Goal: Task Accomplishment & Management: Complete application form

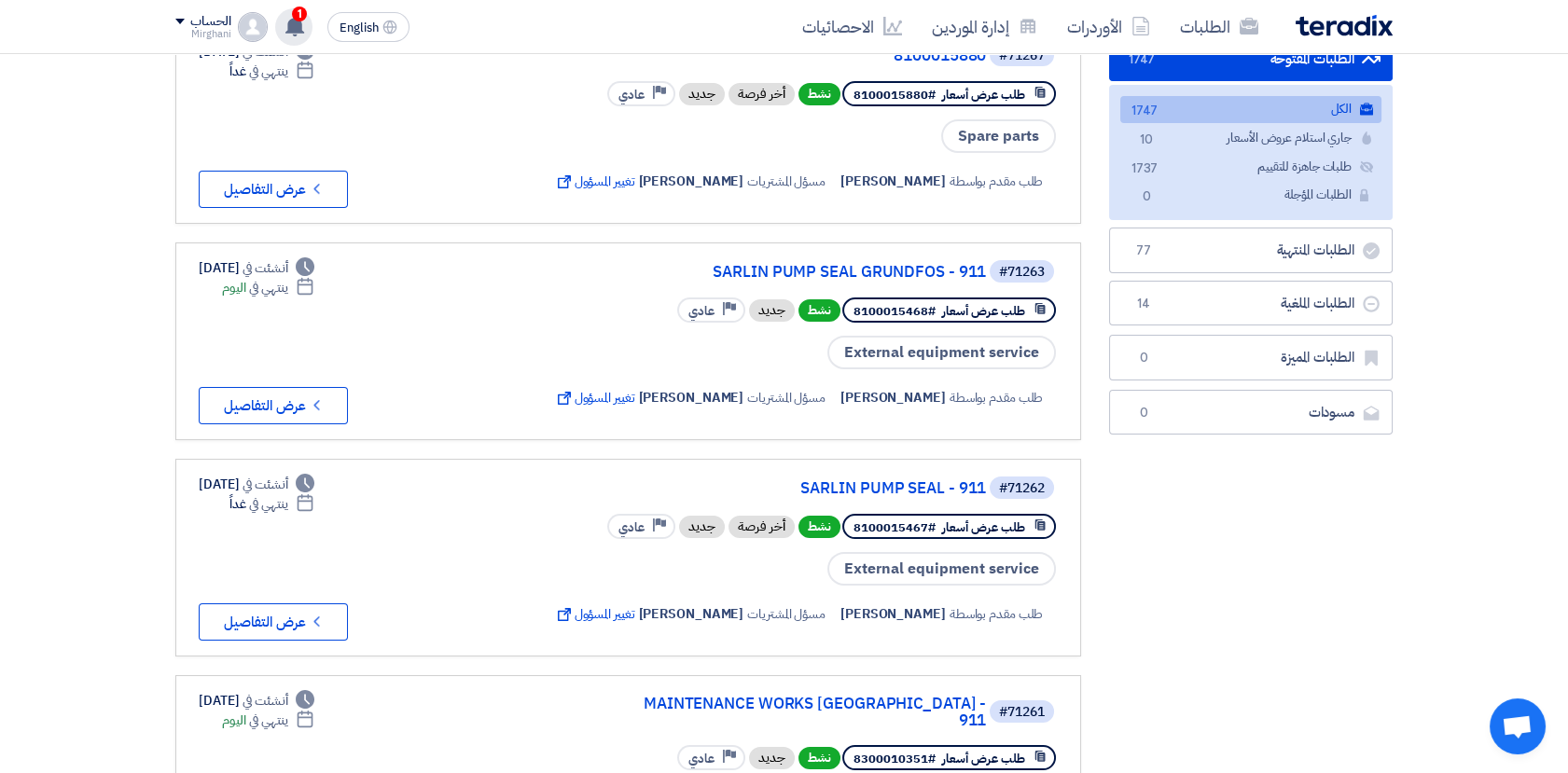
click at [305, 21] on div "1 لقد استلمت عرض سعر بقيمه "13800" لطلبك الخاص بشراء."MAINTENANCE WORKS AL [GEO…" at bounding box center [293, 27] width 38 height 38
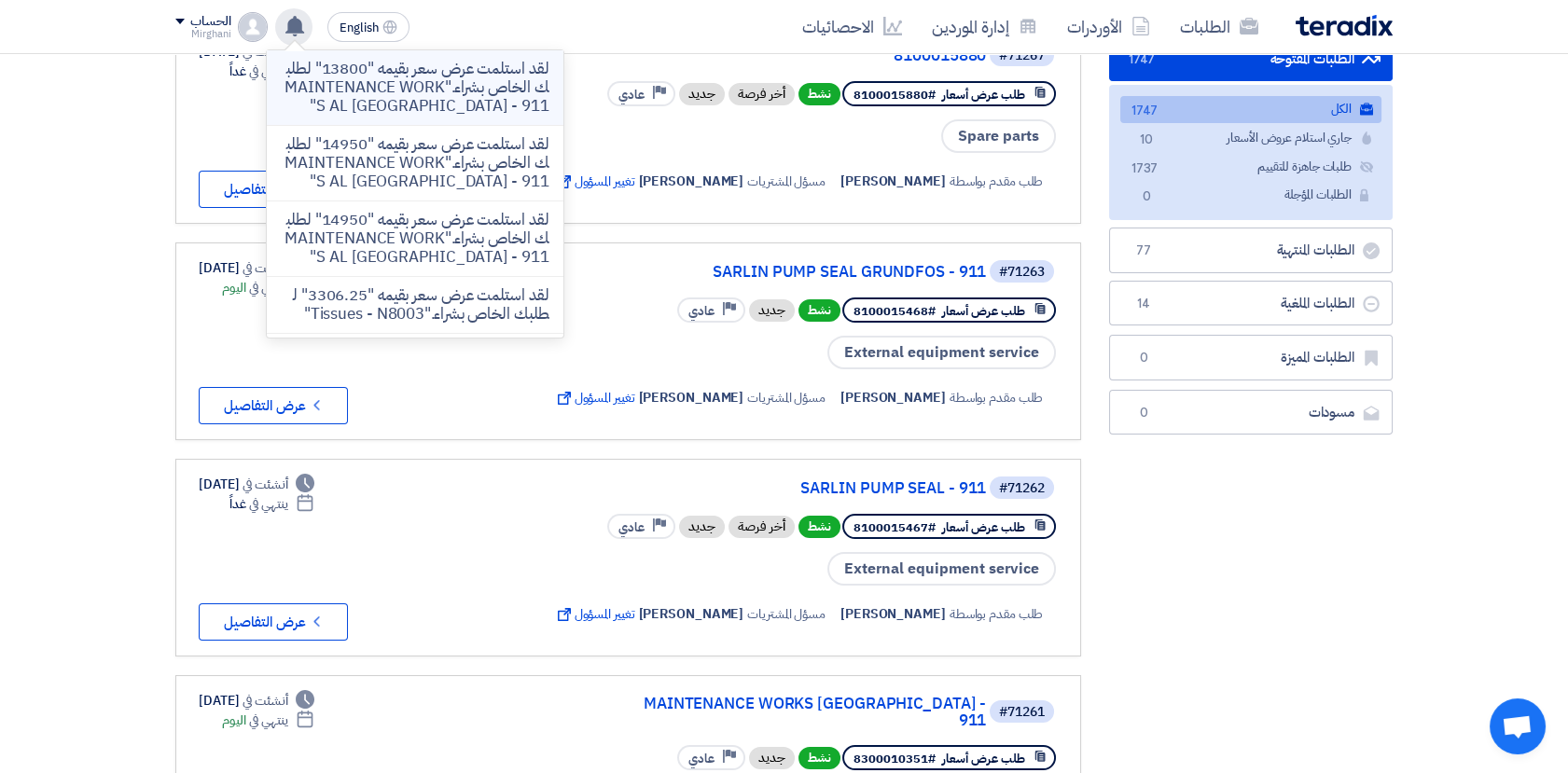
click at [408, 95] on p "لقد استلمت عرض سعر بقيمه "13800" لطلبك الخاص بشراء."MAINTENANCE WORKS AL [GEOGR…" at bounding box center [415, 88] width 266 height 56
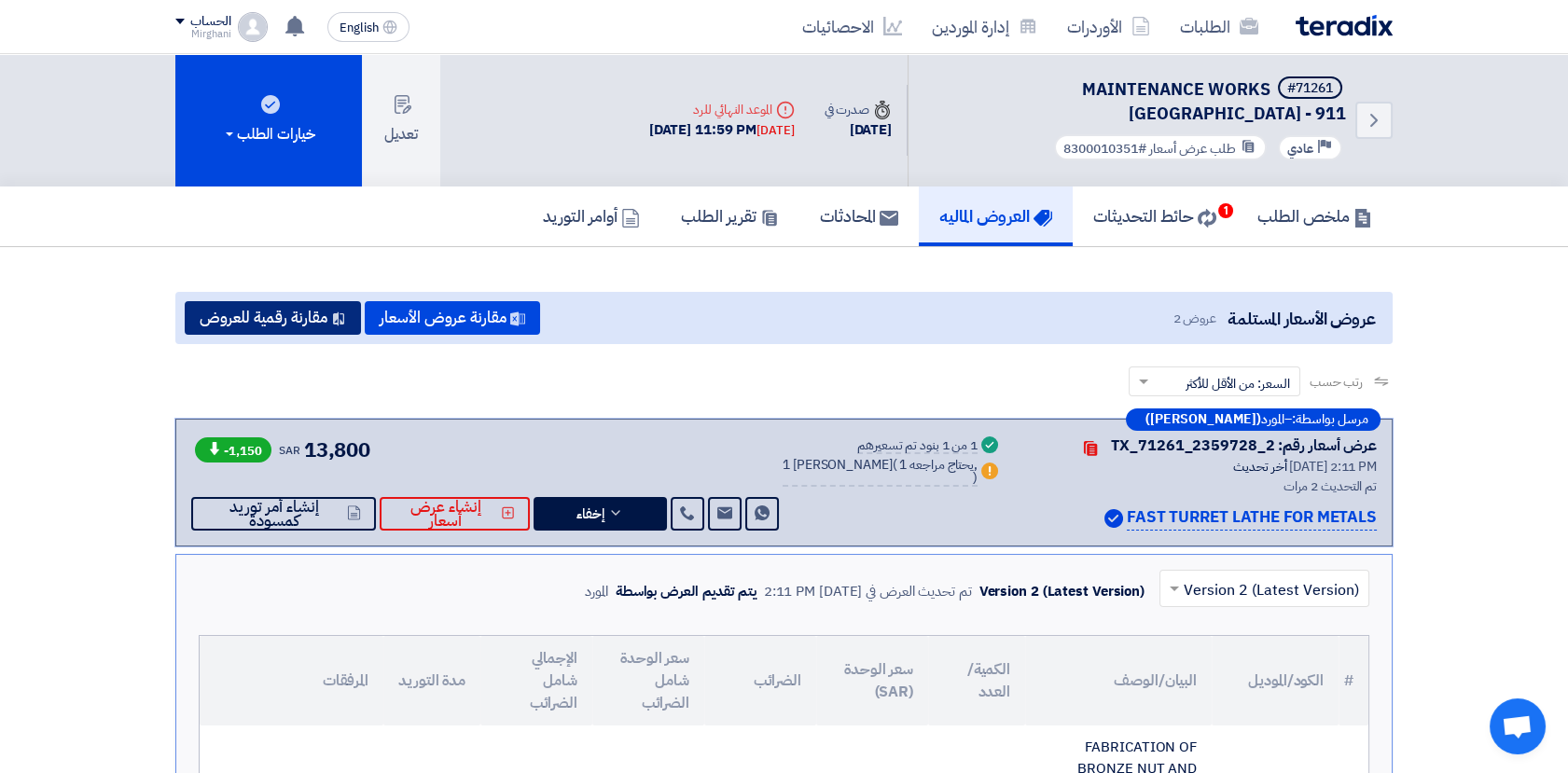
click at [276, 319] on button "مقارنة رقمية للعروض" at bounding box center [272, 317] width 177 height 34
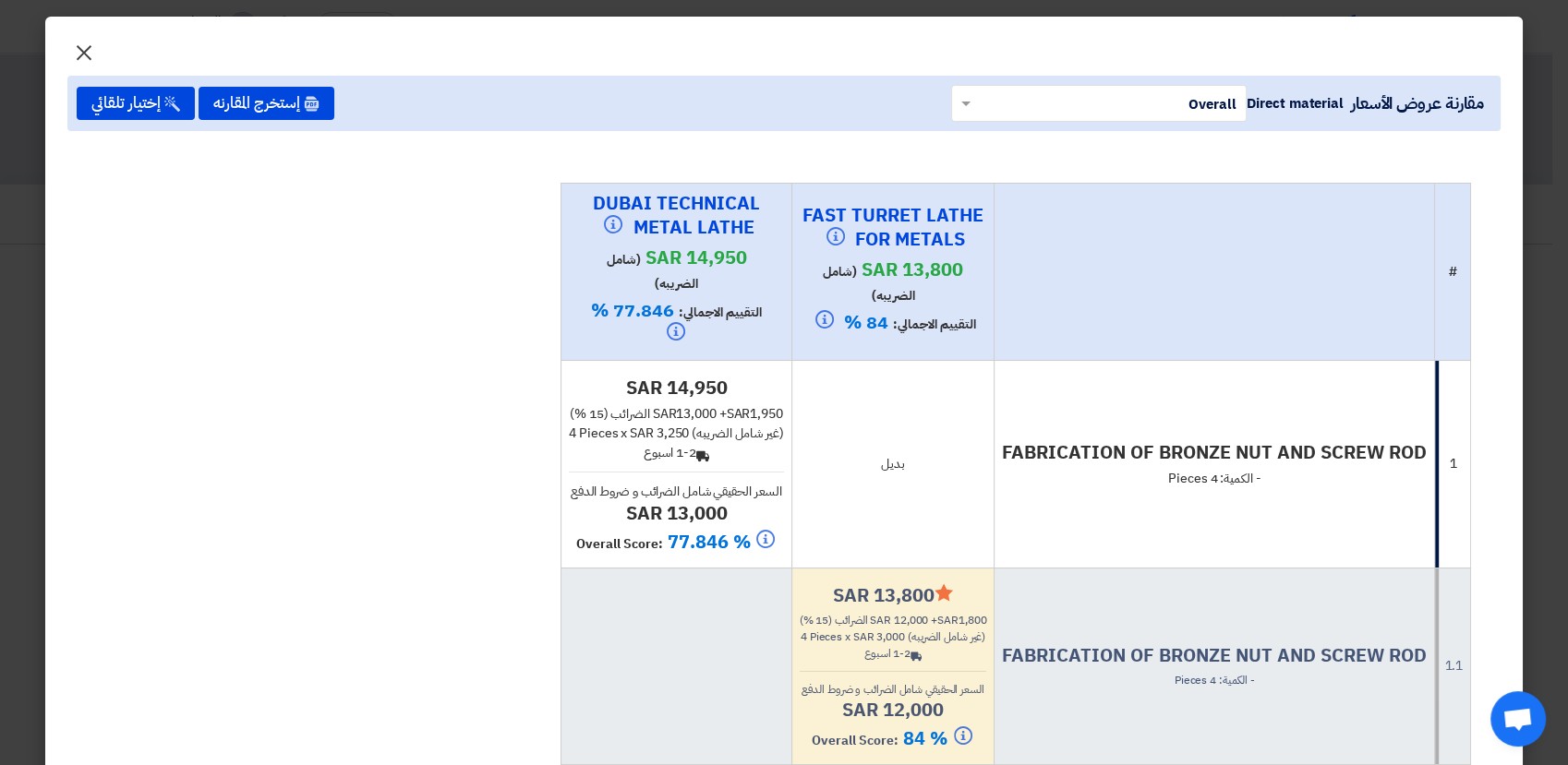
click at [96, 48] on span "×" at bounding box center [83, 52] width 22 height 55
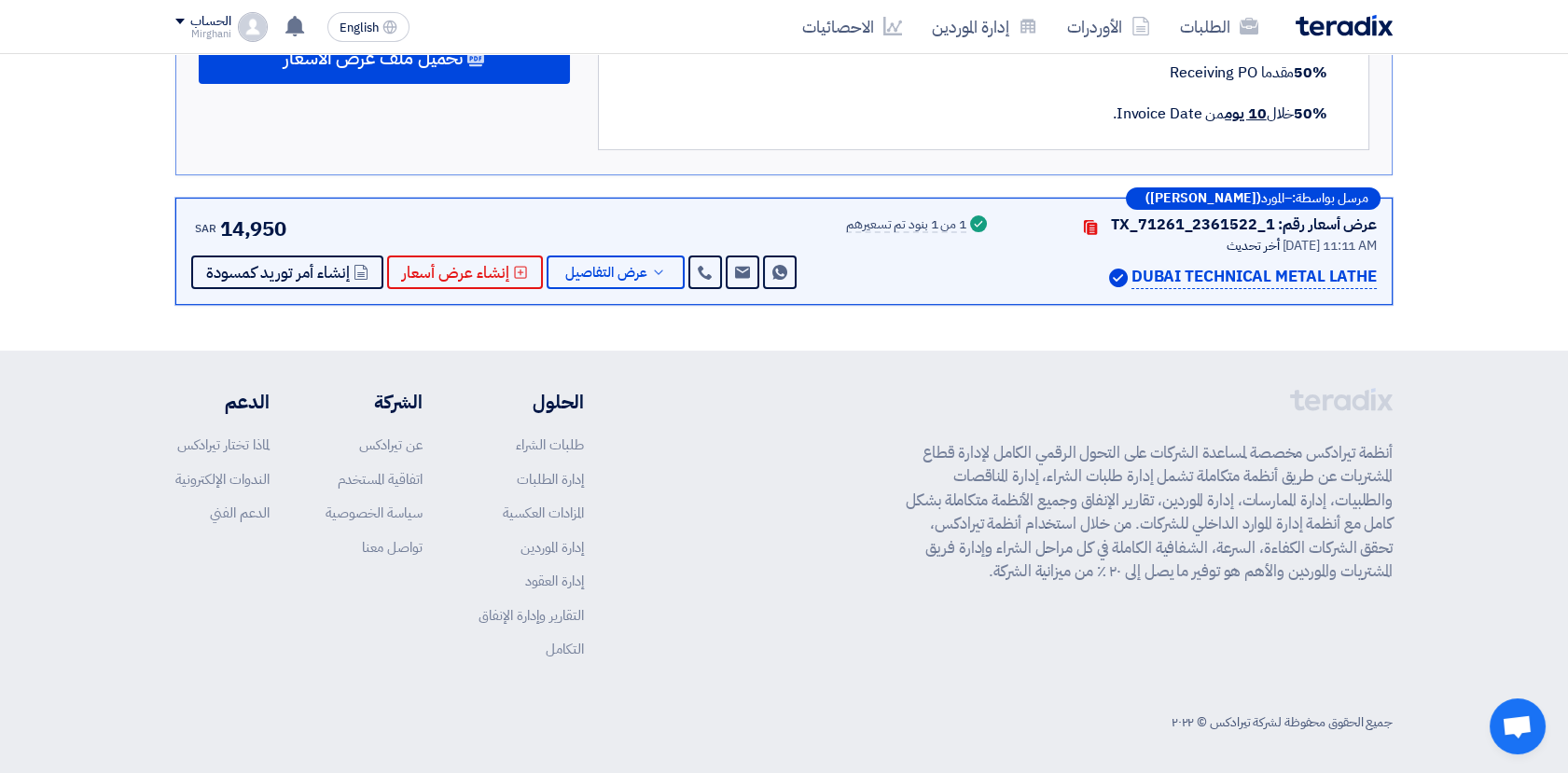
scroll to position [1160, 0]
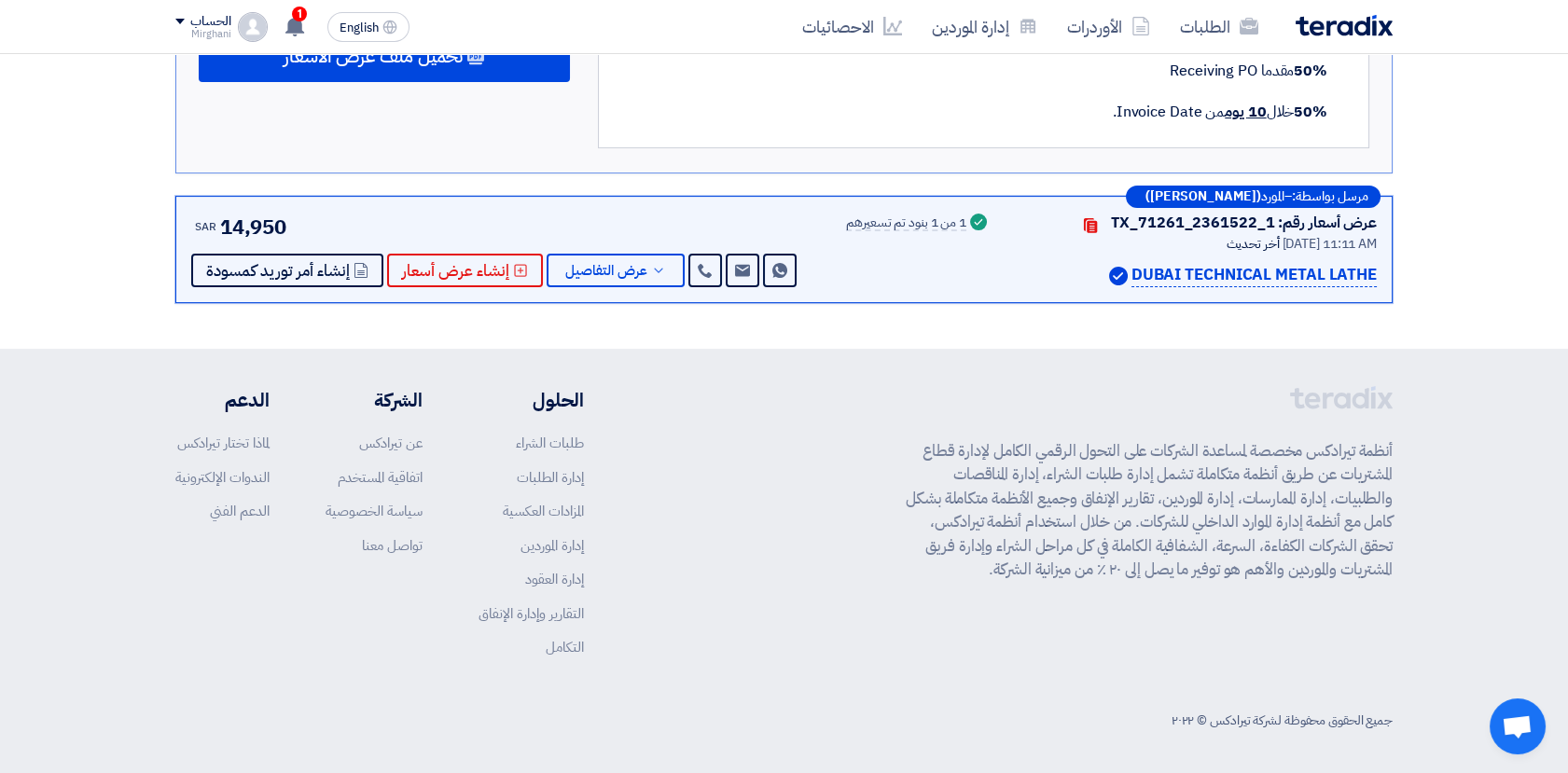
click at [960, 404] on div "أنظمة تيرادكس مخصصة لمساعدة الشركات على التحول الرقمي الكامل لإدارة قطاع المشتر…" at bounding box center [1148, 536] width 486 height 300
click at [299, 13] on span "1" at bounding box center [299, 14] width 14 height 14
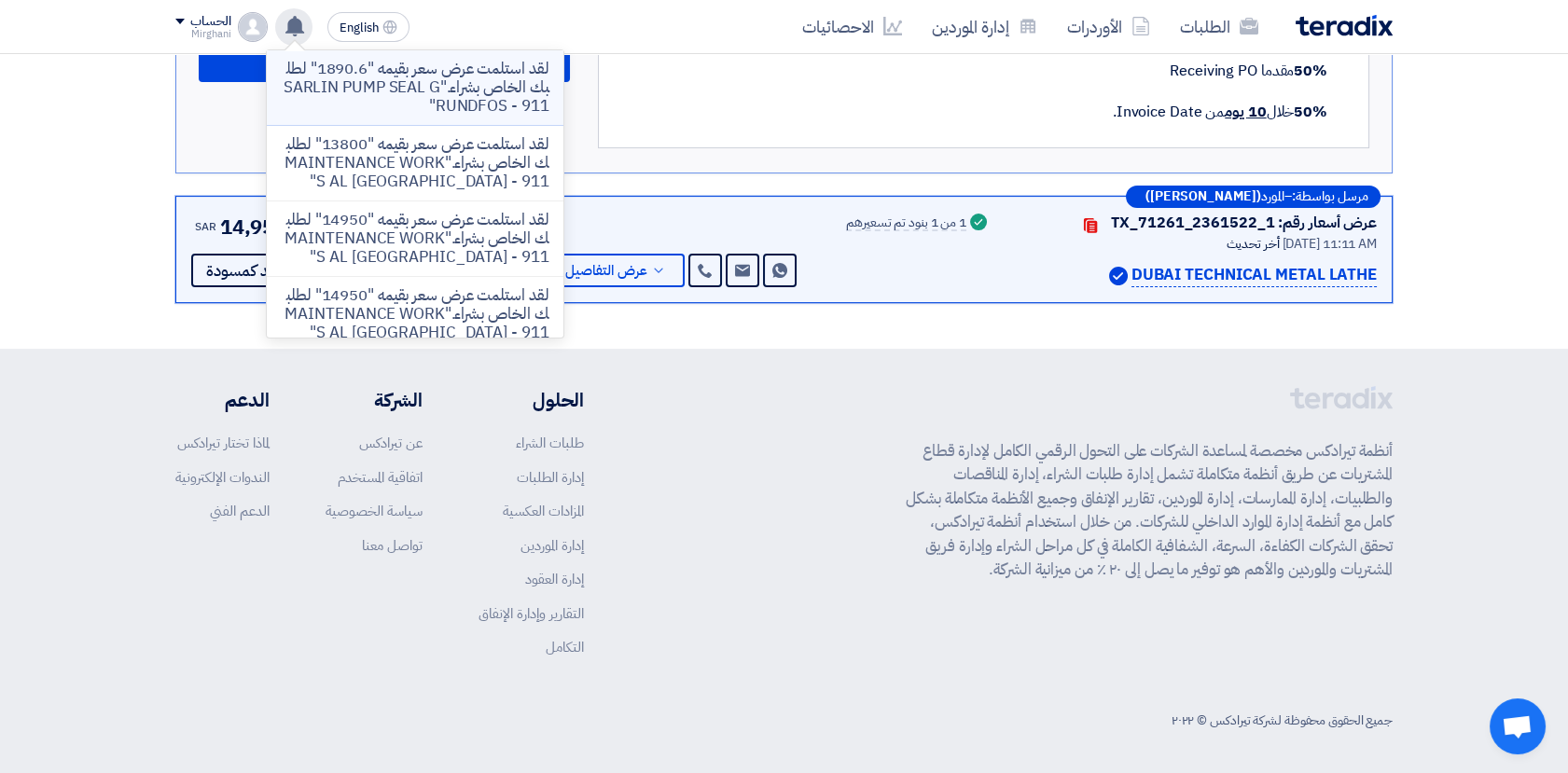
click at [441, 83] on p "لقد استلمت عرض سعر بقيمه "1890.6" لطلبك الخاص بشراء."SARLIN PUMP SEAL GRUNDFOS …" at bounding box center [415, 88] width 266 height 56
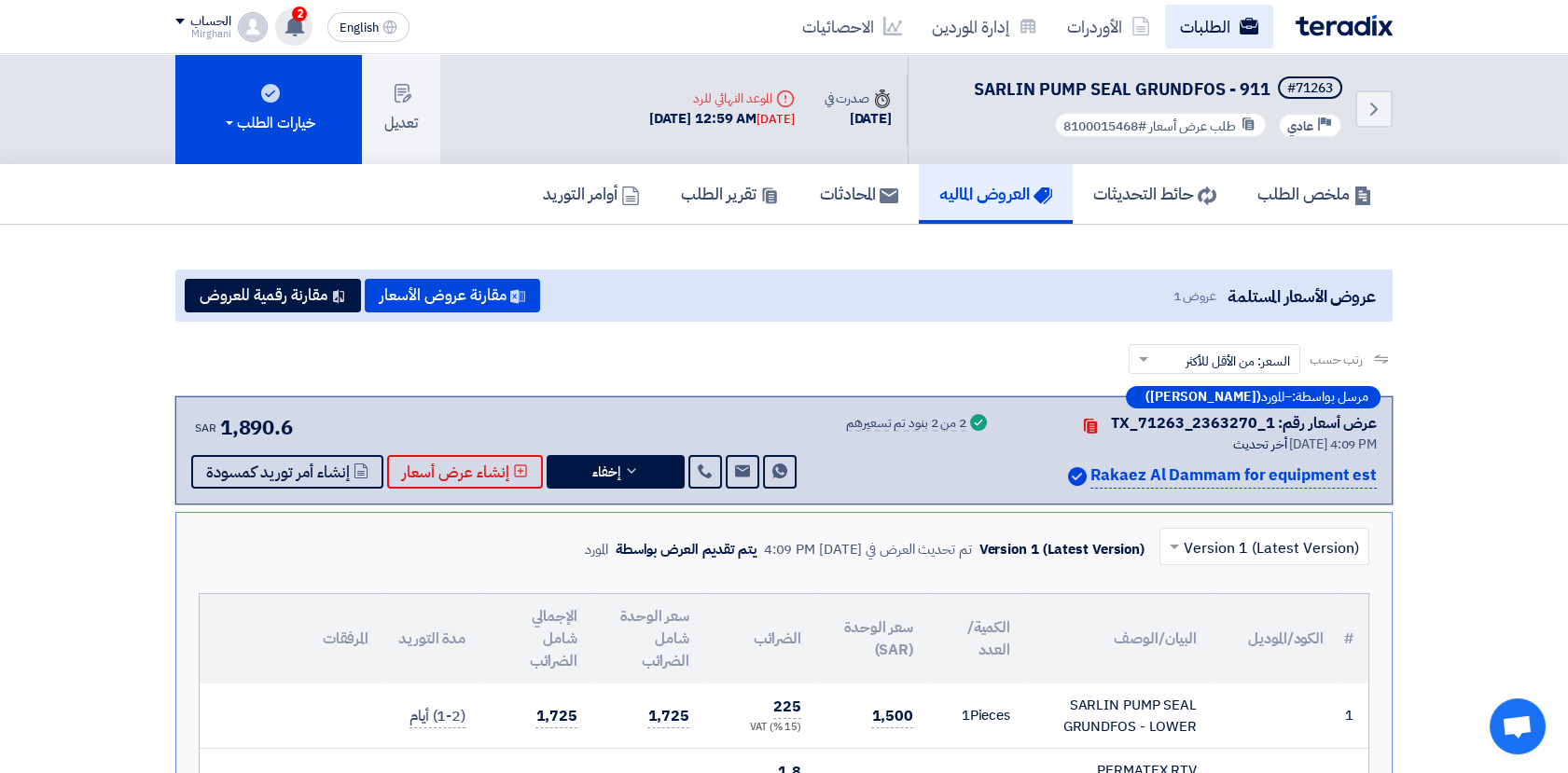
click at [1224, 38] on link "الطلبات" at bounding box center [1219, 26] width 108 height 43
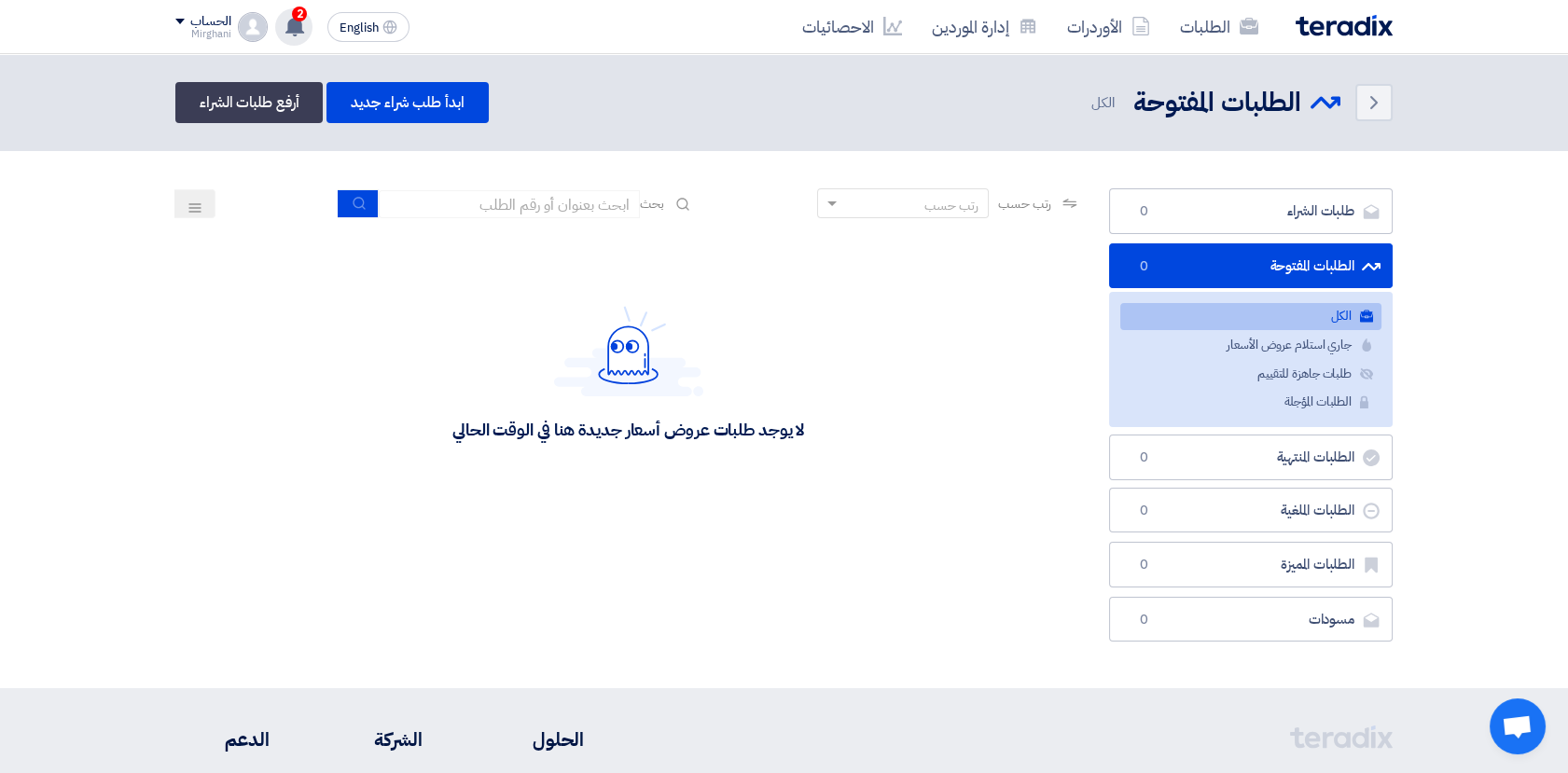
click at [285, 19] on icon at bounding box center [294, 25] width 20 height 20
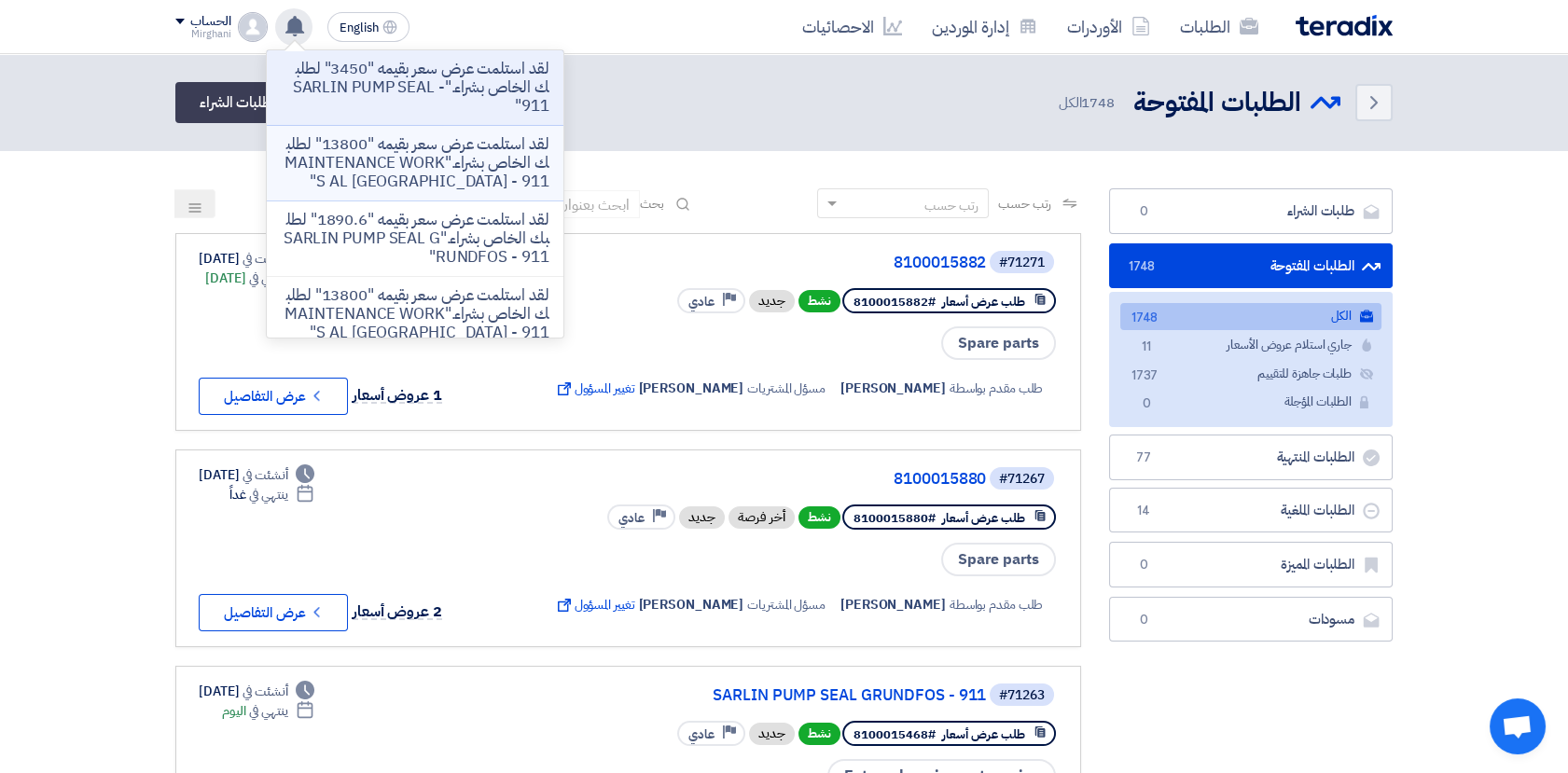
click at [400, 165] on p "لقد استلمت عرض سعر بقيمه "13800" لطلبك الخاص بشراء."MAINTENANCE WORKS AL [GEOGR…" at bounding box center [415, 163] width 266 height 56
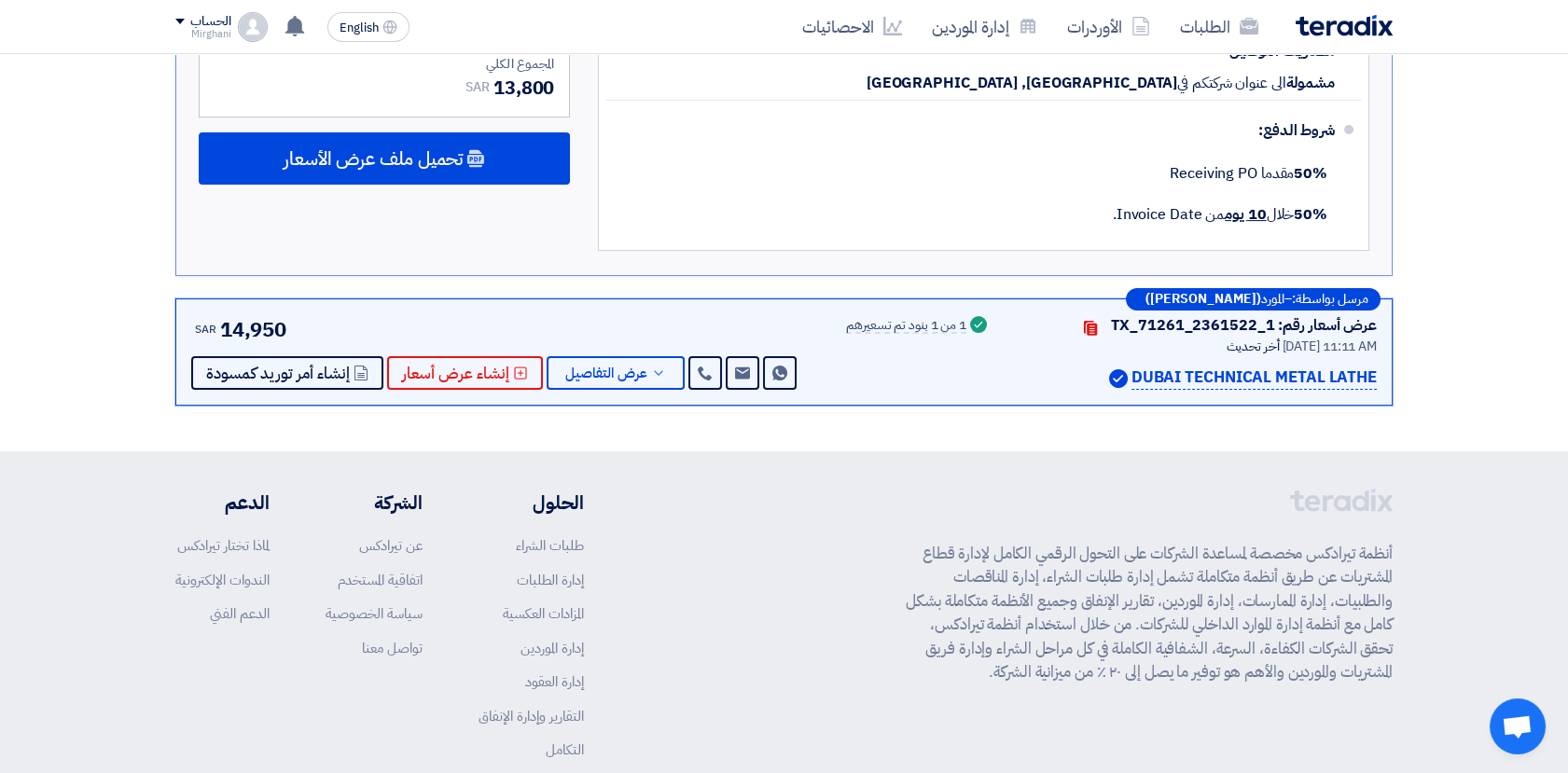
scroll to position [1160, 0]
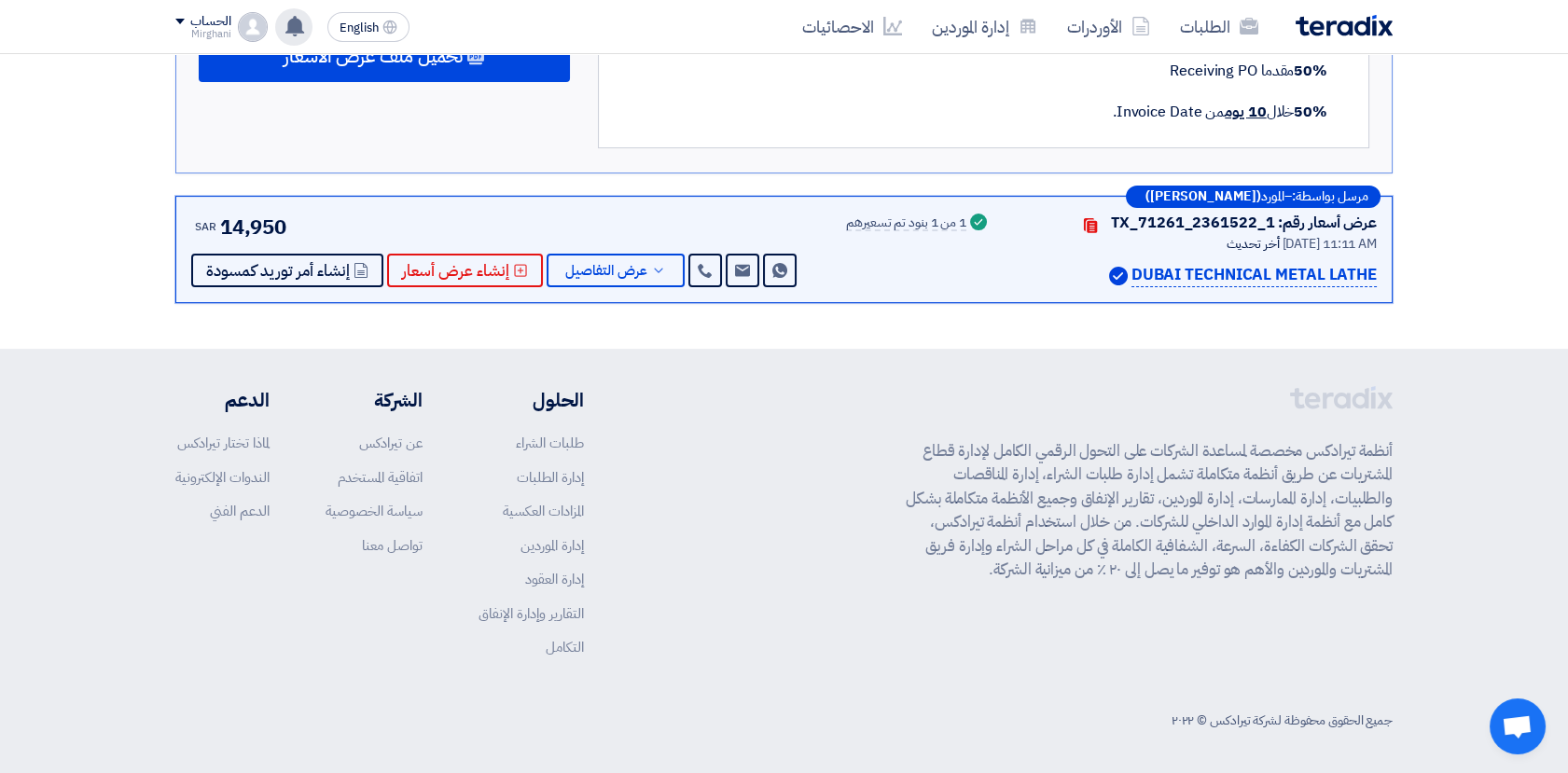
click at [288, 28] on icon at bounding box center [294, 25] width 20 height 20
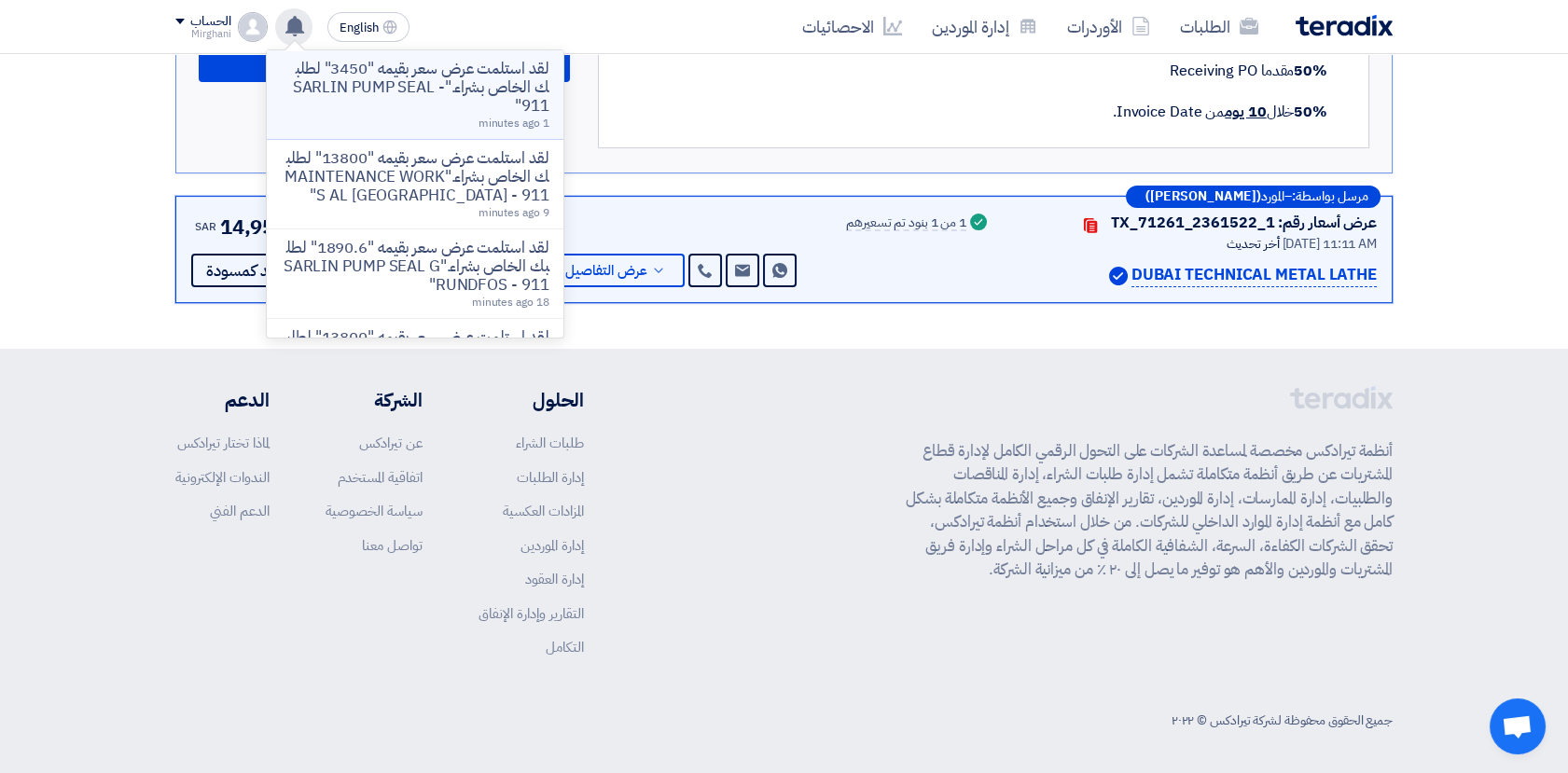
click at [365, 86] on p "لقد استلمت عرض سعر بقيمه "3450" لطلبك الخاص بشراء."SARLIN PUMP SEAL - 911"" at bounding box center [415, 88] width 266 height 56
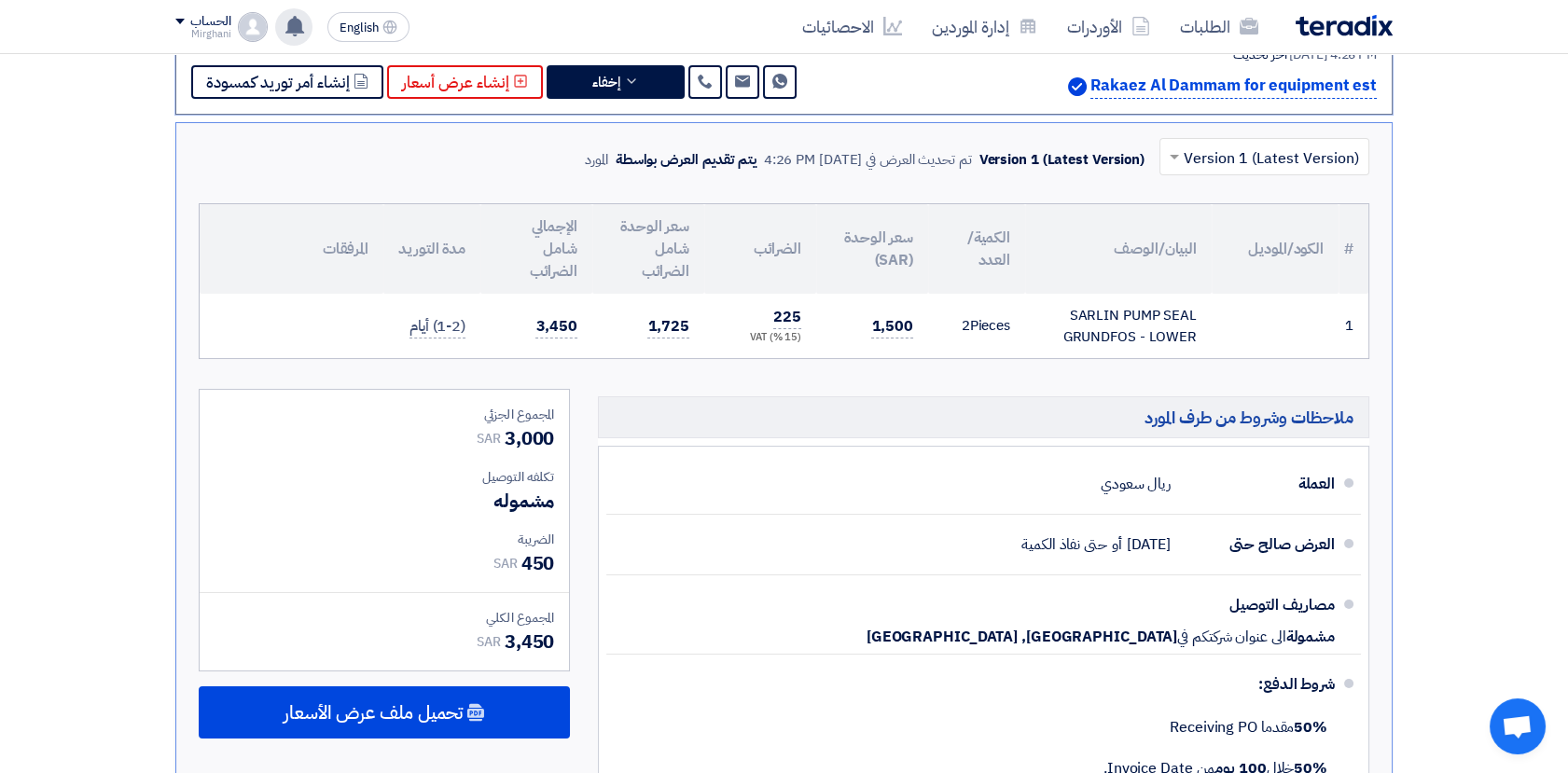
scroll to position [396, 0]
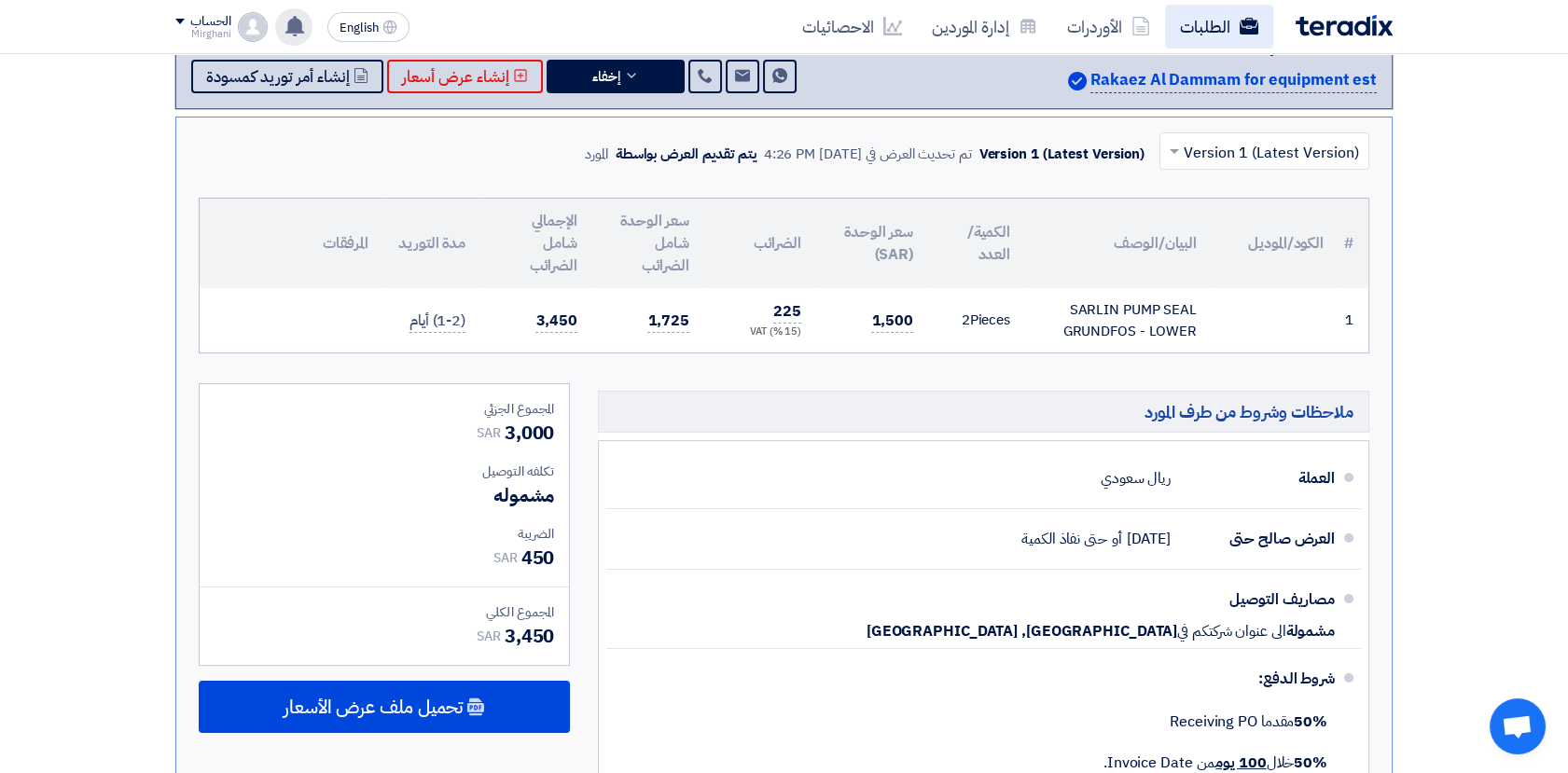
click at [1212, 25] on link "الطلبات" at bounding box center [1219, 26] width 108 height 43
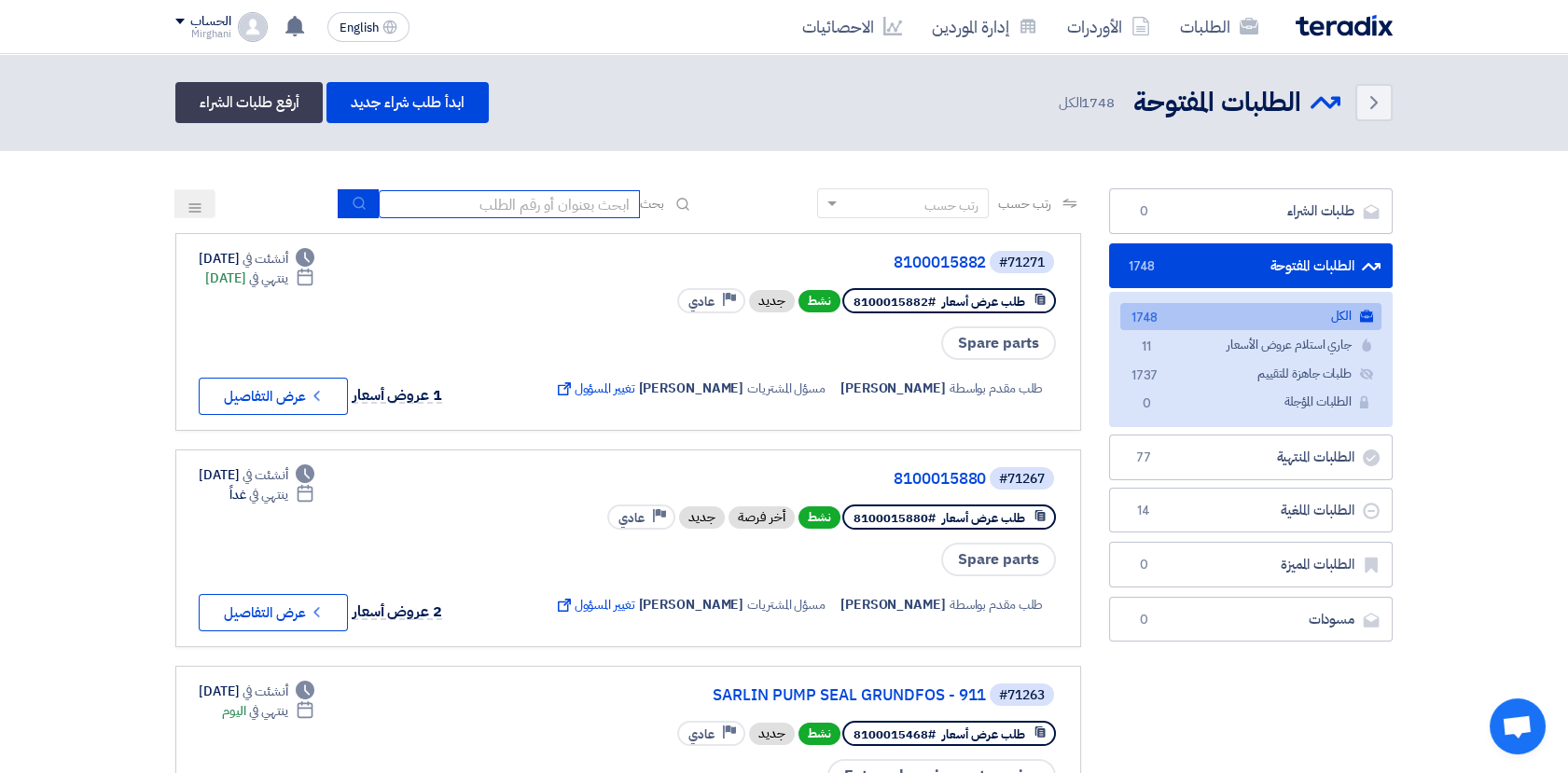
click at [522, 211] on input at bounding box center [509, 204] width 261 height 28
paste input "8300010433"
click at [351, 206] on icon "submit" at bounding box center [358, 203] width 14 height 14
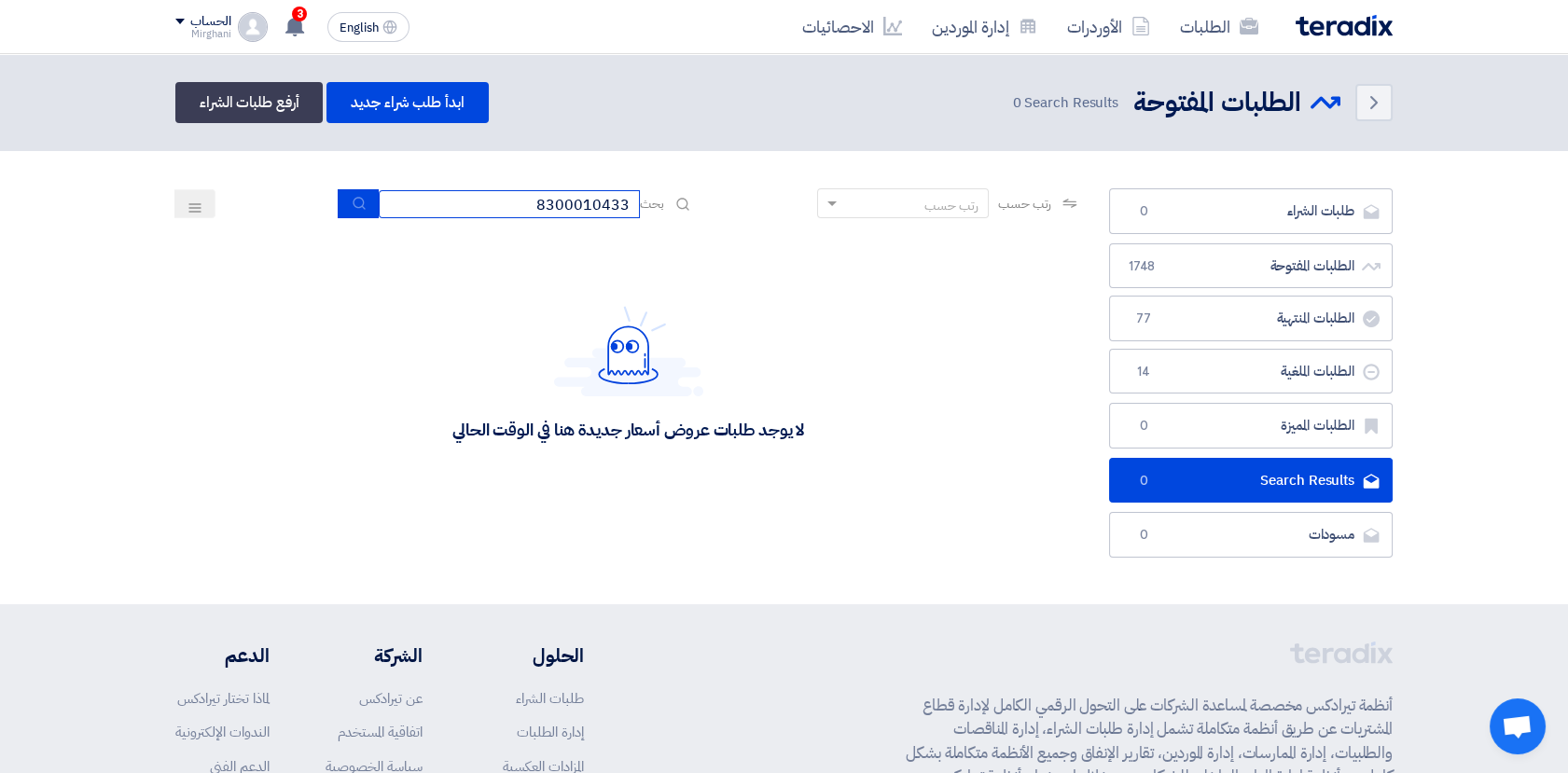
drag, startPoint x: 536, startPoint y: 200, endPoint x: 714, endPoint y: 240, distance: 182.4
click at [714, 240] on app-rfq-listing-content "رتب حسب رتب حسب بحث 8300010433 مجال الطلب مسؤول المشتريات نوع الطلب" at bounding box center [628, 350] width 905 height 324
paste input "70000024"
type input "70000024"
click at [964, 29] on link "إدارة الموردين" at bounding box center [984, 26] width 135 height 43
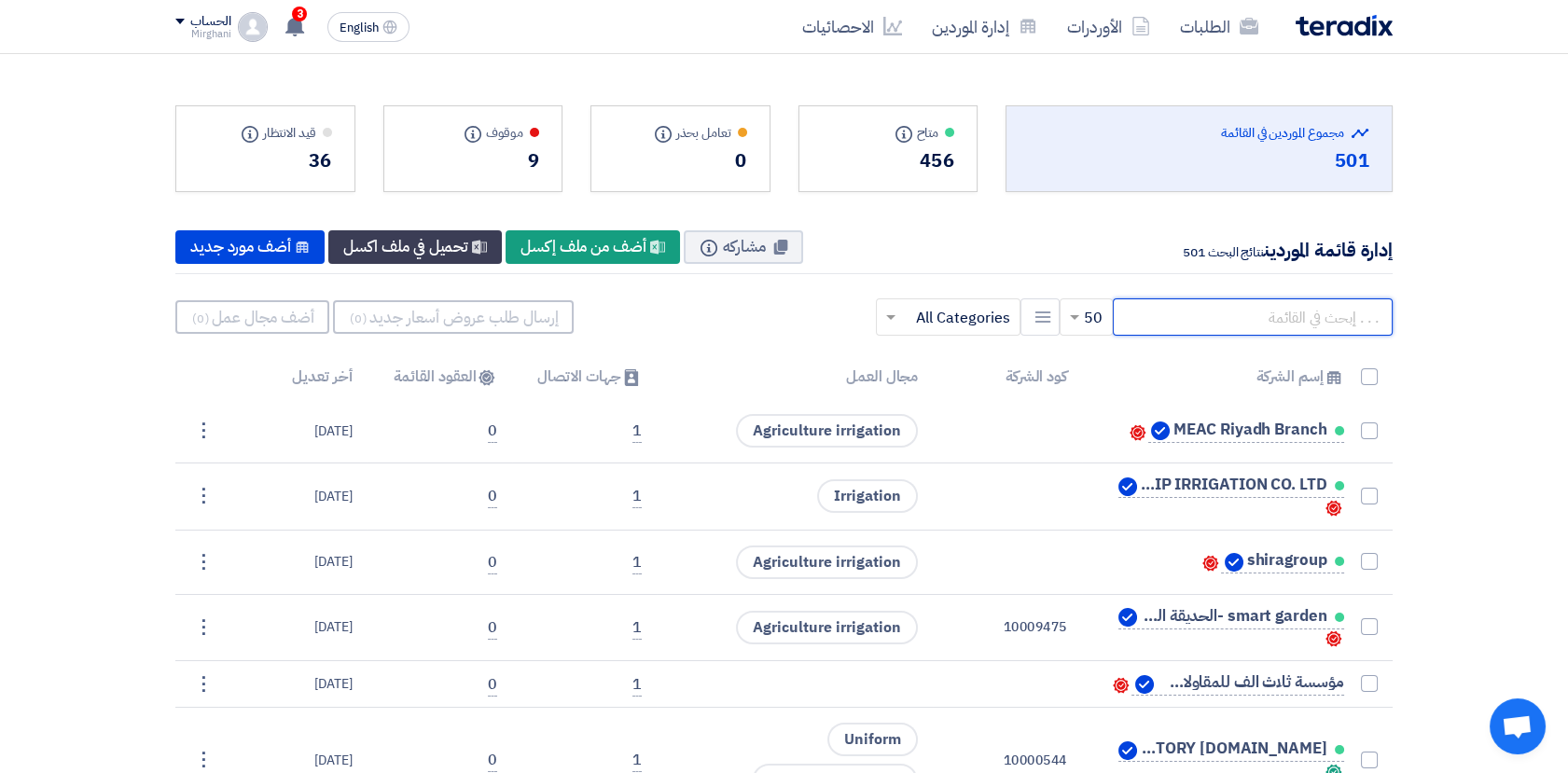
click at [1295, 317] on input "text" at bounding box center [1252, 317] width 280 height 38
paste input "70000024"
type input "70000024"
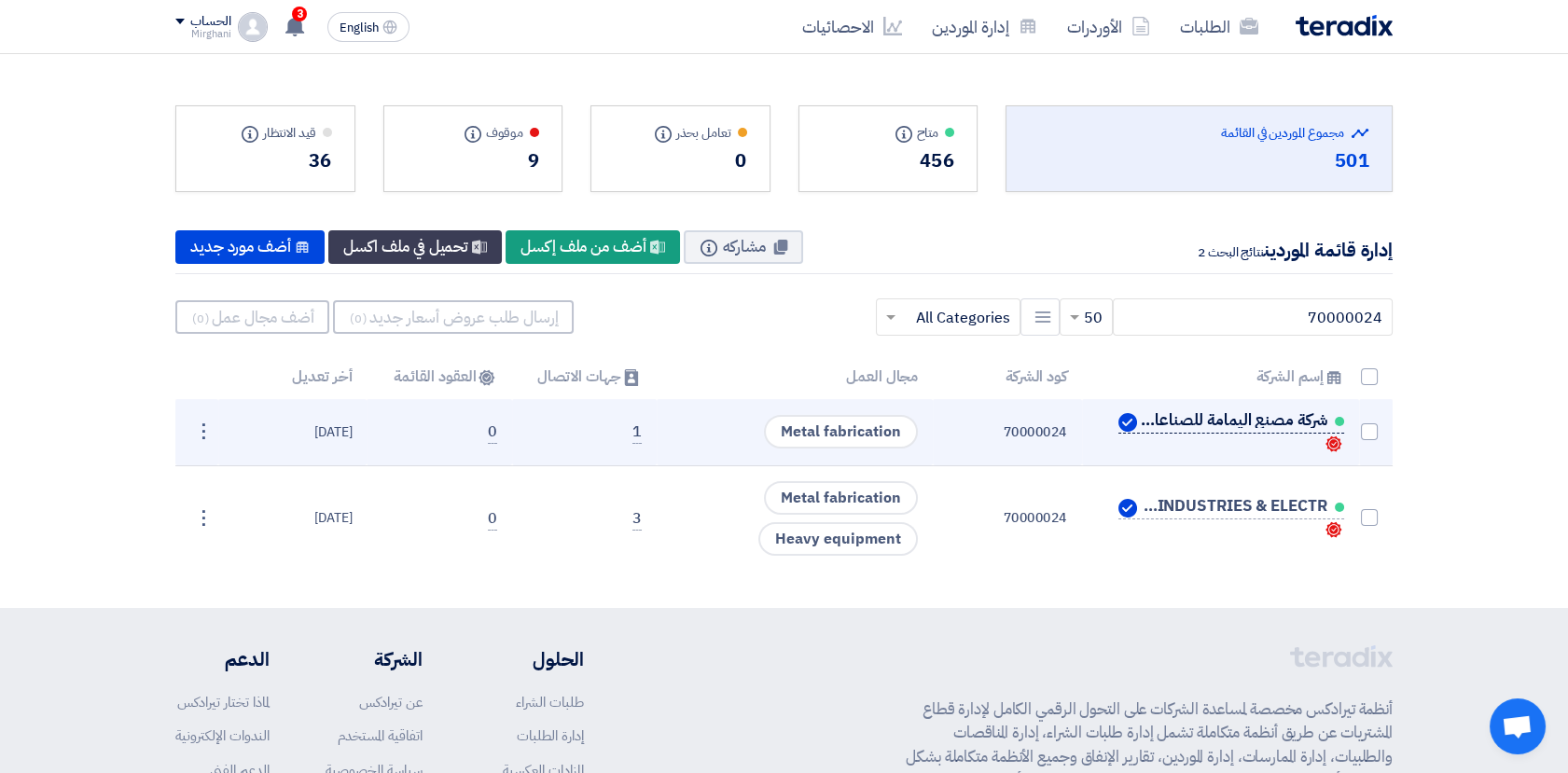
click at [1210, 422] on span "شركة مصنع اليمامة للصناعات الحديدية والكهرو ميكانيكية" at bounding box center [1233, 420] width 186 height 14
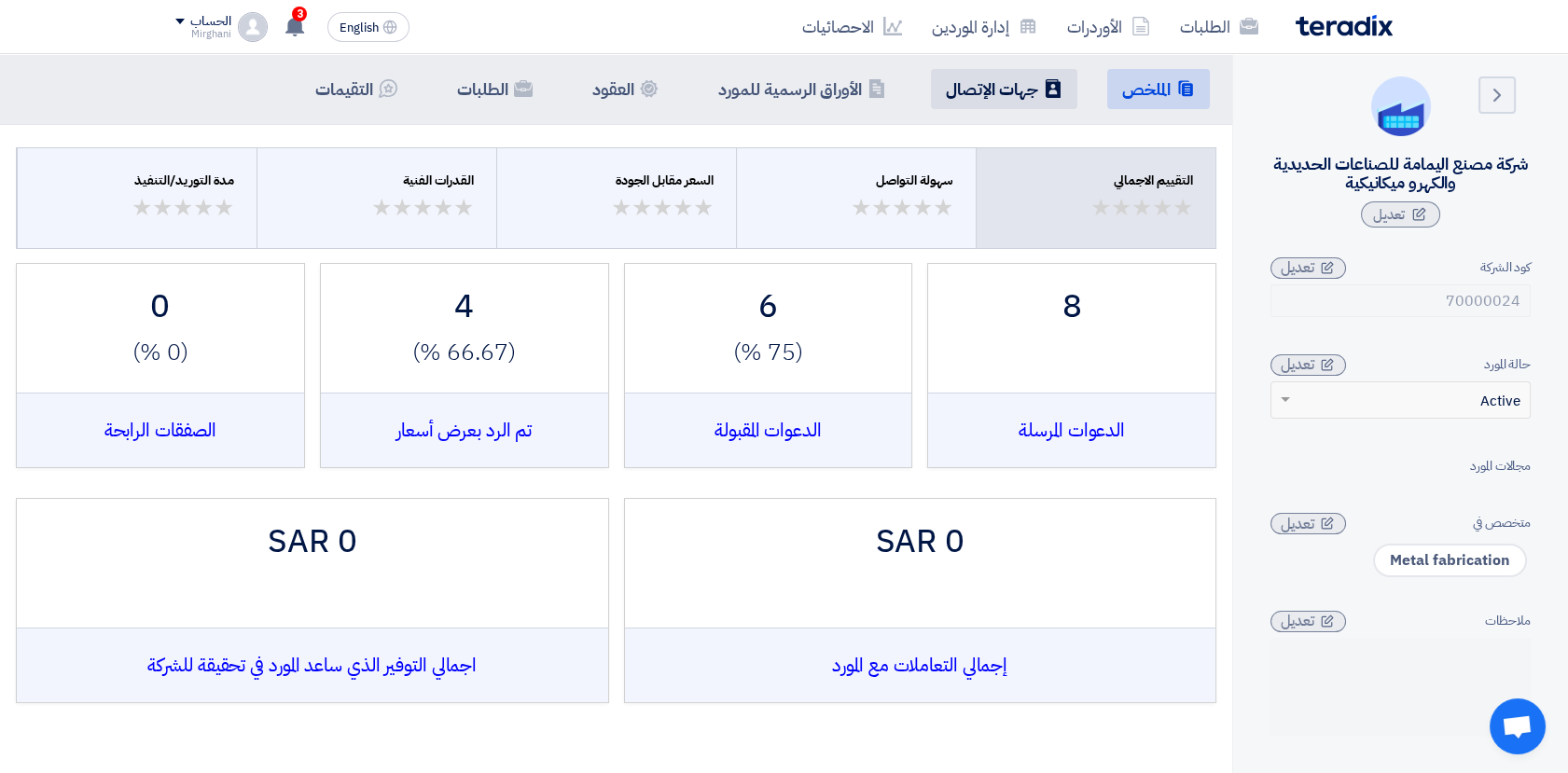
click at [1000, 94] on h5 "جهات الإتصال" at bounding box center [992, 89] width 93 height 21
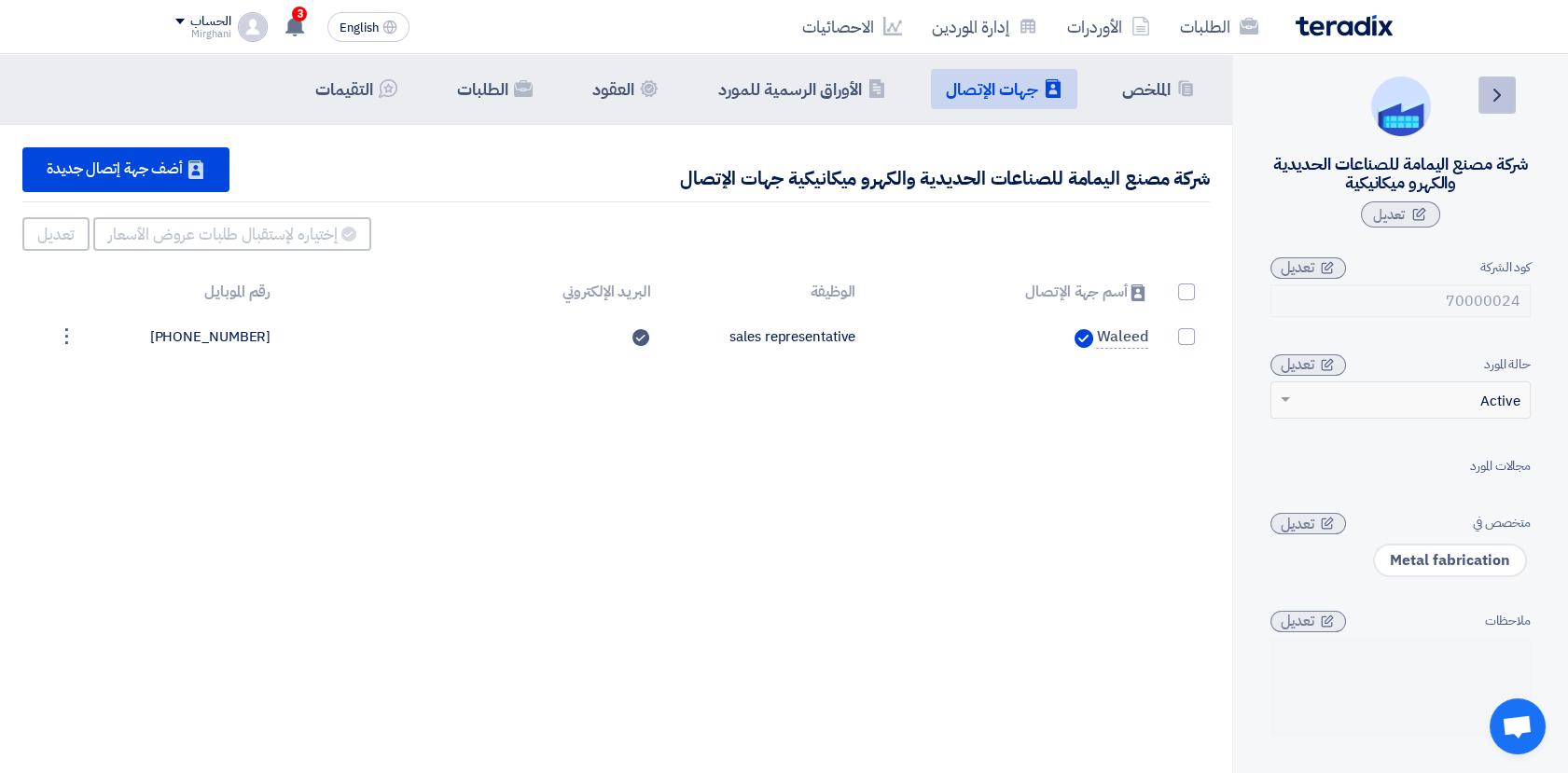
click at [1509, 94] on link "Back" at bounding box center [1497, 95] width 38 height 38
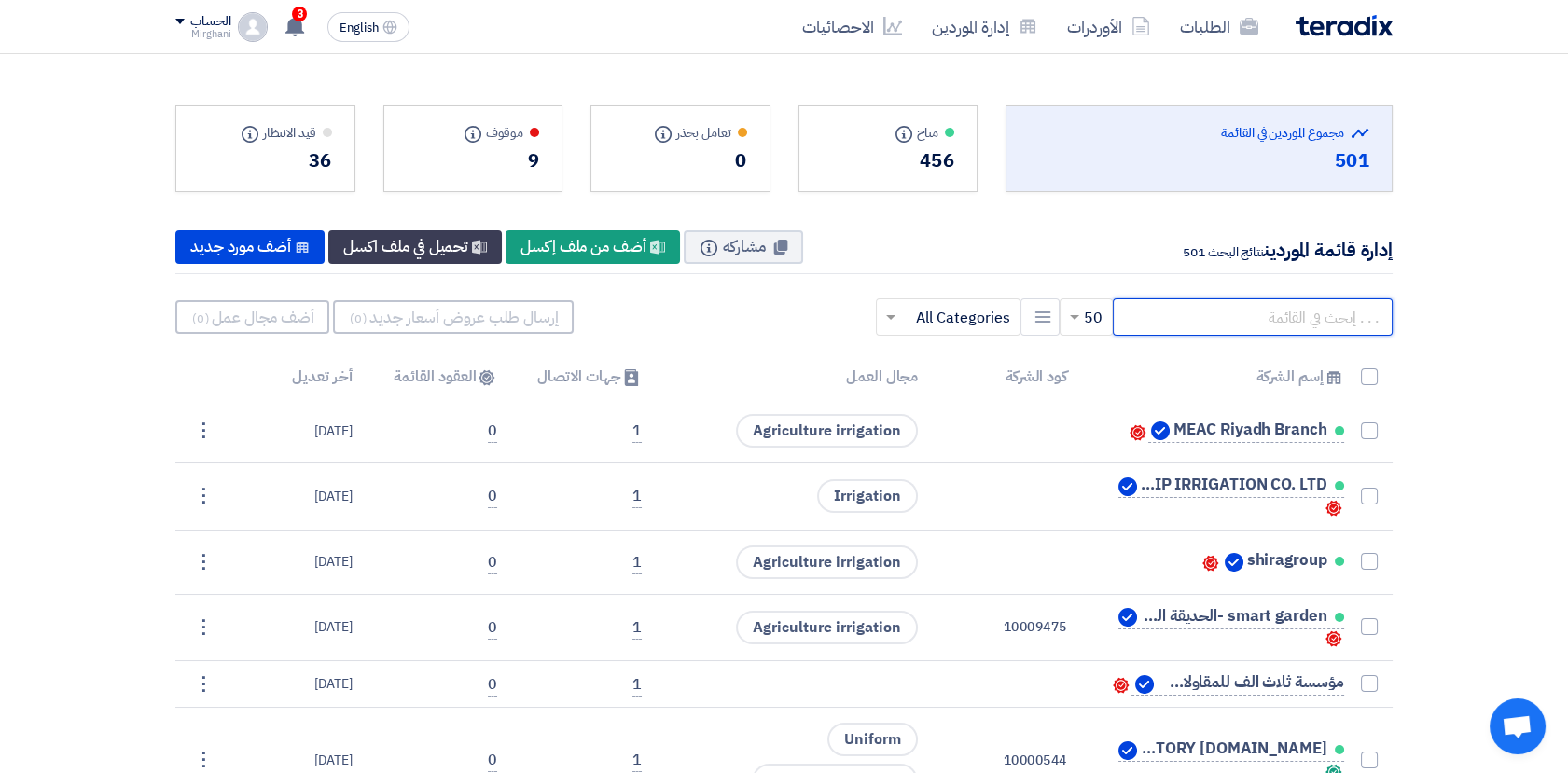
click at [1327, 318] on input "text" at bounding box center [1252, 317] width 280 height 38
paste input "70000024"
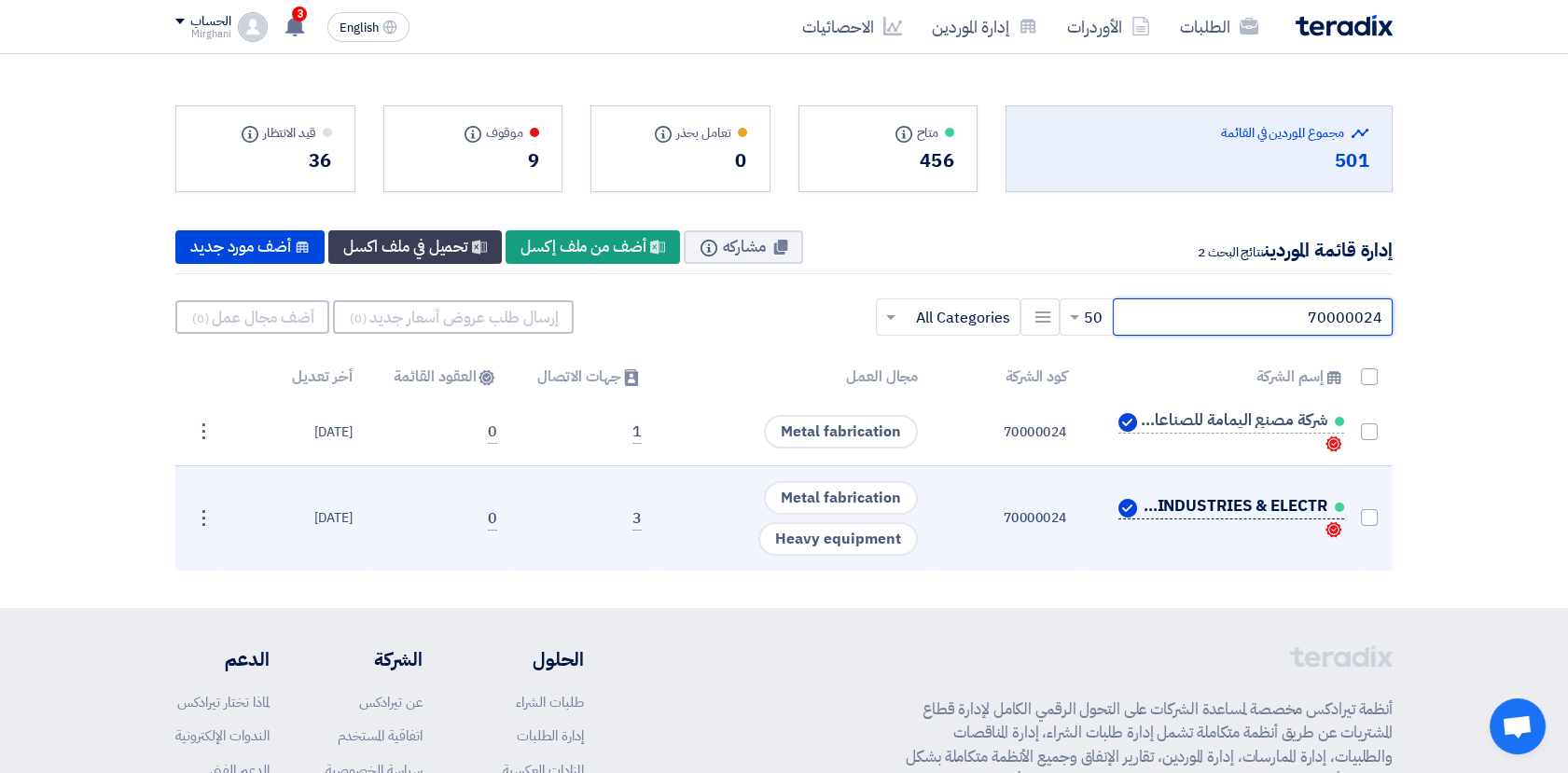
type input "70000024"
click at [1206, 504] on span "AL YAMAMA STEEL INDUSTRIES & ELECTR" at bounding box center [1233, 506] width 186 height 14
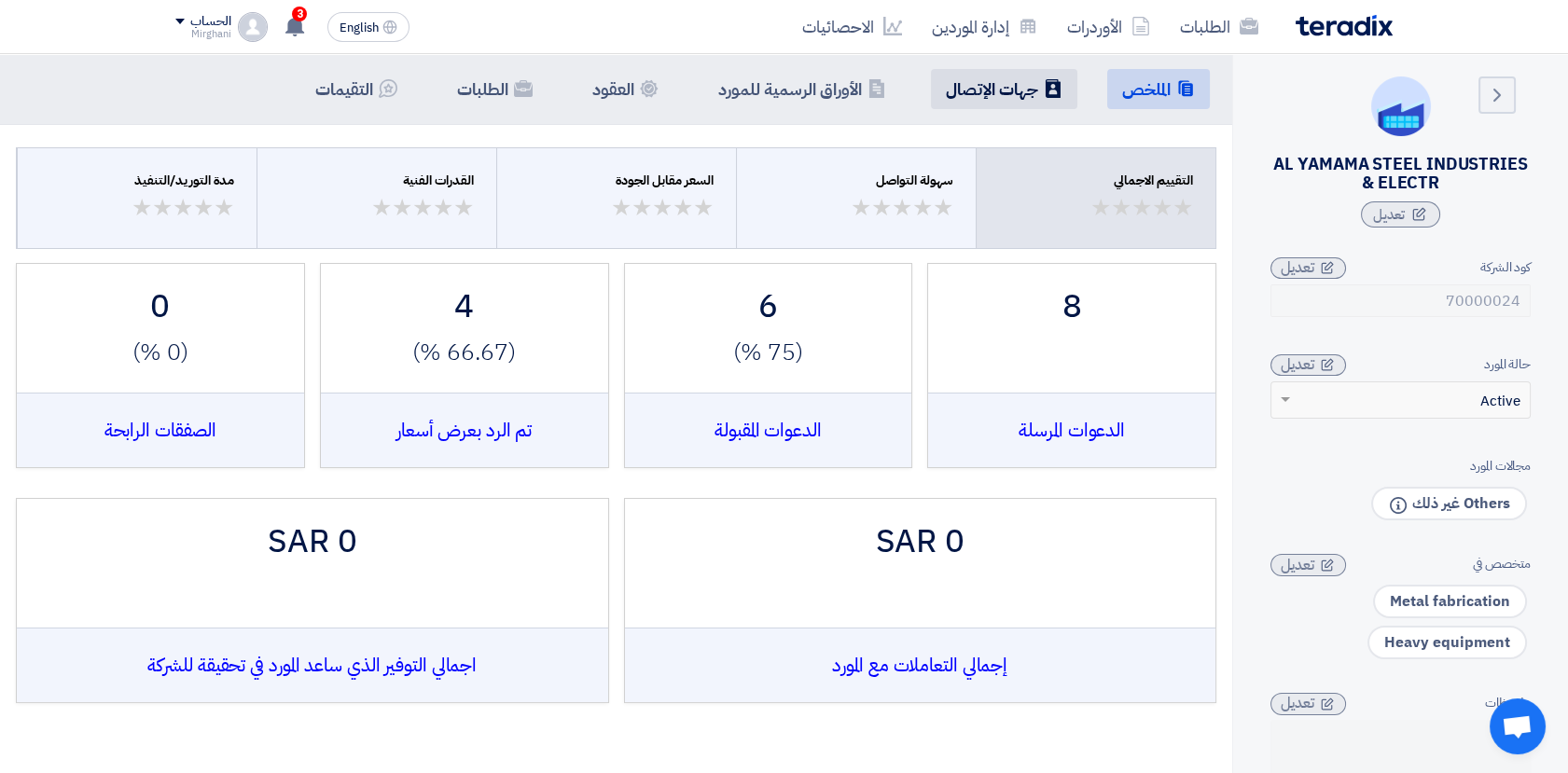
click at [999, 92] on h5 "جهات الإتصال" at bounding box center [992, 89] width 93 height 21
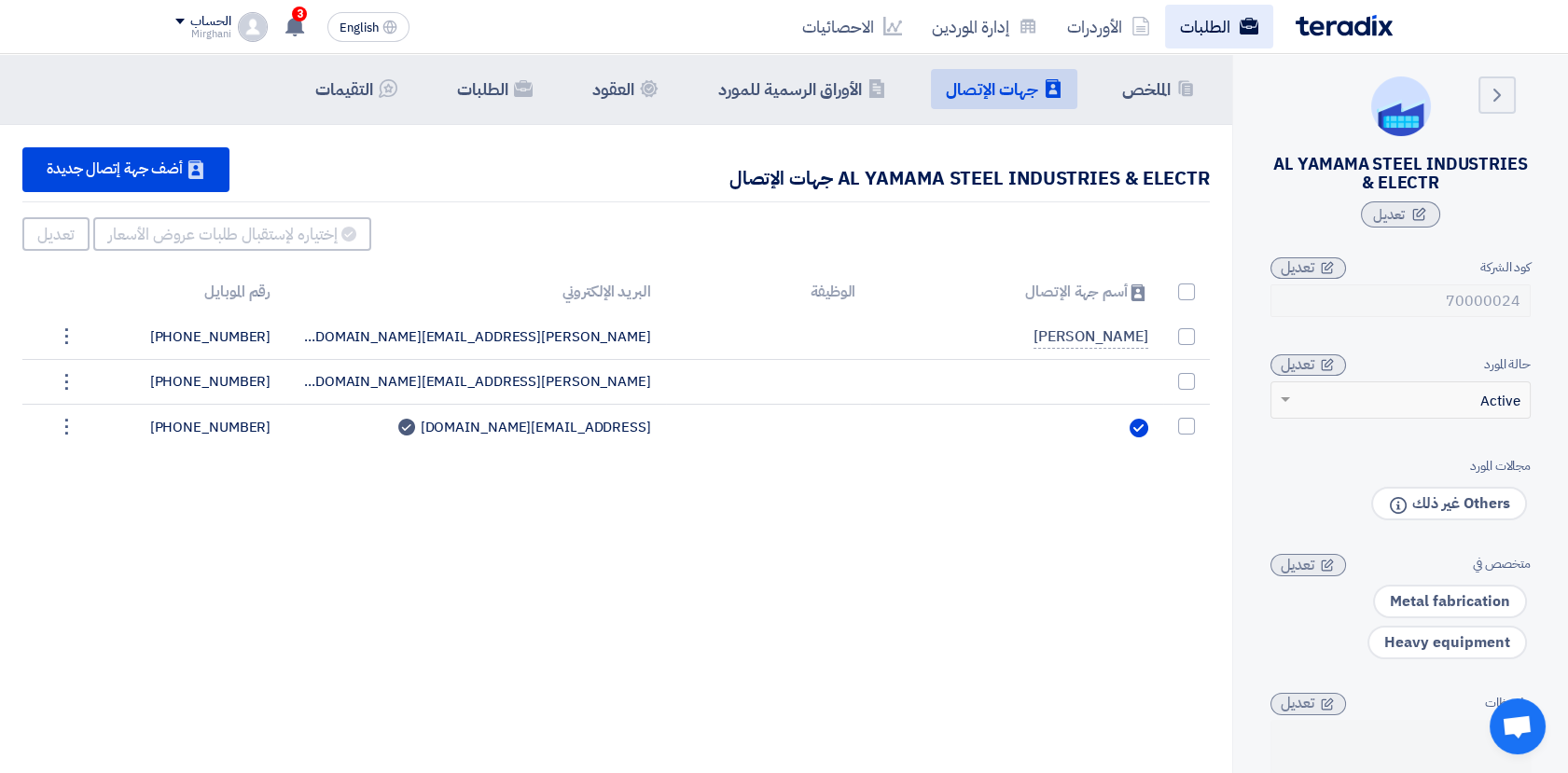
click at [1211, 21] on link "الطلبات" at bounding box center [1219, 26] width 108 height 43
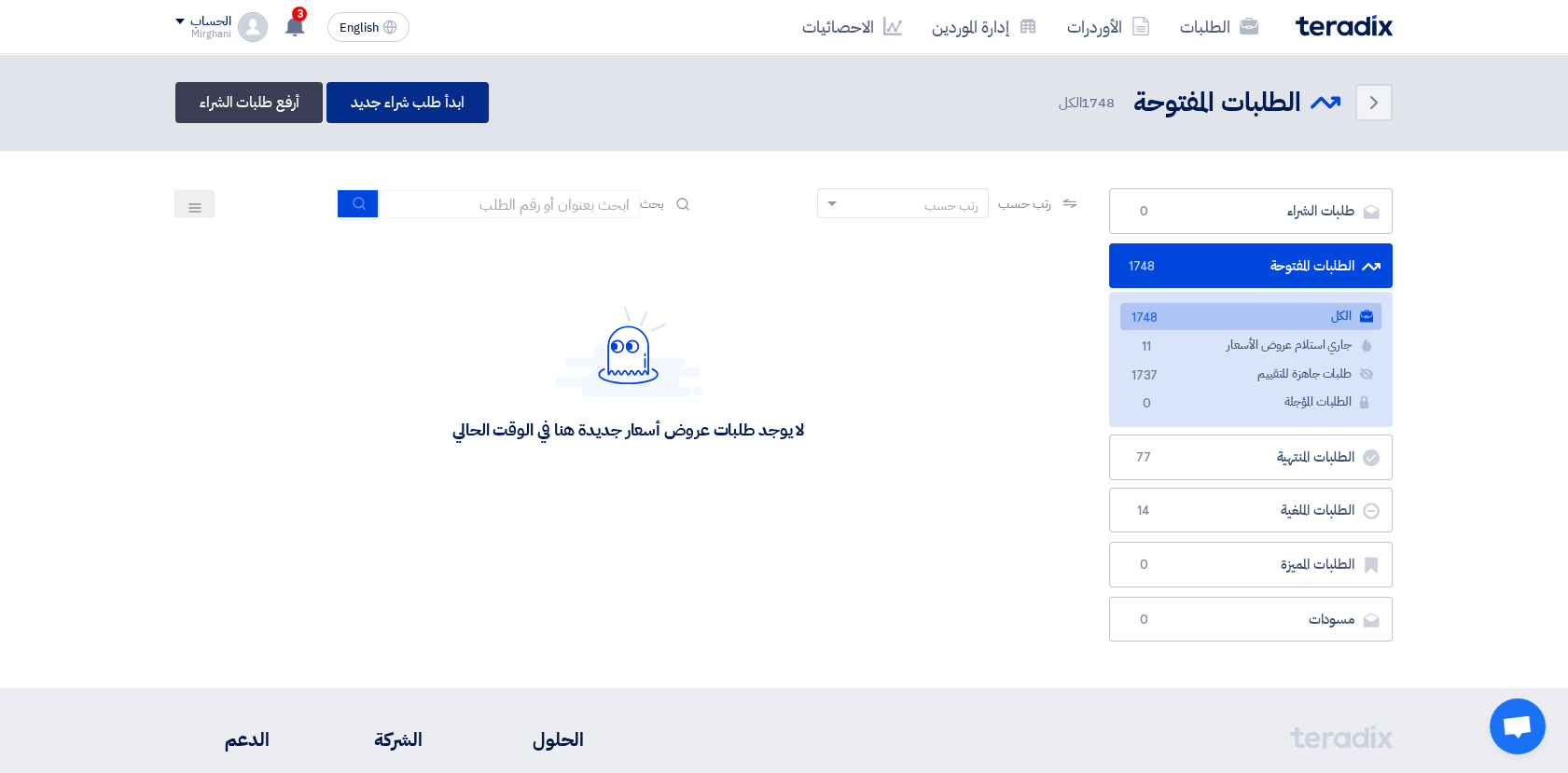
click at [444, 101] on link "ابدأ طلب شراء جديد" at bounding box center [406, 102] width 161 height 41
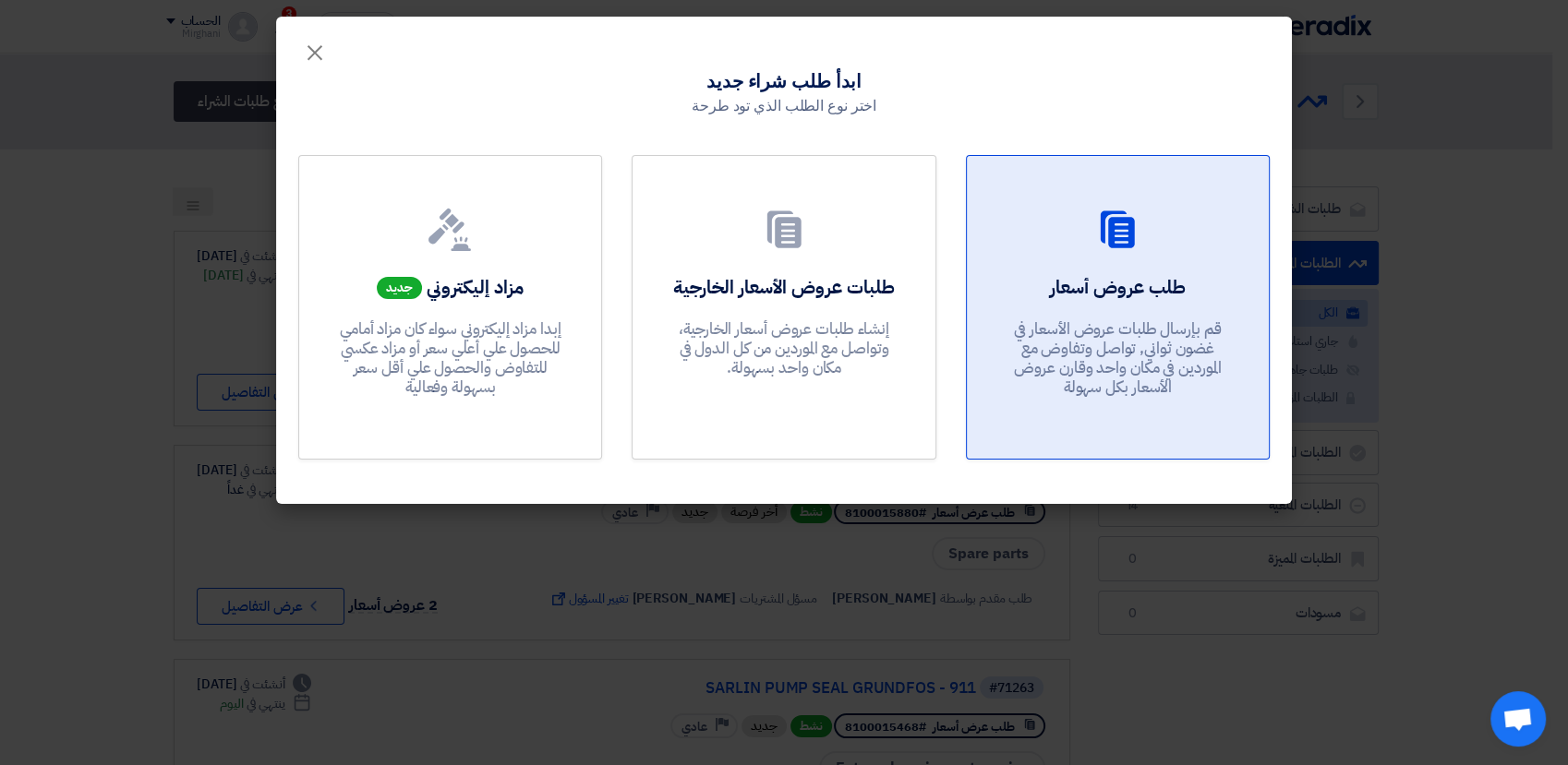
click at [1088, 308] on div "طلب عروض أسعار قم بإرسال طلبات عروض الأسعار في غضون ثواني, تواصل وتفاوض مع المو…" at bounding box center [1118, 340] width 258 height 133
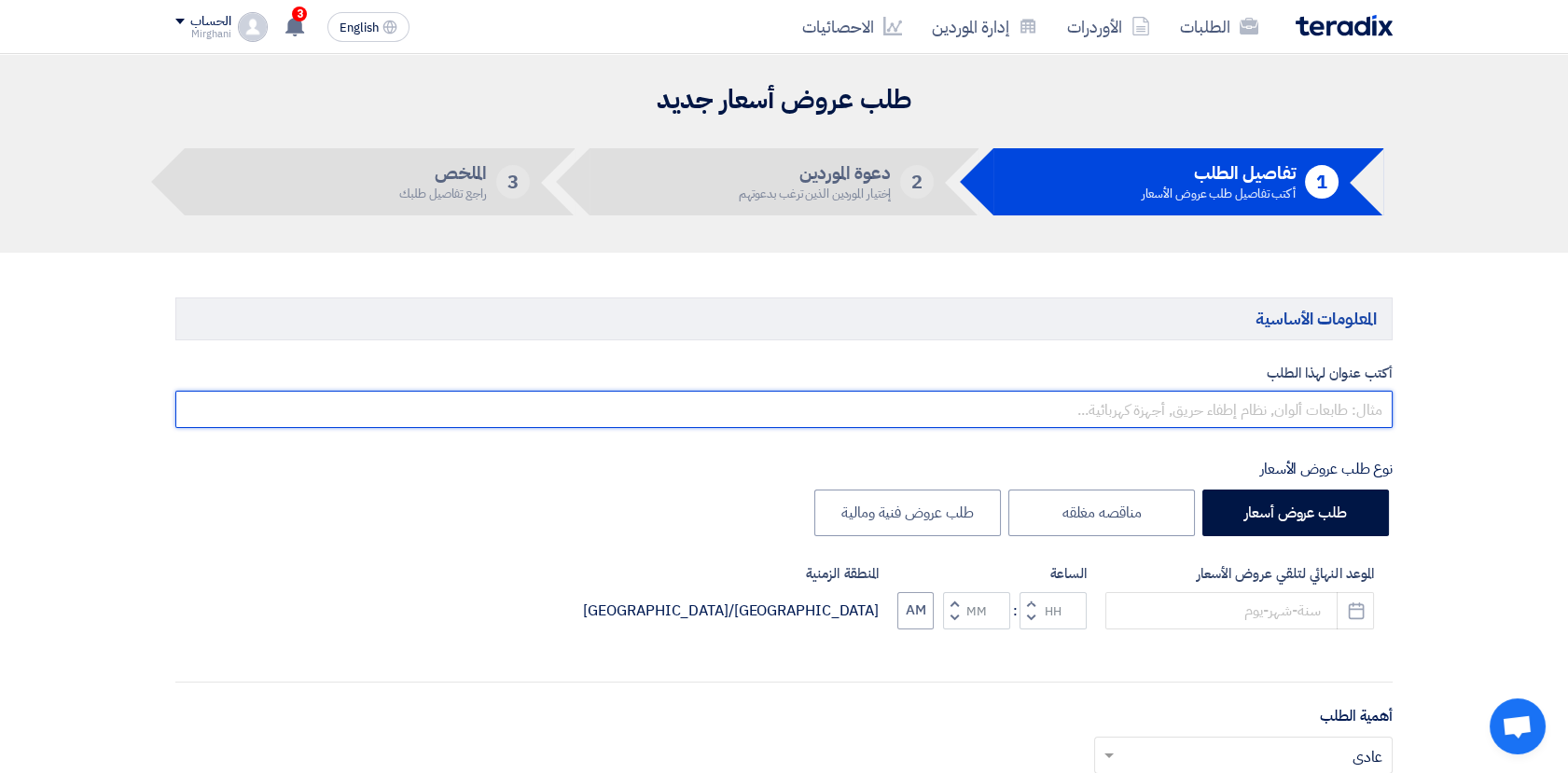
click at [1231, 414] on input "text" at bounding box center [784, 409] width 1217 height 38
paste input "Repainting of Water Tank 18,000 liters"
type input "Repainting of Water Tank 18,000 liters - 911"
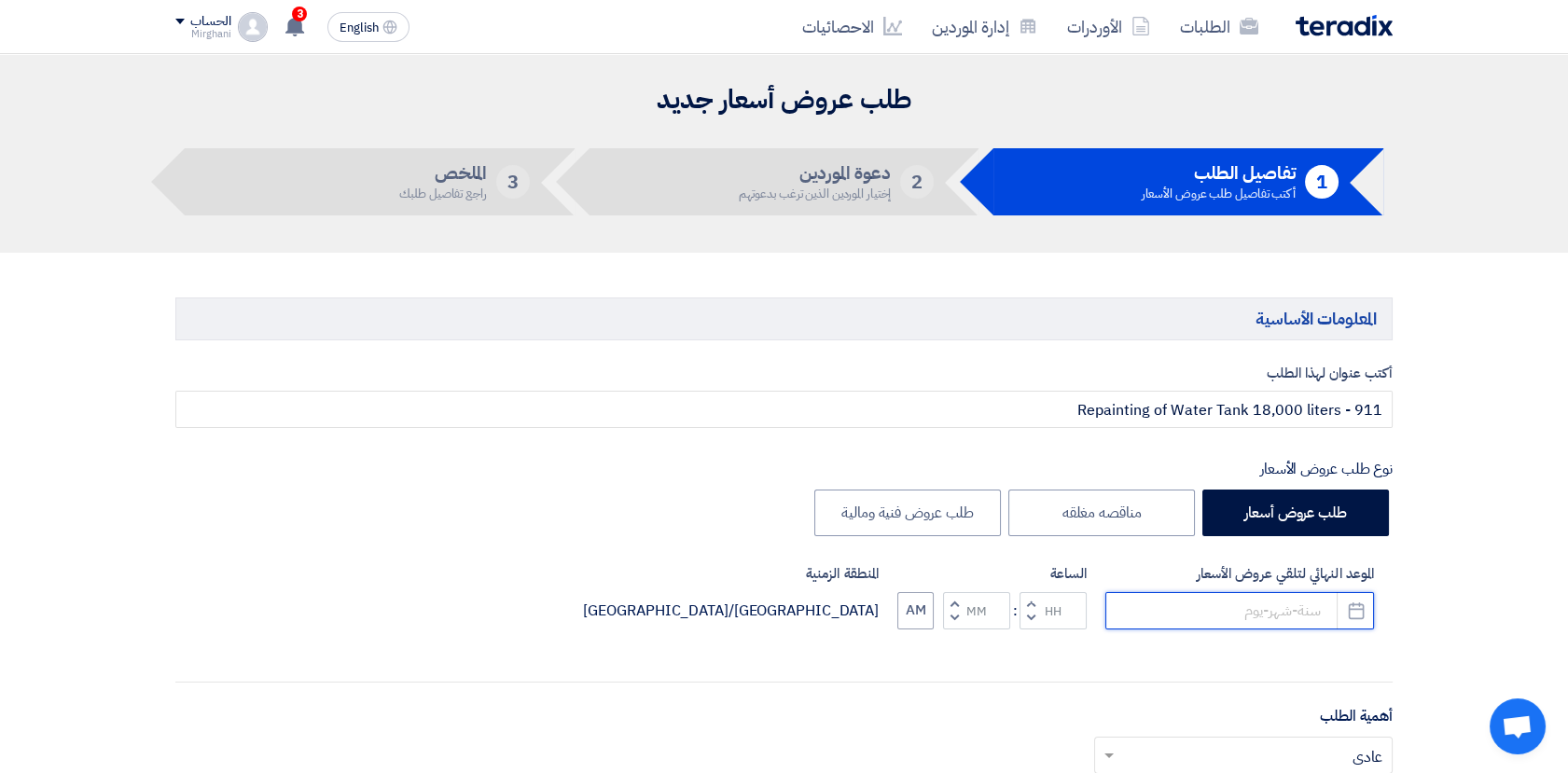
click at [1183, 621] on input at bounding box center [1239, 611] width 268 height 38
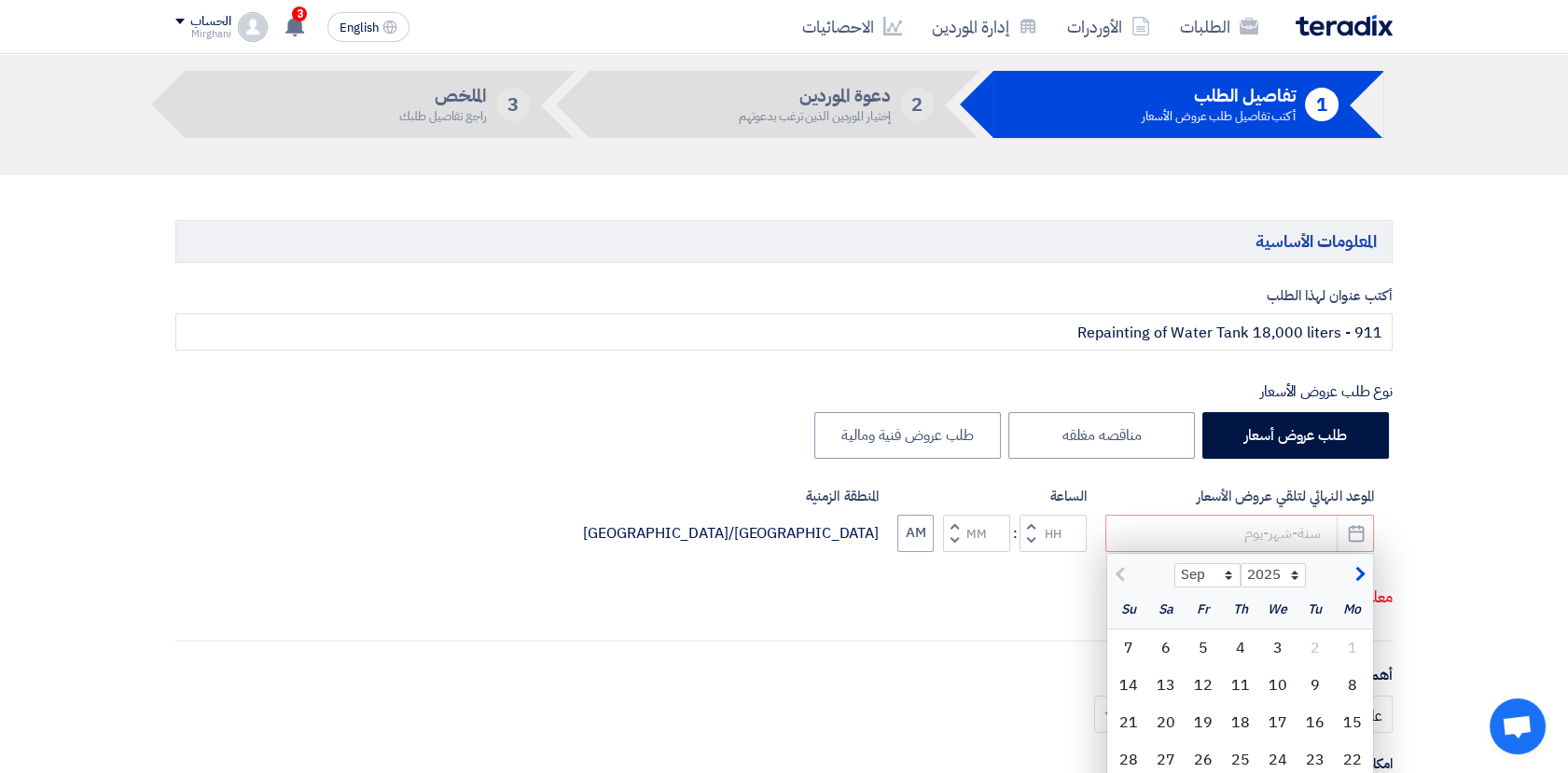
scroll to position [207, 0]
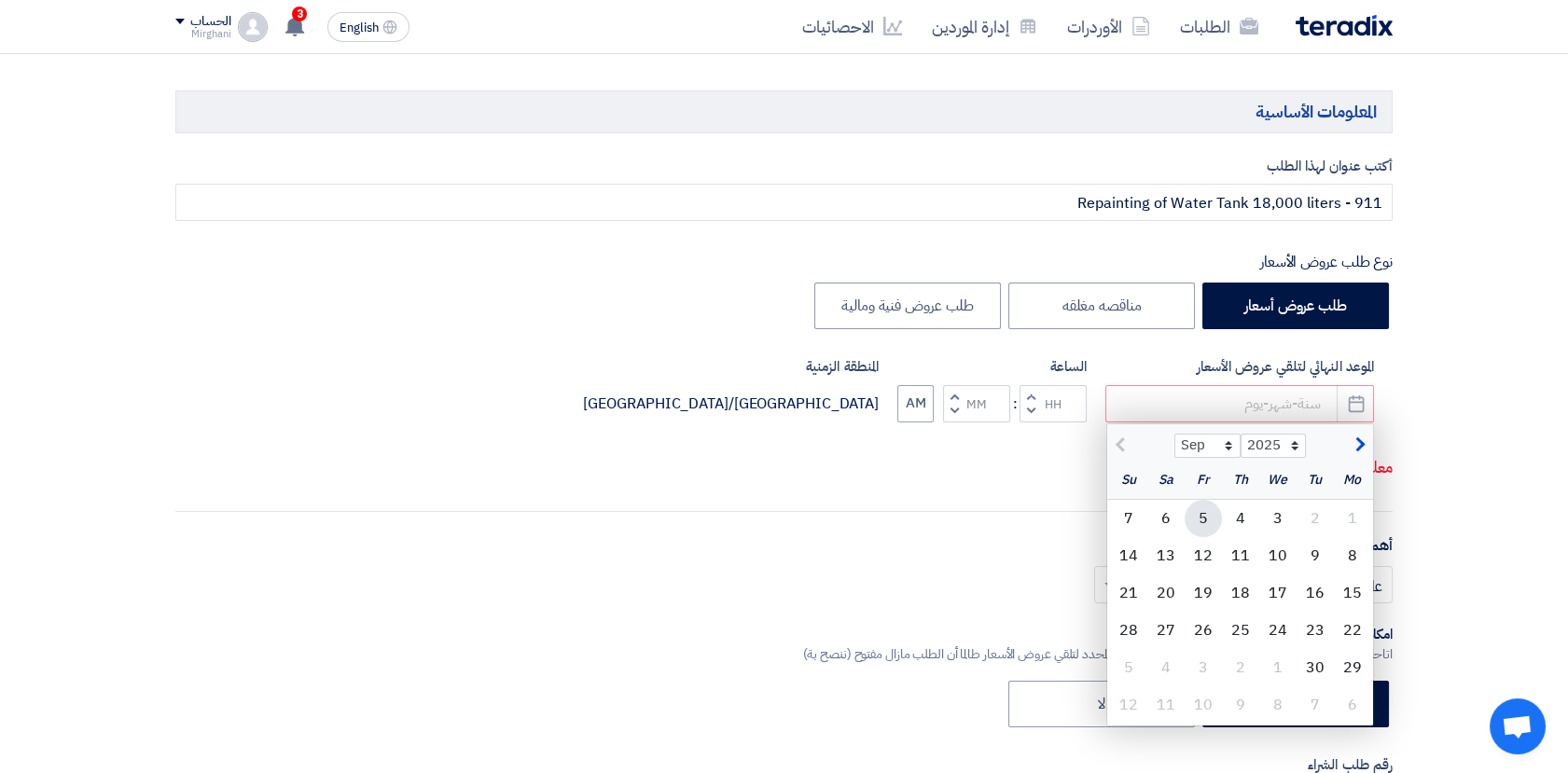
click at [1201, 515] on div "5" at bounding box center [1202, 518] width 38 height 38
type input "[DATE]"
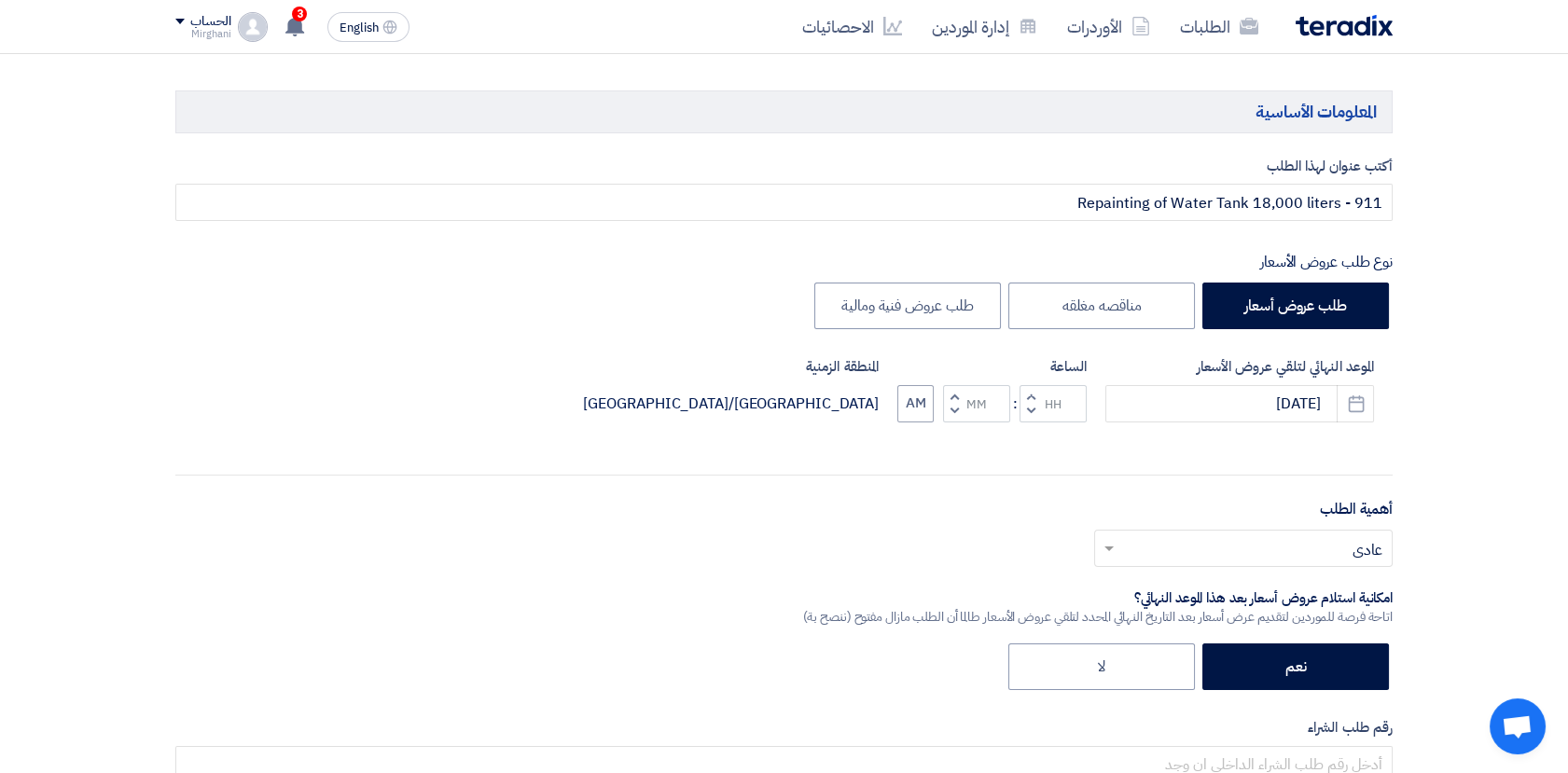
click at [1030, 396] on span "button" at bounding box center [1031, 396] width 7 height 14
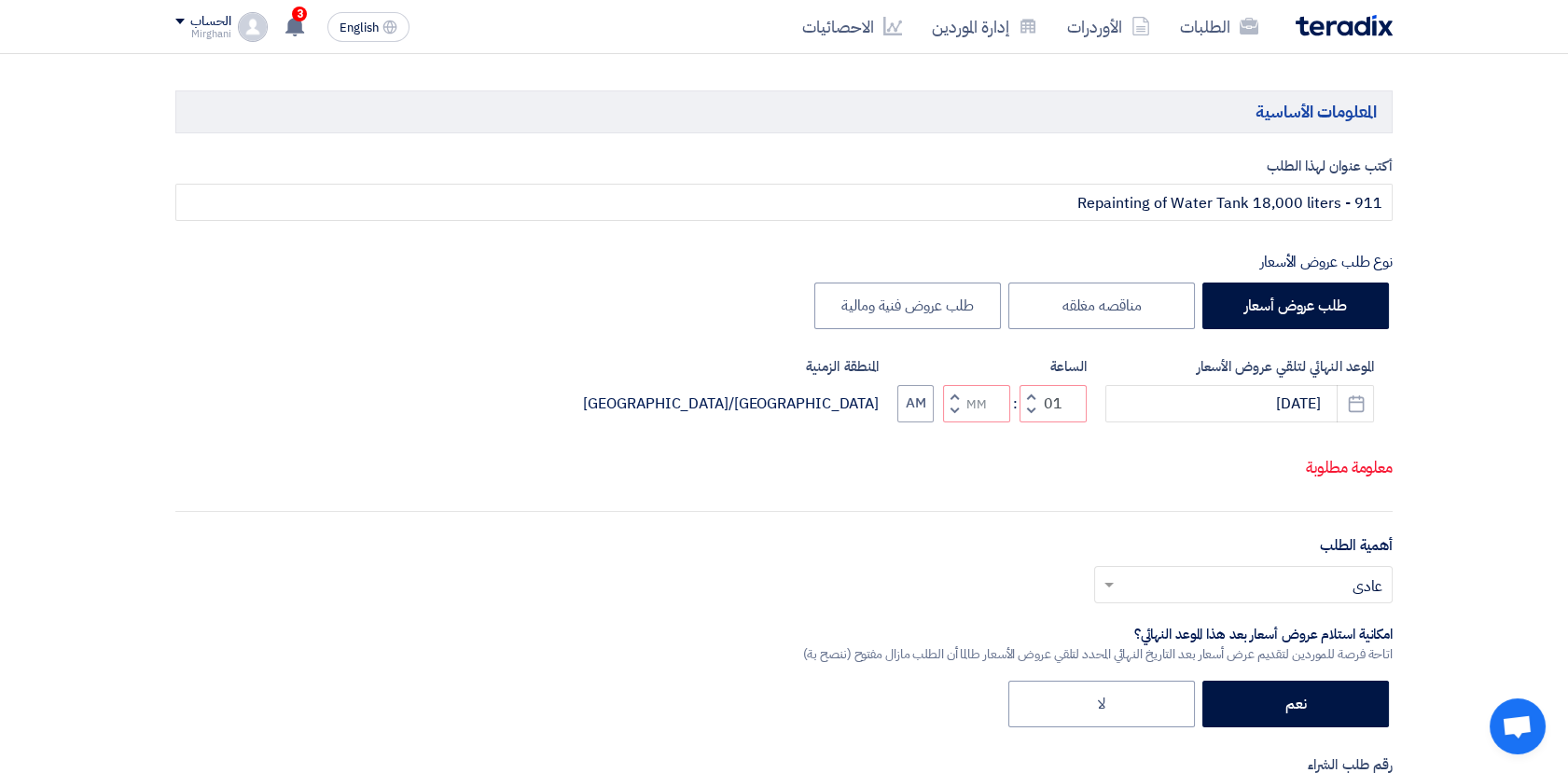
click at [1026, 410] on button "Decrement hours" at bounding box center [1030, 411] width 22 height 23
type input "12"
click at [953, 389] on span "button" at bounding box center [954, 396] width 7 height 14
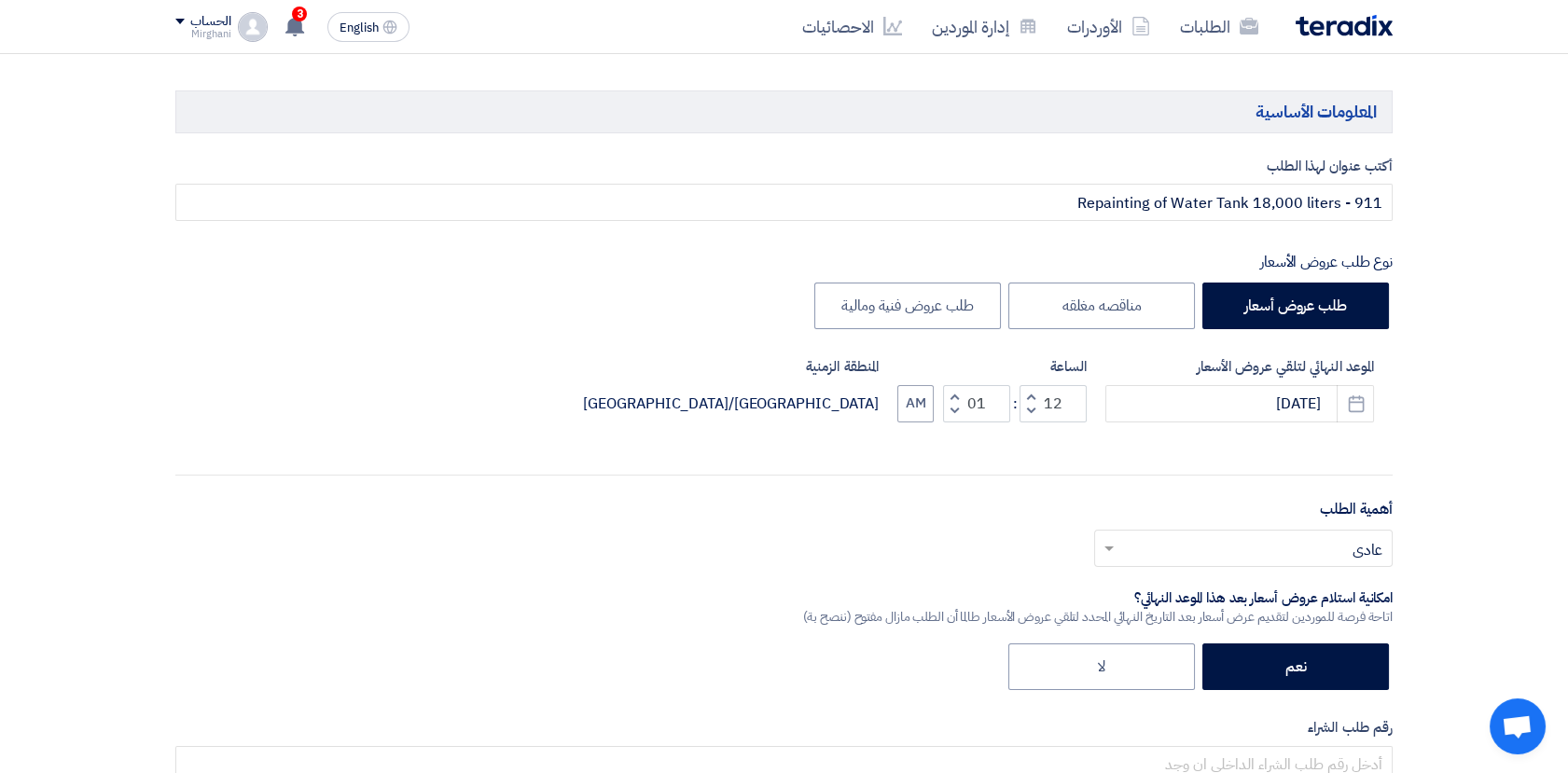
click at [953, 403] on span "button" at bounding box center [954, 410] width 7 height 14
type input "00"
click at [953, 403] on span "button" at bounding box center [954, 410] width 7 height 14
type input "11"
type input "59"
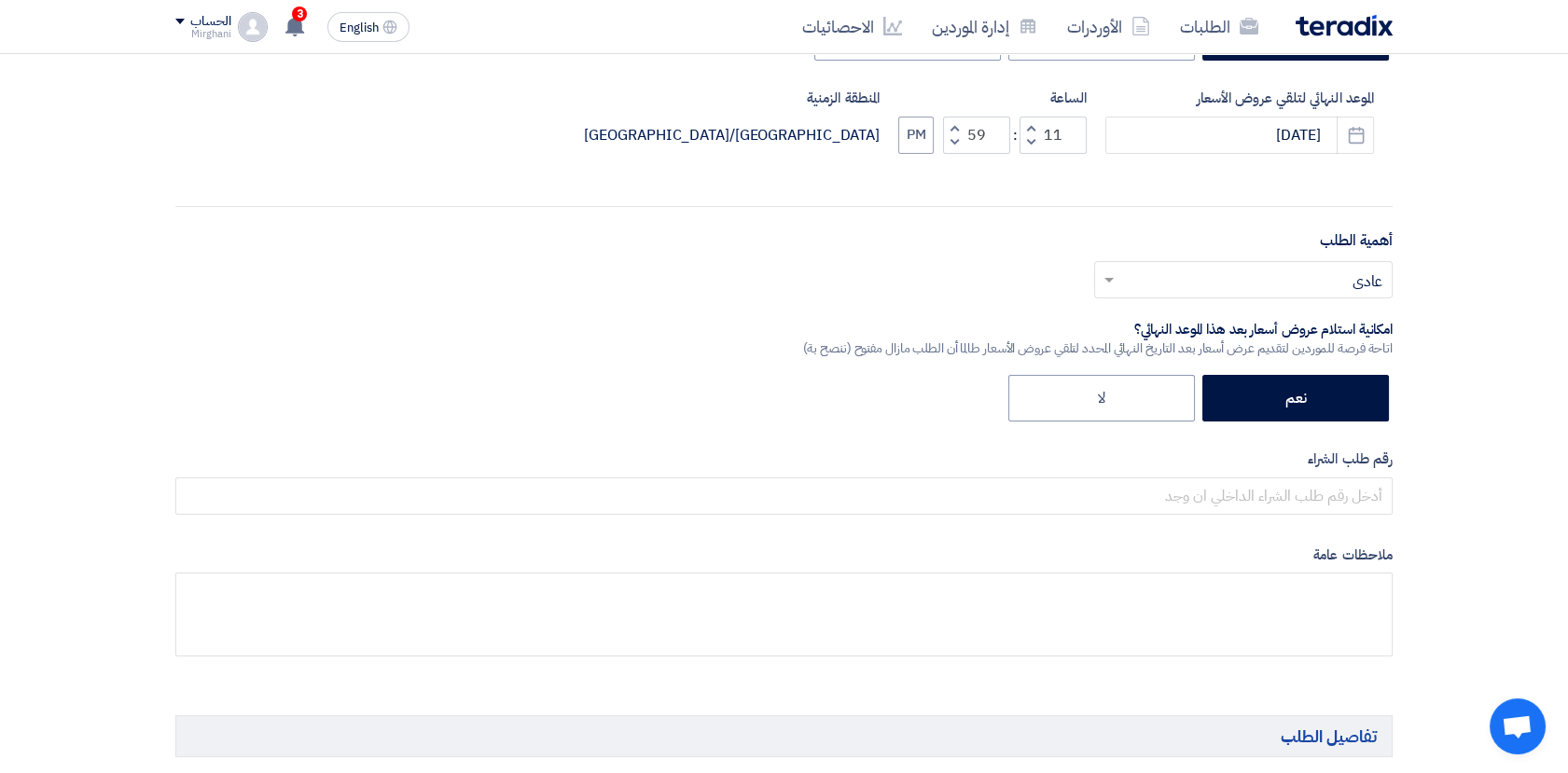
scroll to position [621, 0]
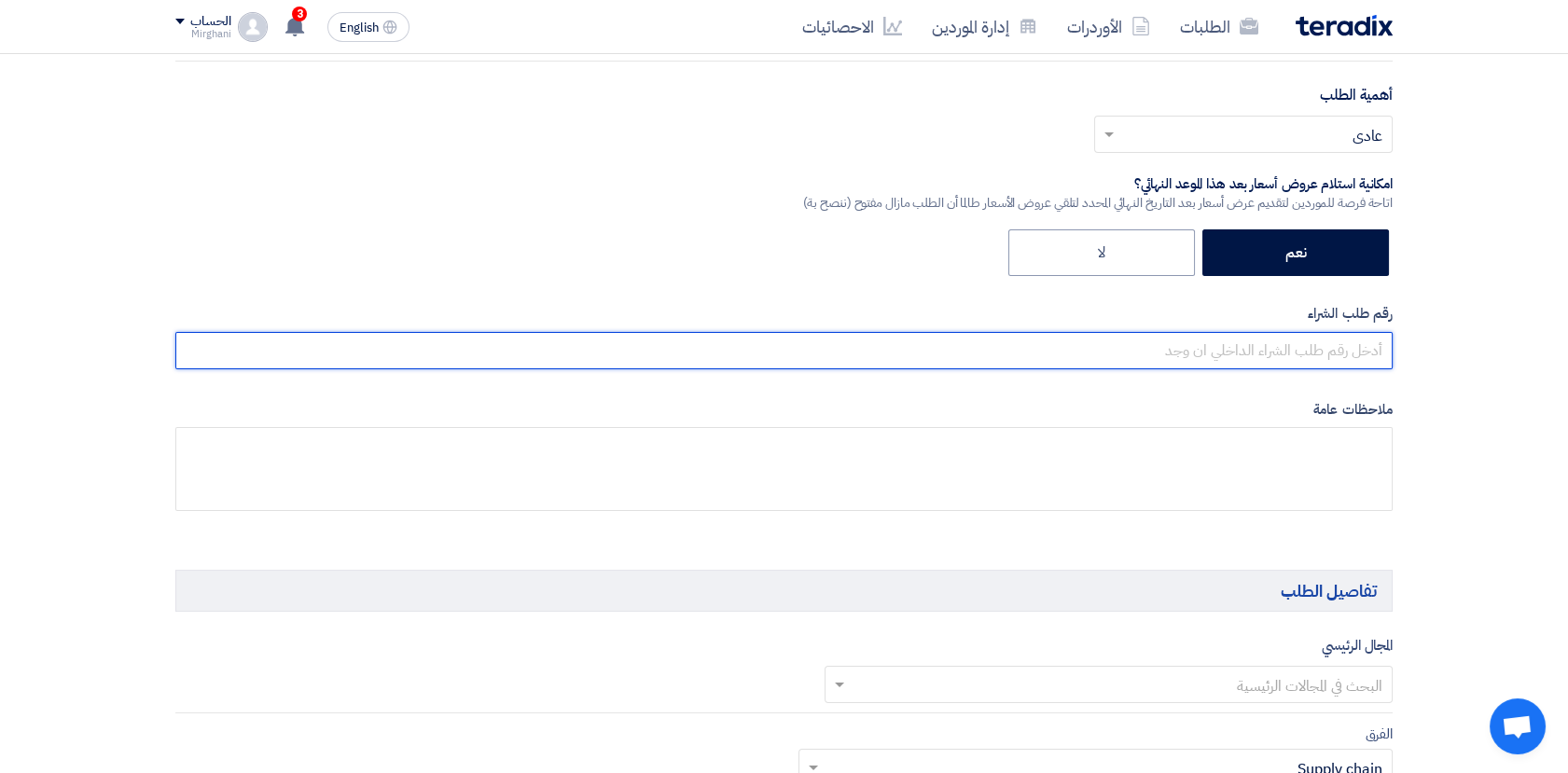
click at [1299, 349] on input "text" at bounding box center [784, 350] width 1217 height 38
paste input "8300010433"
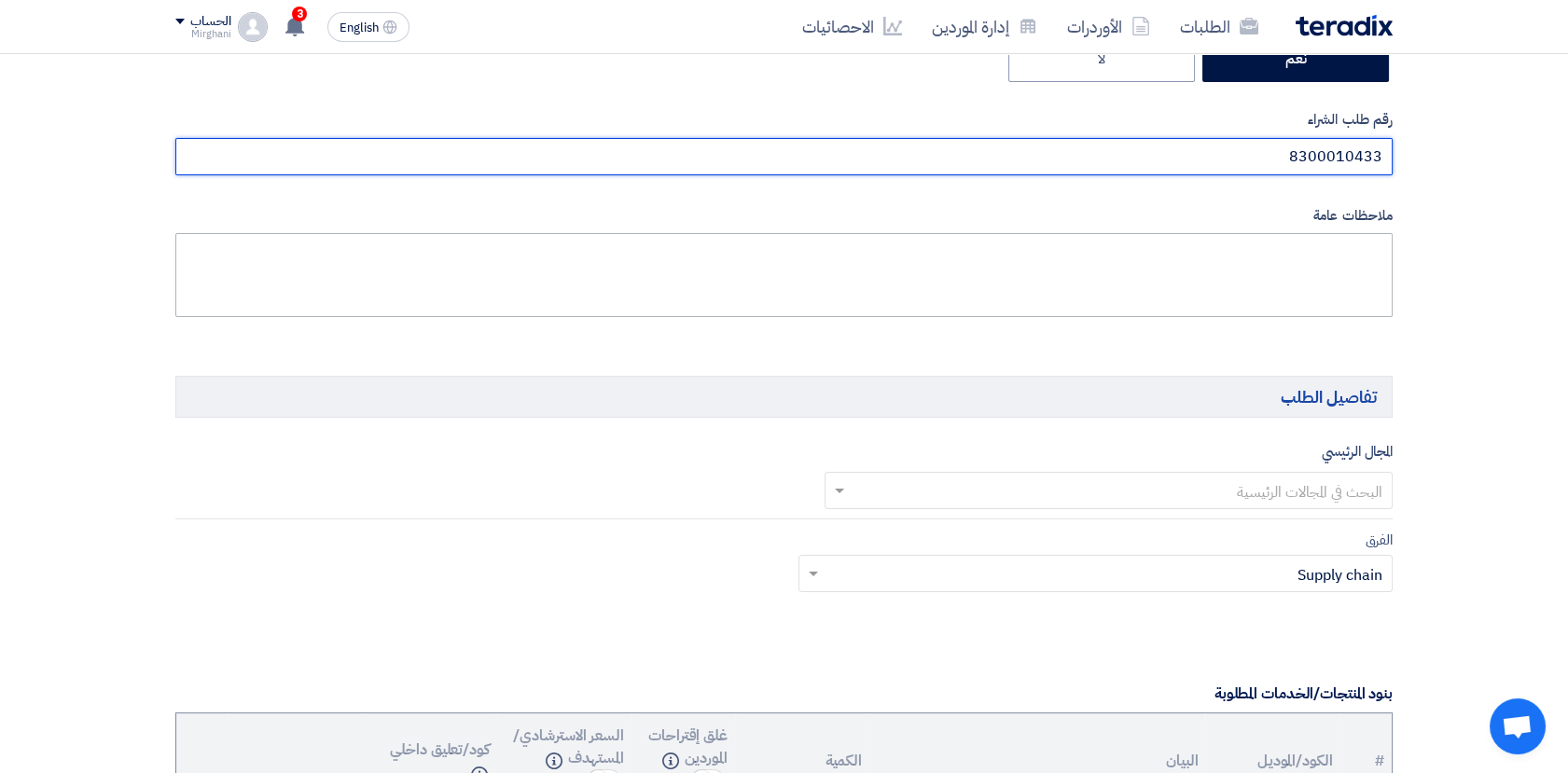
scroll to position [828, 0]
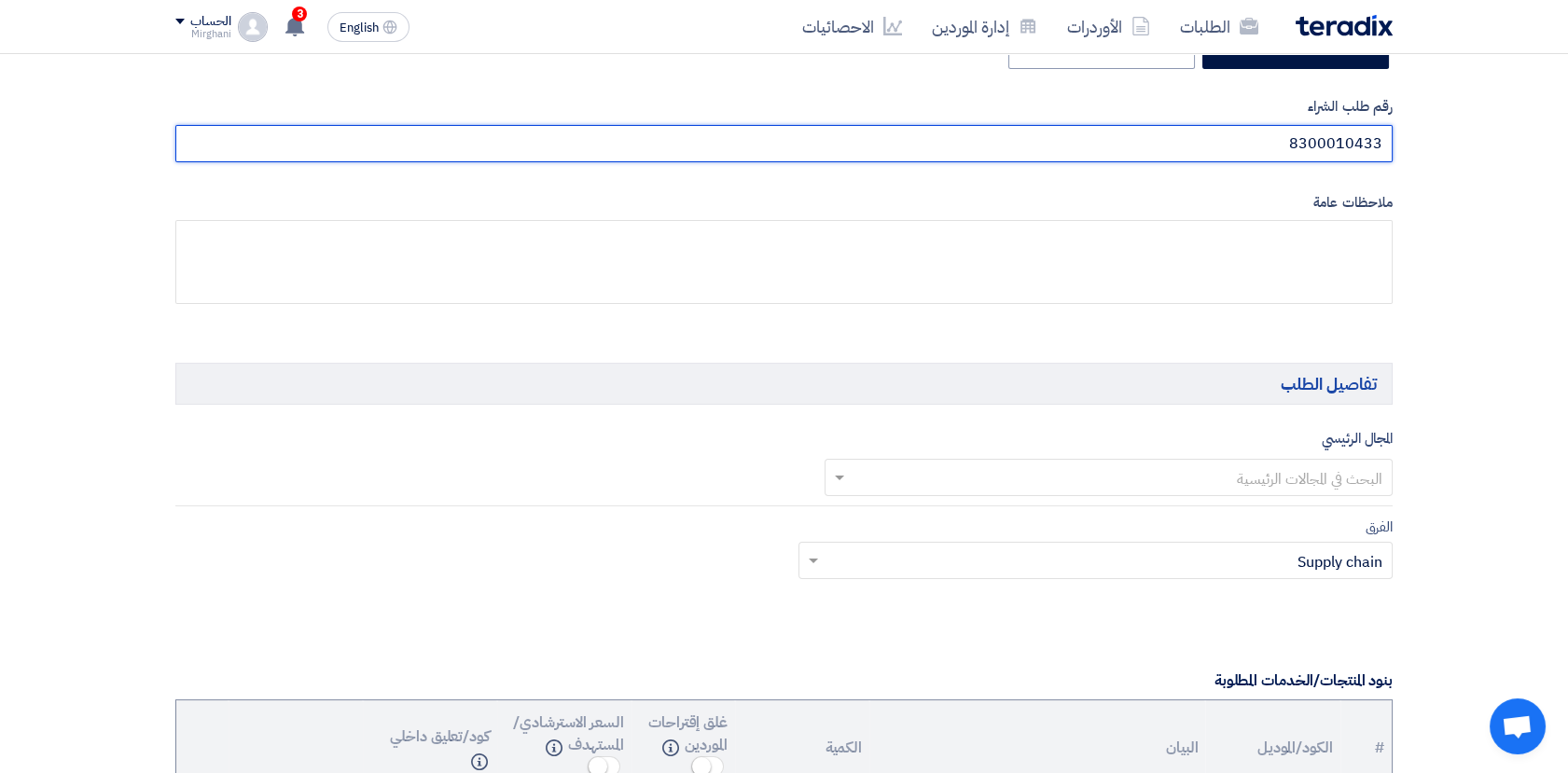
type input "8300010433"
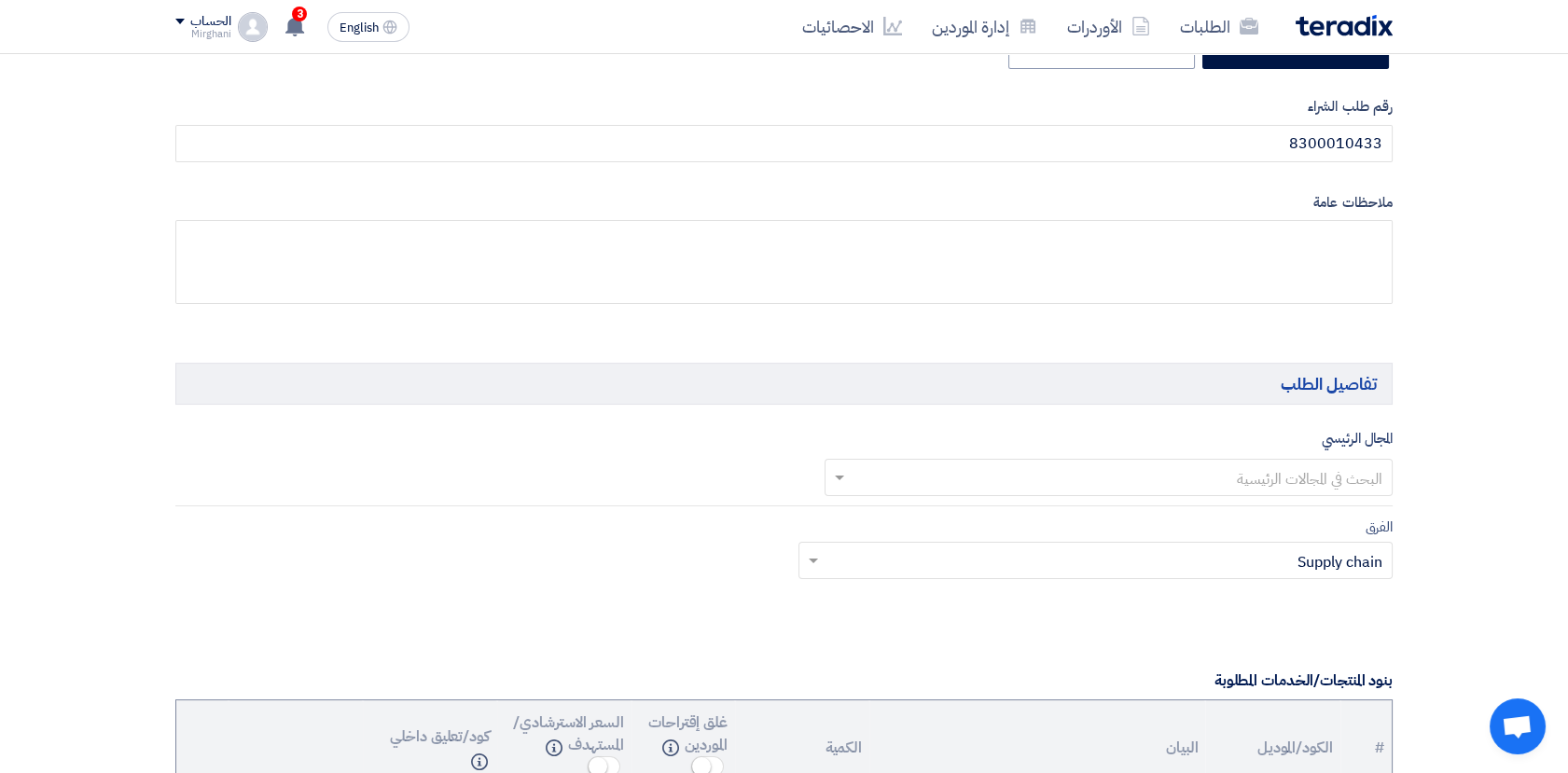
click at [1214, 481] on input "text" at bounding box center [1118, 479] width 532 height 31
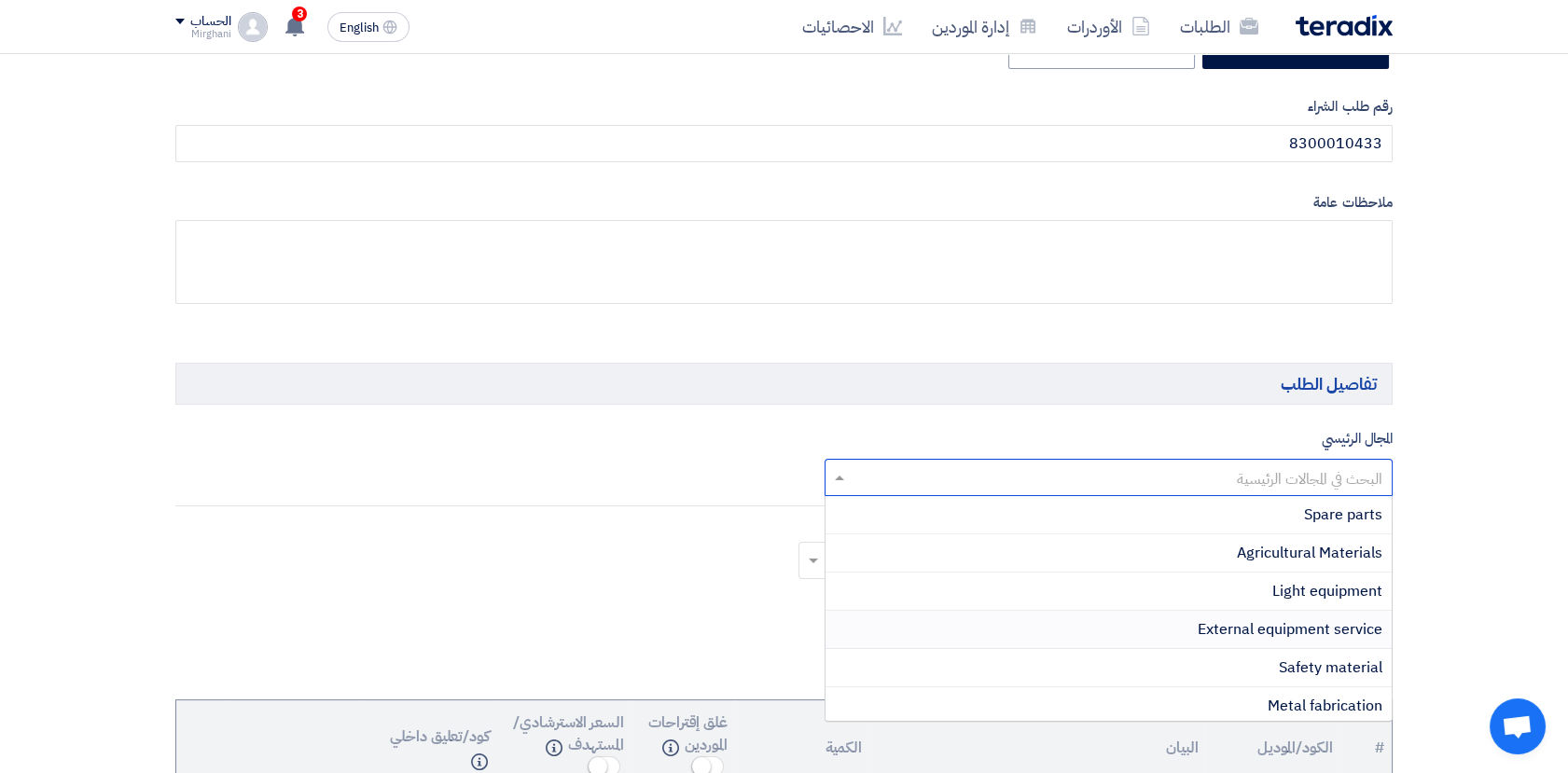
click at [1246, 623] on span "External equipment service" at bounding box center [1289, 629] width 184 height 22
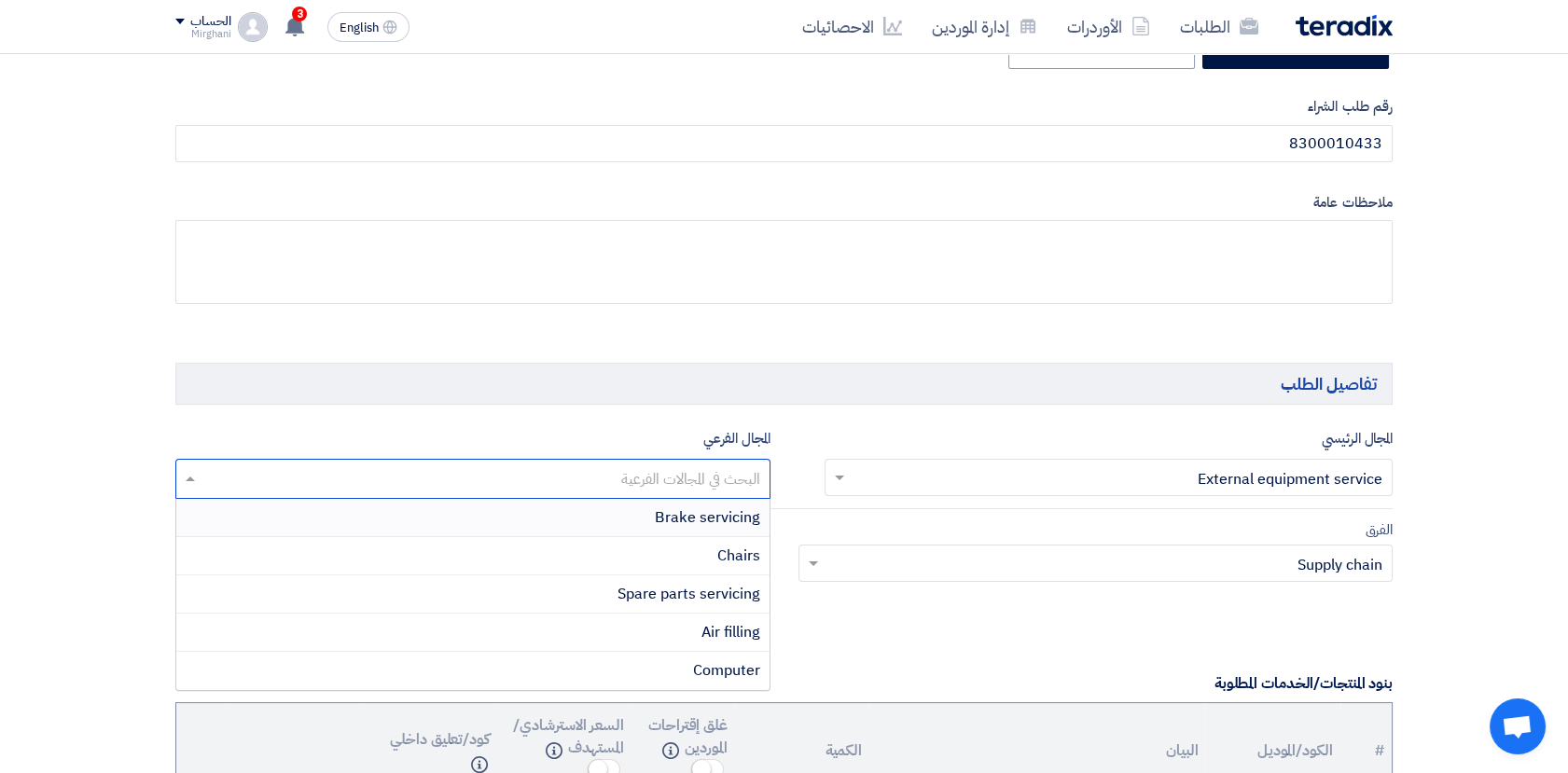
click at [708, 477] on input "text" at bounding box center [471, 481] width 576 height 31
click at [832, 477] on span at bounding box center [837, 477] width 23 height 22
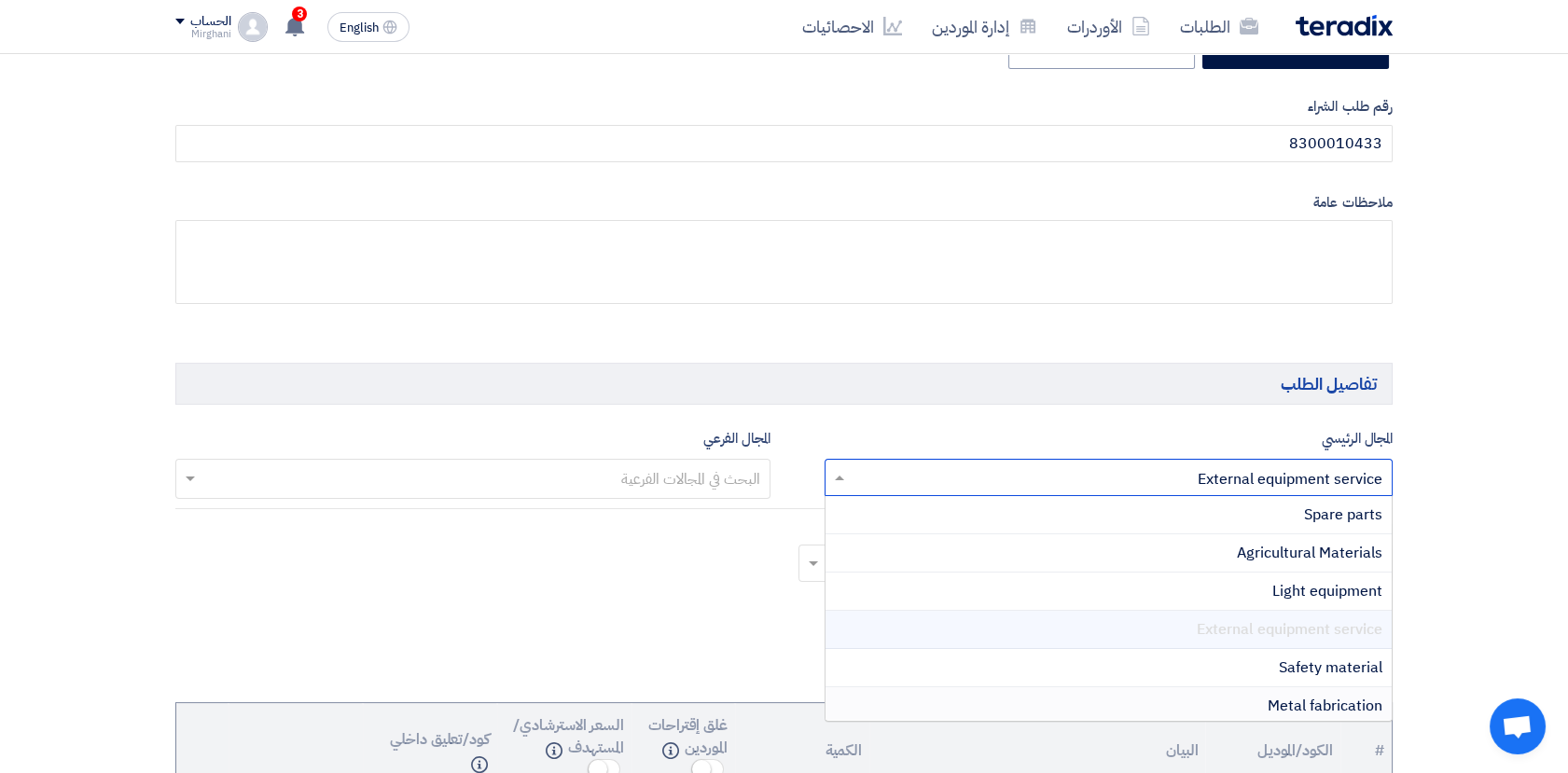
click at [1315, 706] on span "Metal fabrication" at bounding box center [1324, 705] width 115 height 22
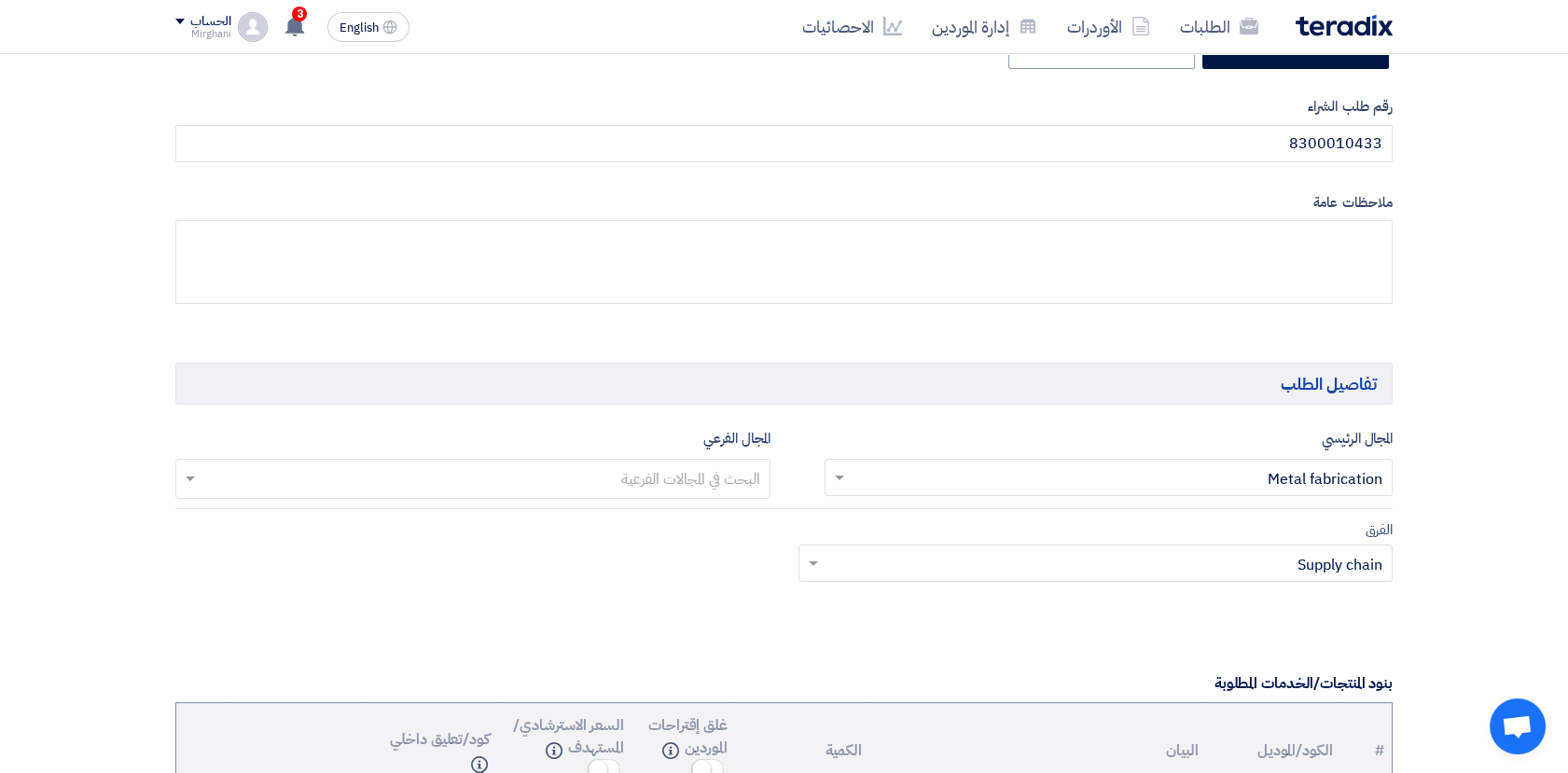
click at [584, 473] on input "text" at bounding box center [471, 481] width 576 height 31
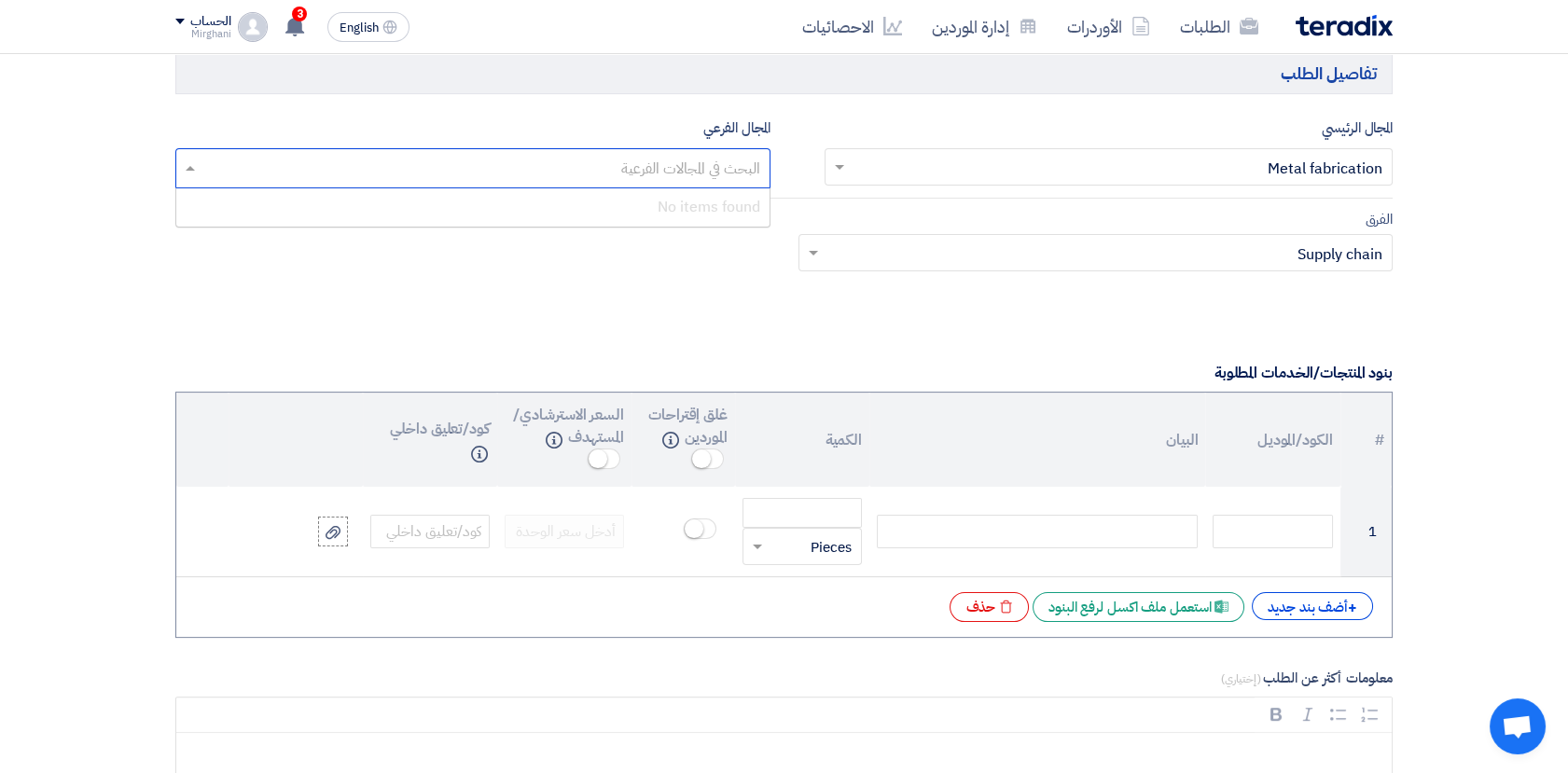
scroll to position [1140, 0]
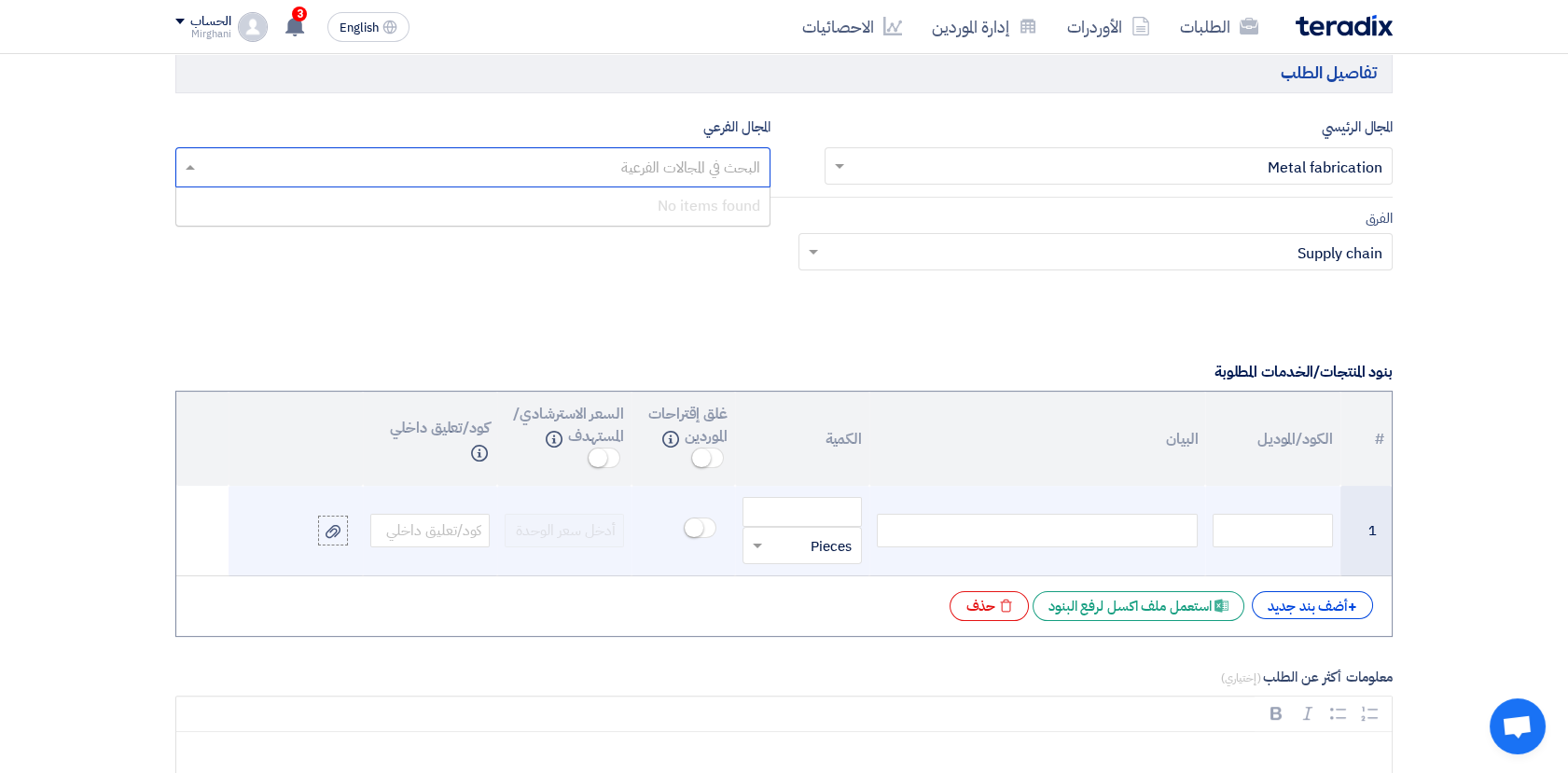
click at [977, 538] on div at bounding box center [1036, 531] width 320 height 34
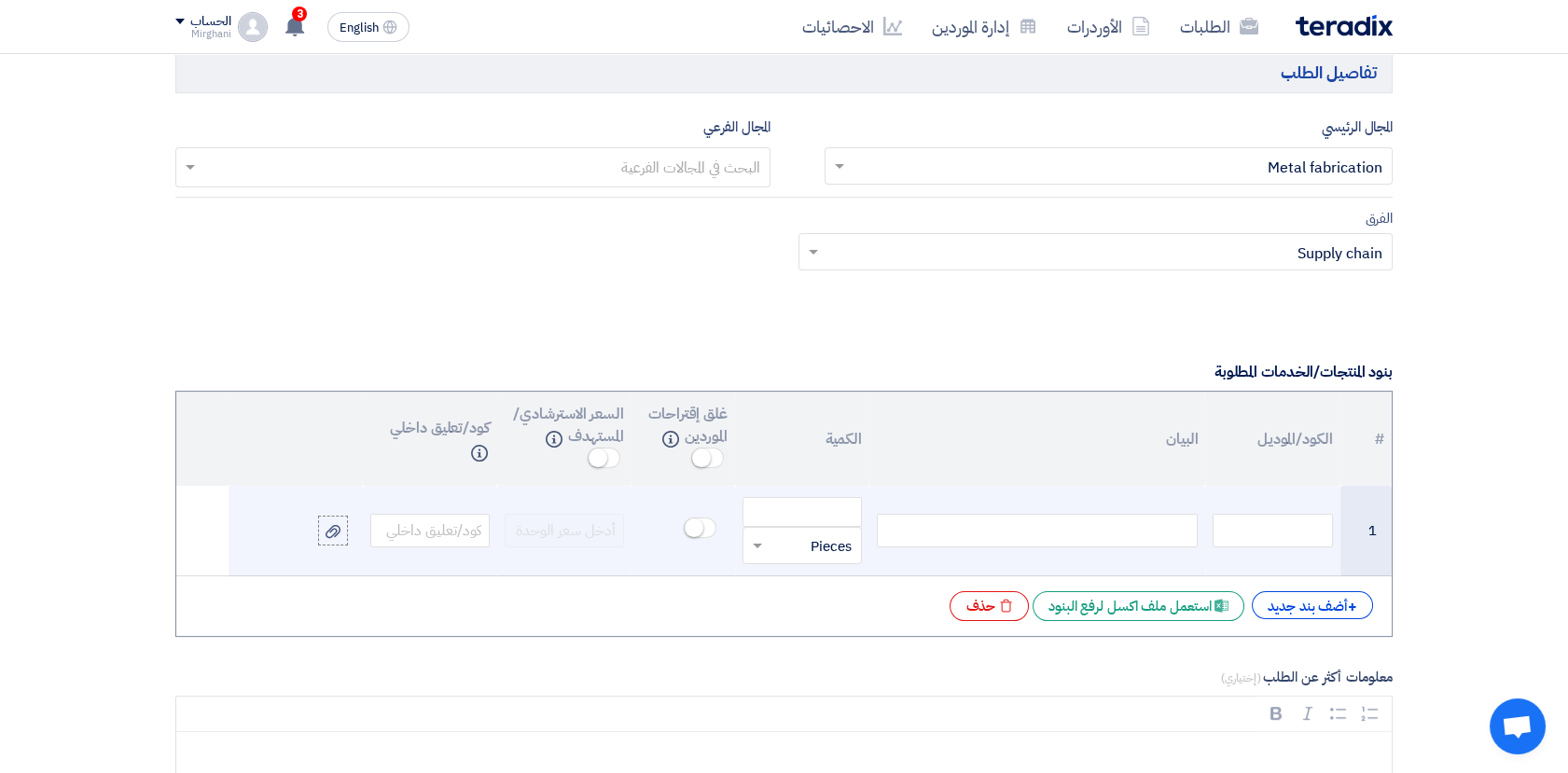
paste div
click at [816, 513] on input "number" at bounding box center [802, 511] width 120 height 30
paste input "1"
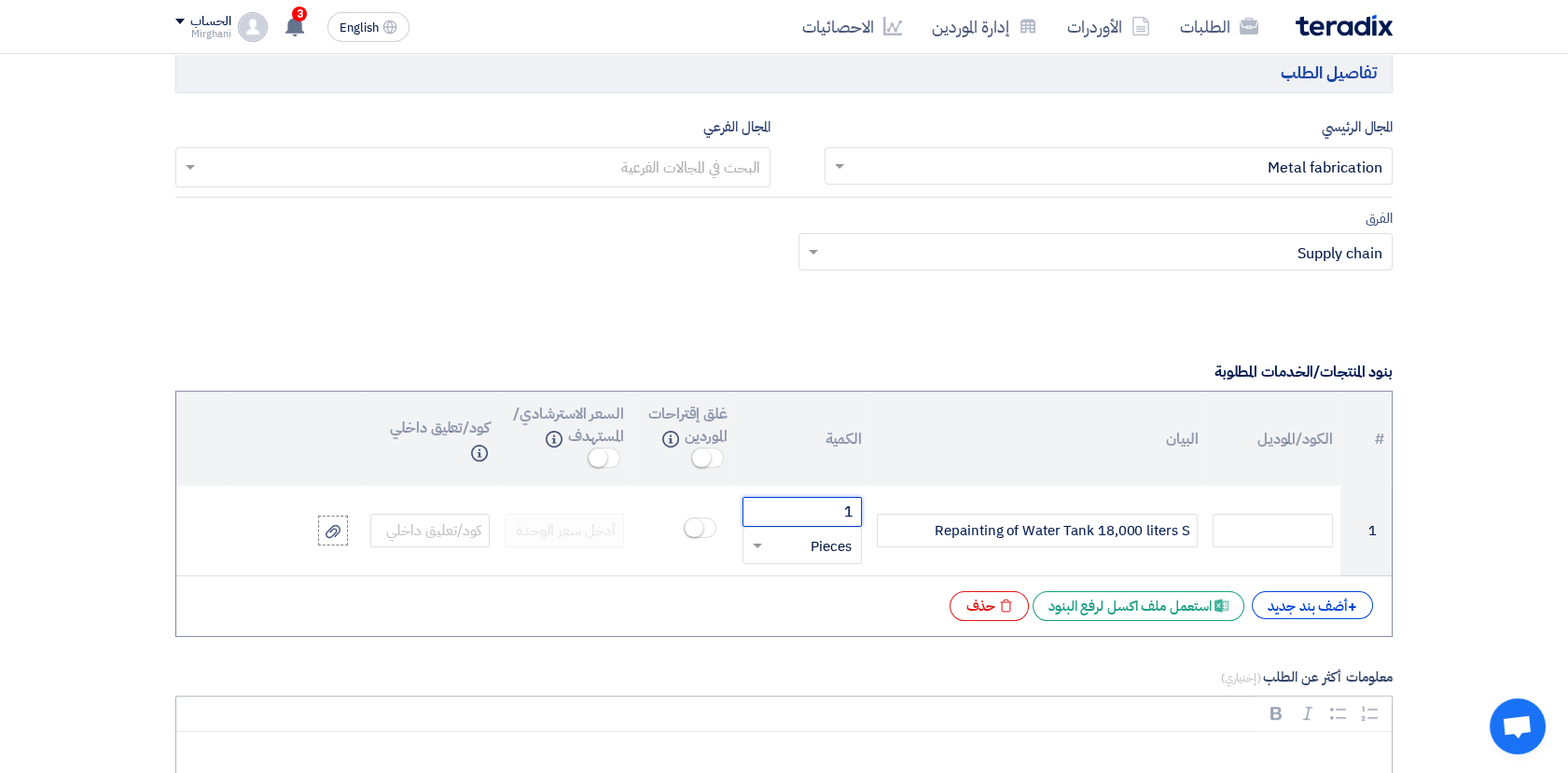
type input "1"
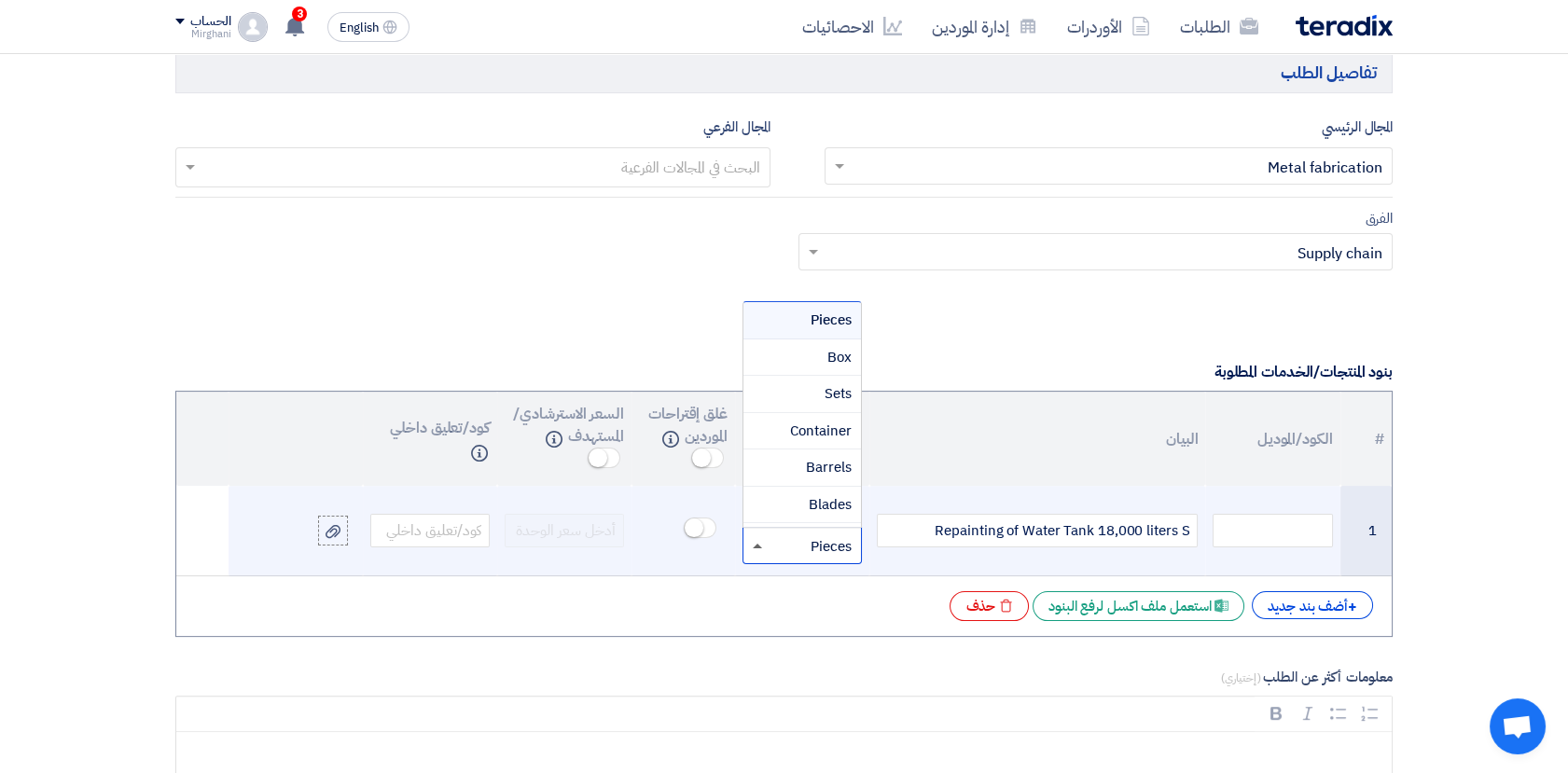
click at [754, 545] on span at bounding box center [757, 545] width 10 height 5
click at [832, 396] on span "Sets" at bounding box center [838, 393] width 27 height 20
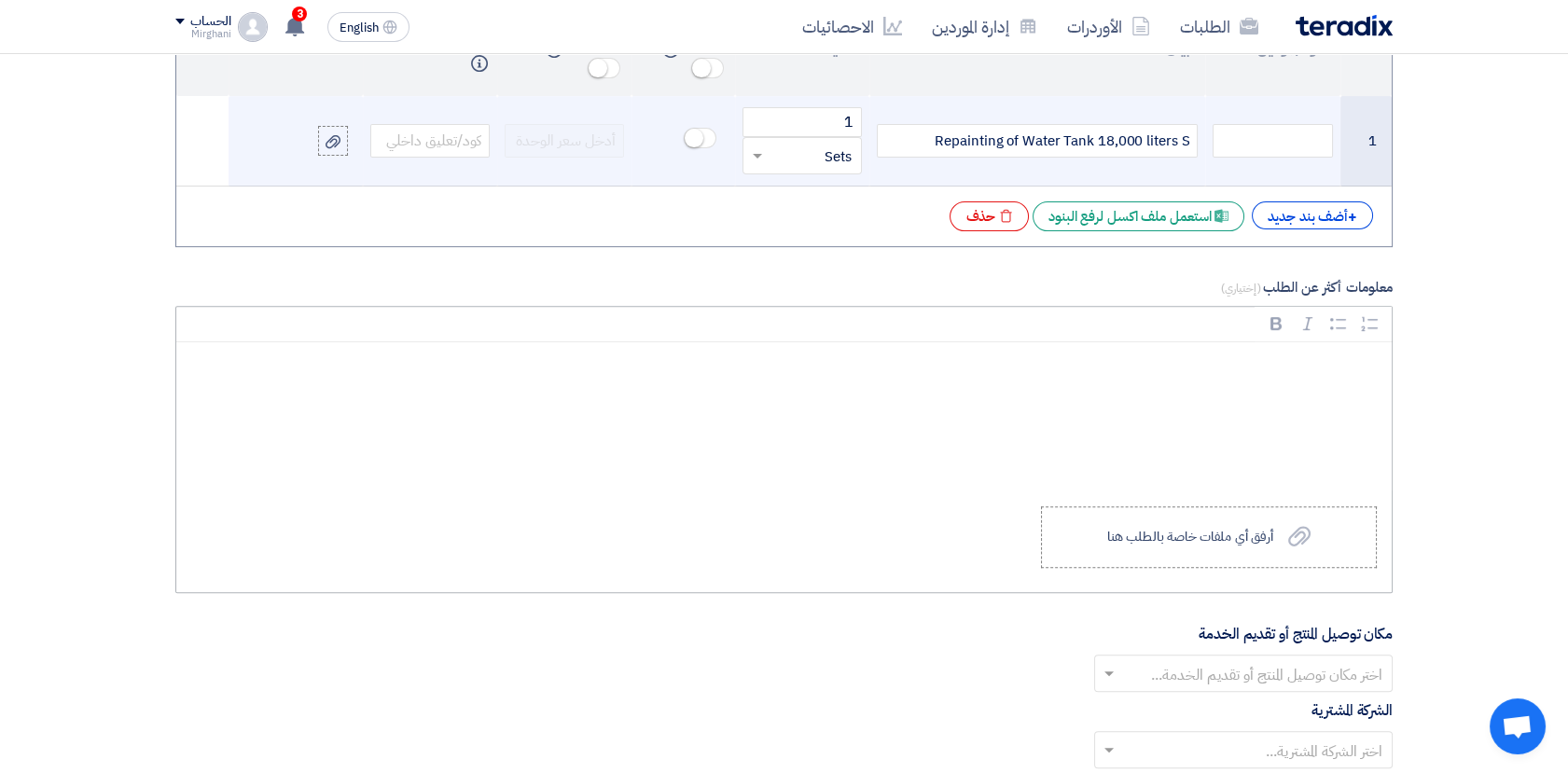
scroll to position [1657, 0]
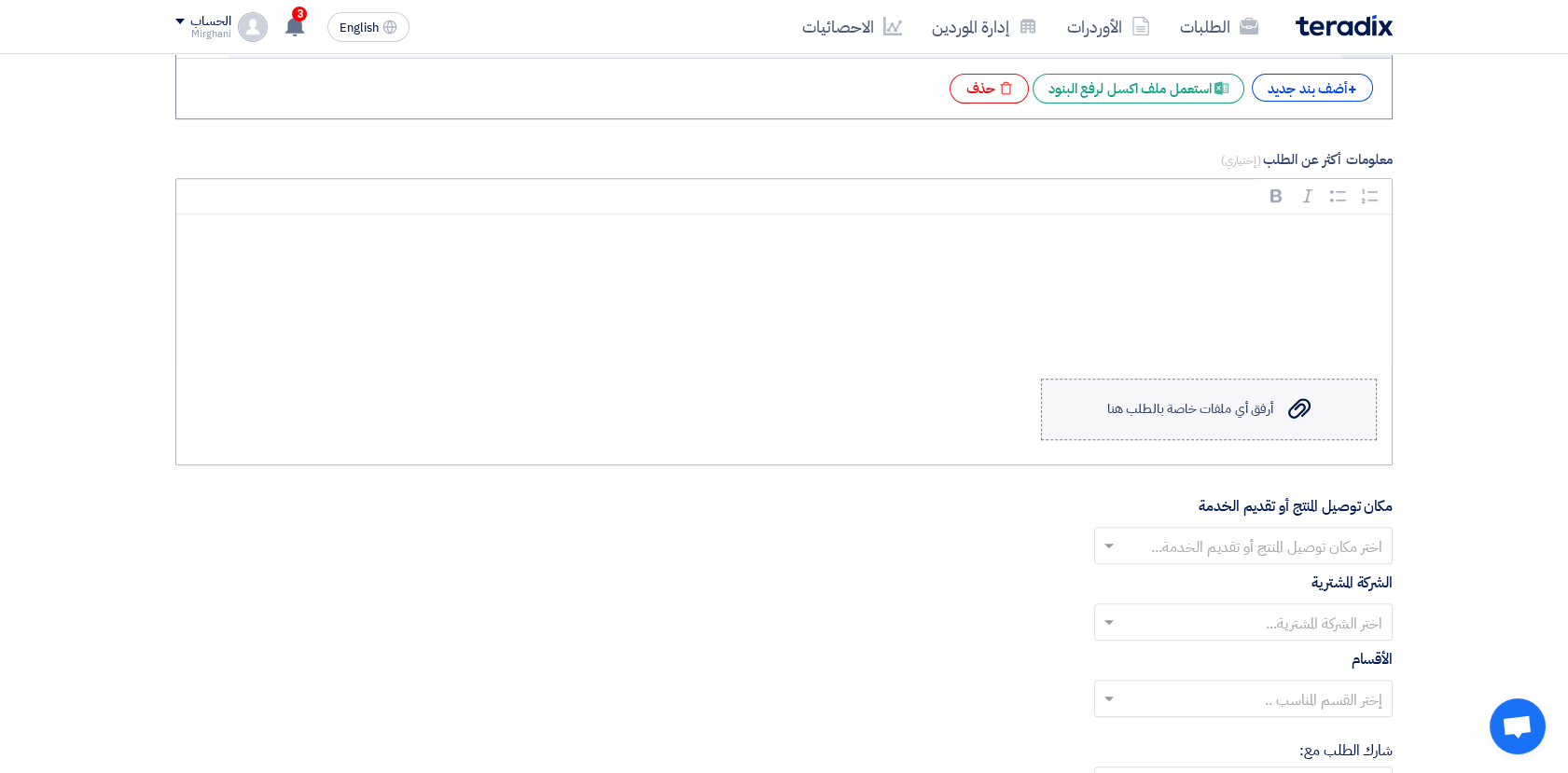
click at [1258, 408] on div "أرفق أي ملفات خاصة بالطلب هنا" at bounding box center [1190, 409] width 166 height 14
click at [0, 0] on input "Upload a file أرفق أي ملفات خاصة بالطلب هنا" at bounding box center [0, 0] width 0 height 0
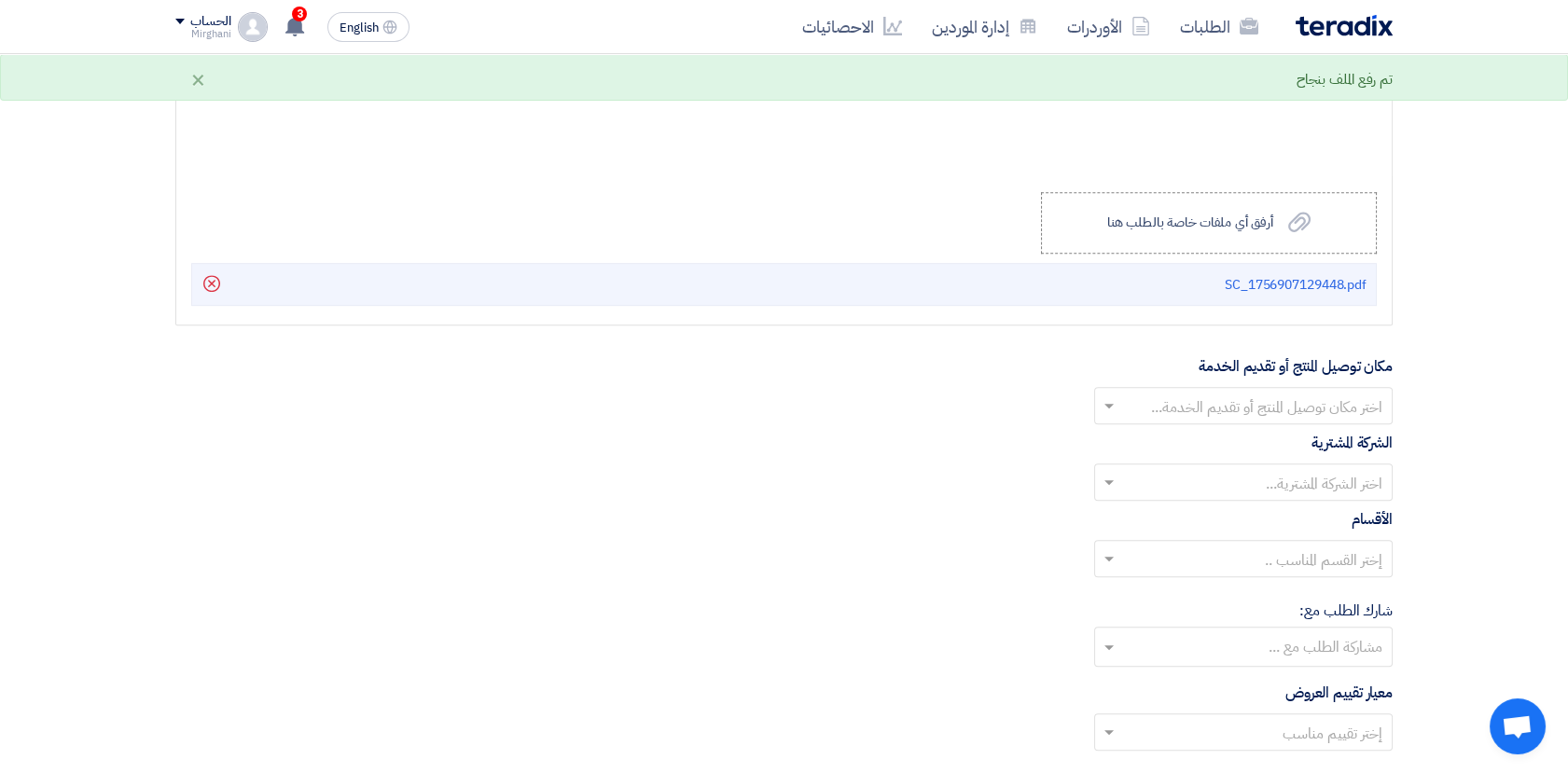
scroll to position [1865, 0]
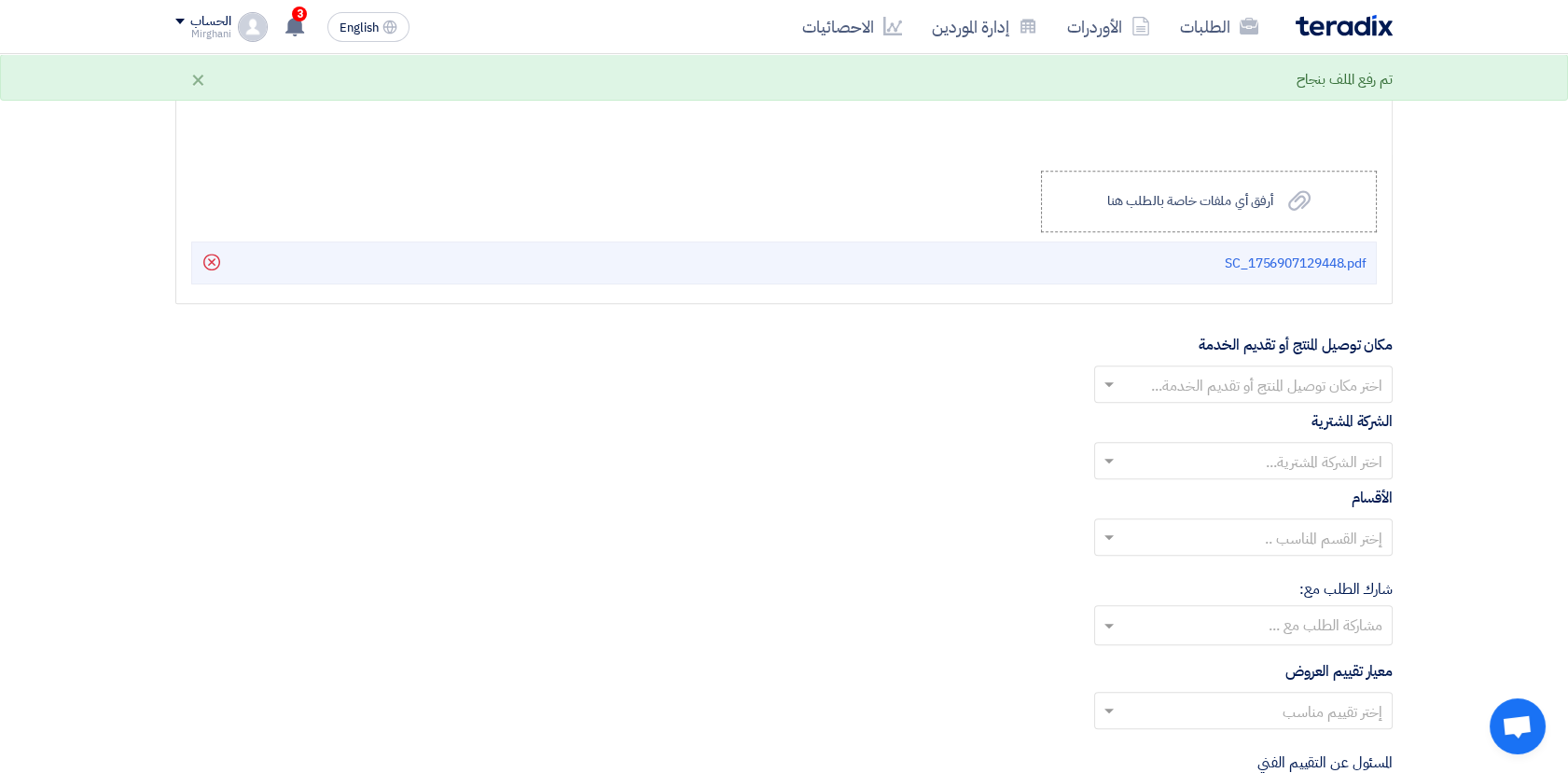
click at [1147, 387] on input "text" at bounding box center [1253, 387] width 261 height 31
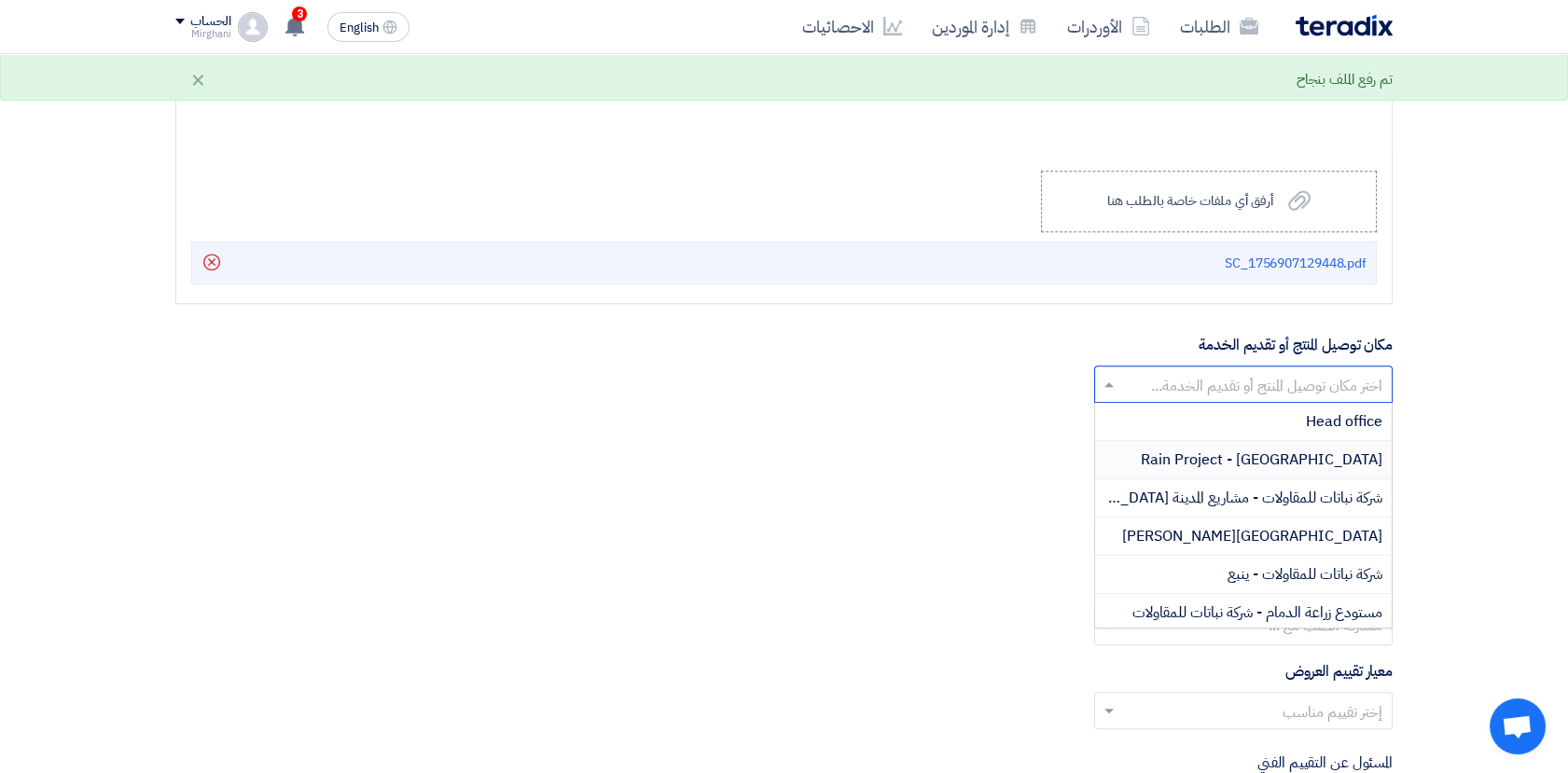
click at [1206, 456] on span "Rain Project - [GEOGRAPHIC_DATA]" at bounding box center [1261, 459] width 241 height 22
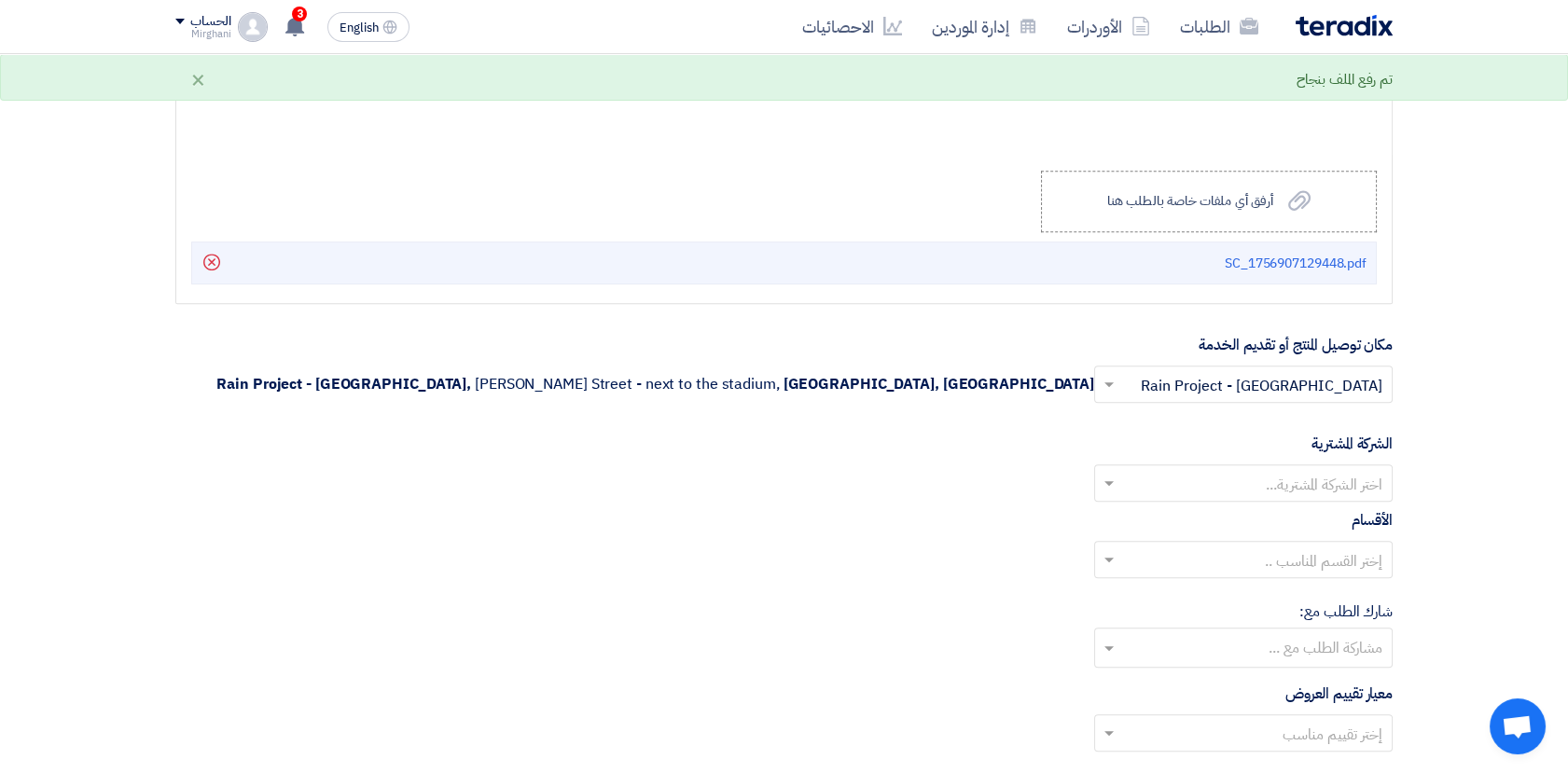
click at [1199, 480] on input "text" at bounding box center [1253, 485] width 261 height 31
click at [1244, 513] on span "Nabatat for contracting" at bounding box center [1303, 520] width 158 height 22
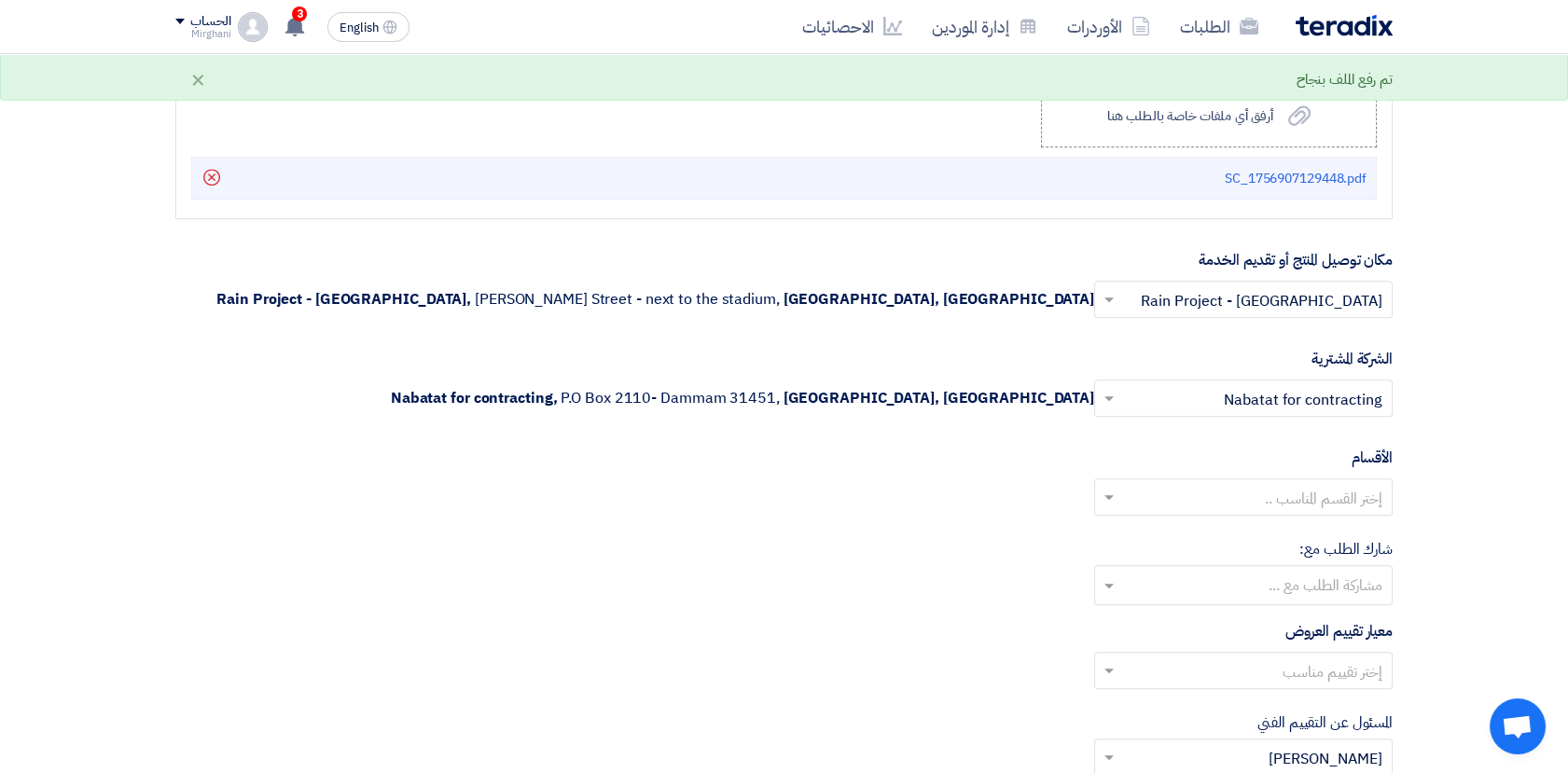
scroll to position [2072, 0]
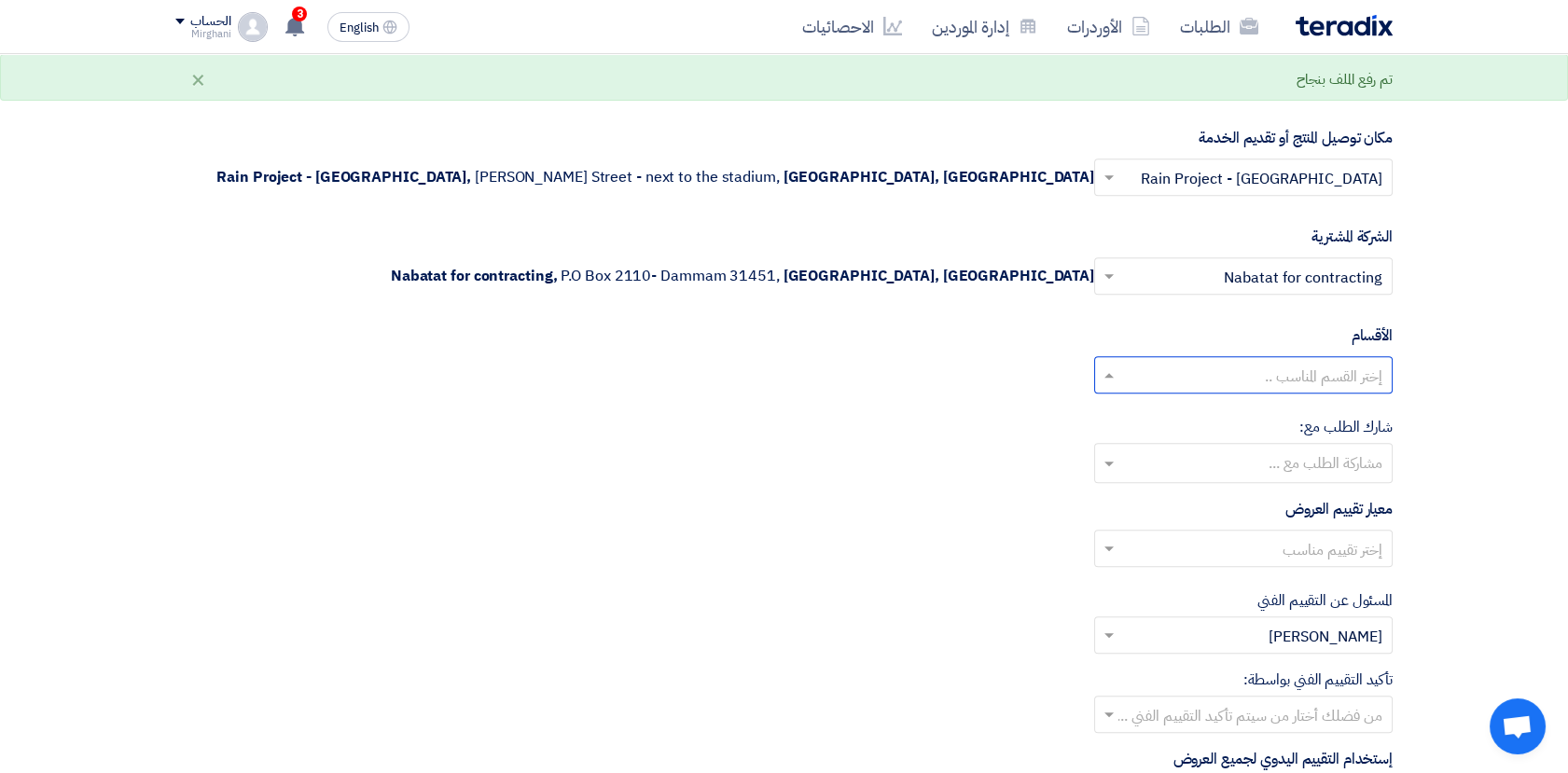
click at [1280, 375] on input "text" at bounding box center [1253, 377] width 261 height 31
click at [1300, 397] on div "General Department" at bounding box center [1243, 412] width 296 height 38
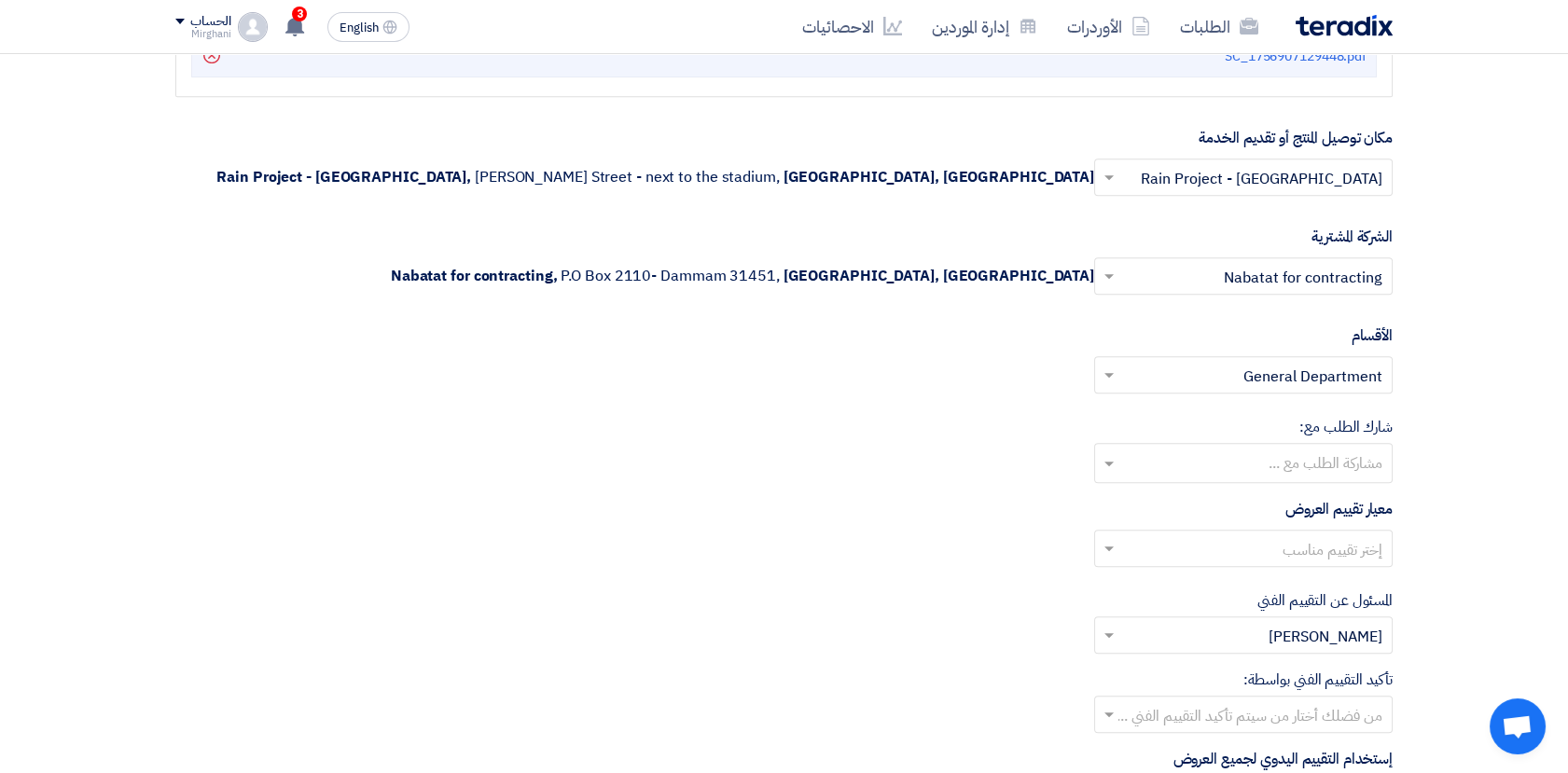
click at [1290, 550] on input "text" at bounding box center [1253, 551] width 261 height 31
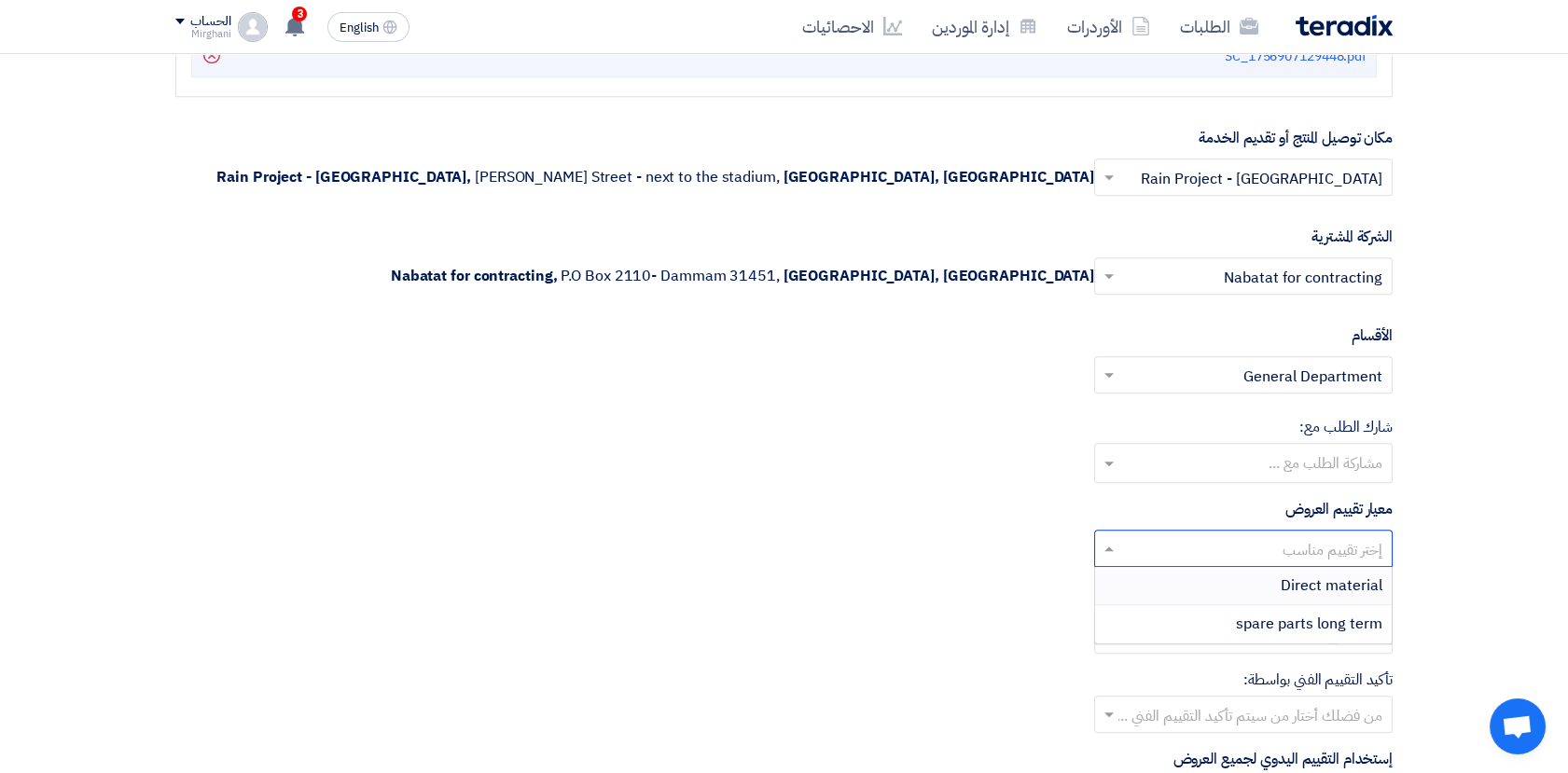
click at [1301, 575] on span "Direct material" at bounding box center [1331, 585] width 101 height 22
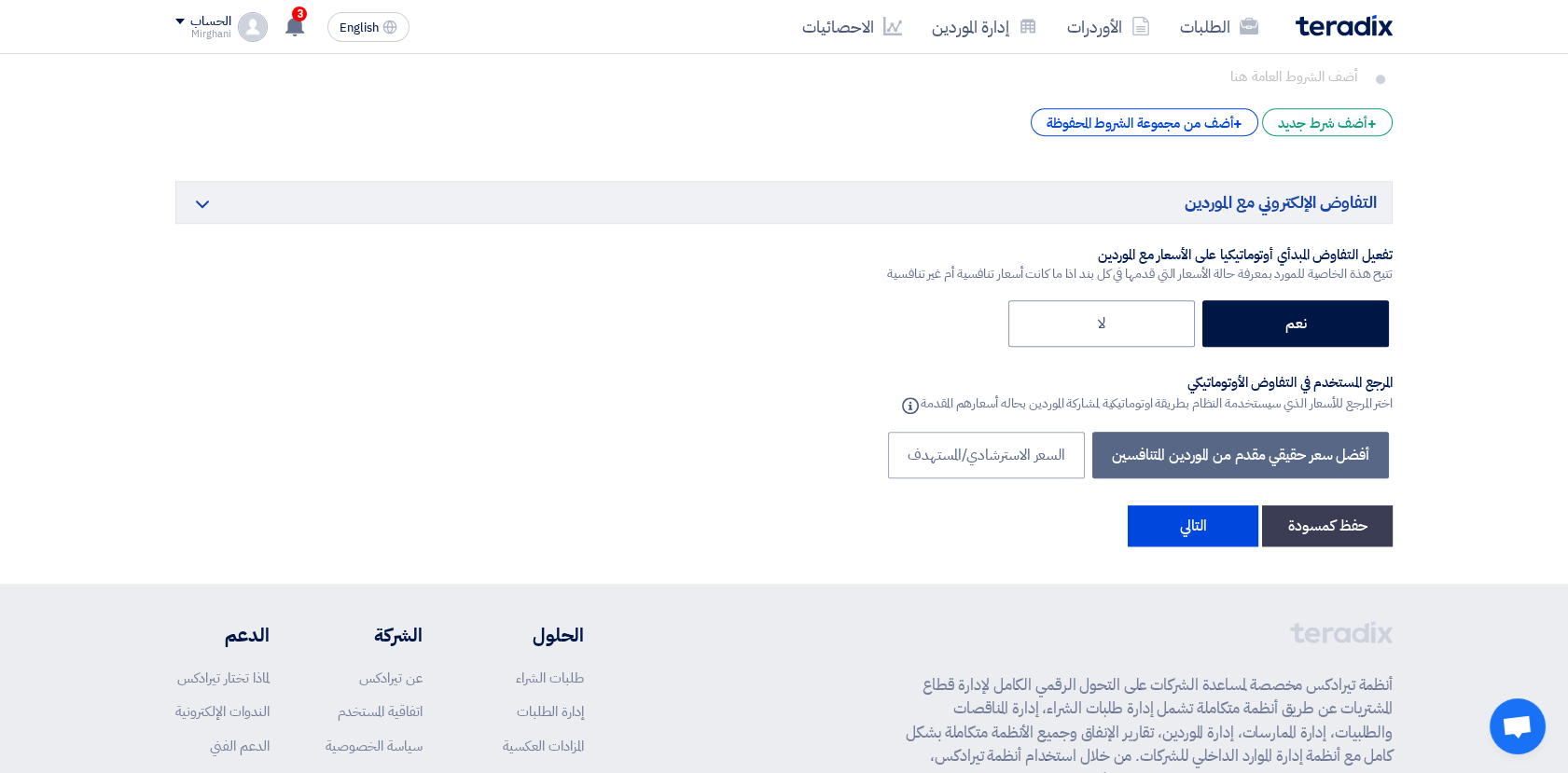
scroll to position [3005, 0]
click at [1225, 534] on button "التالي" at bounding box center [1192, 525] width 130 height 41
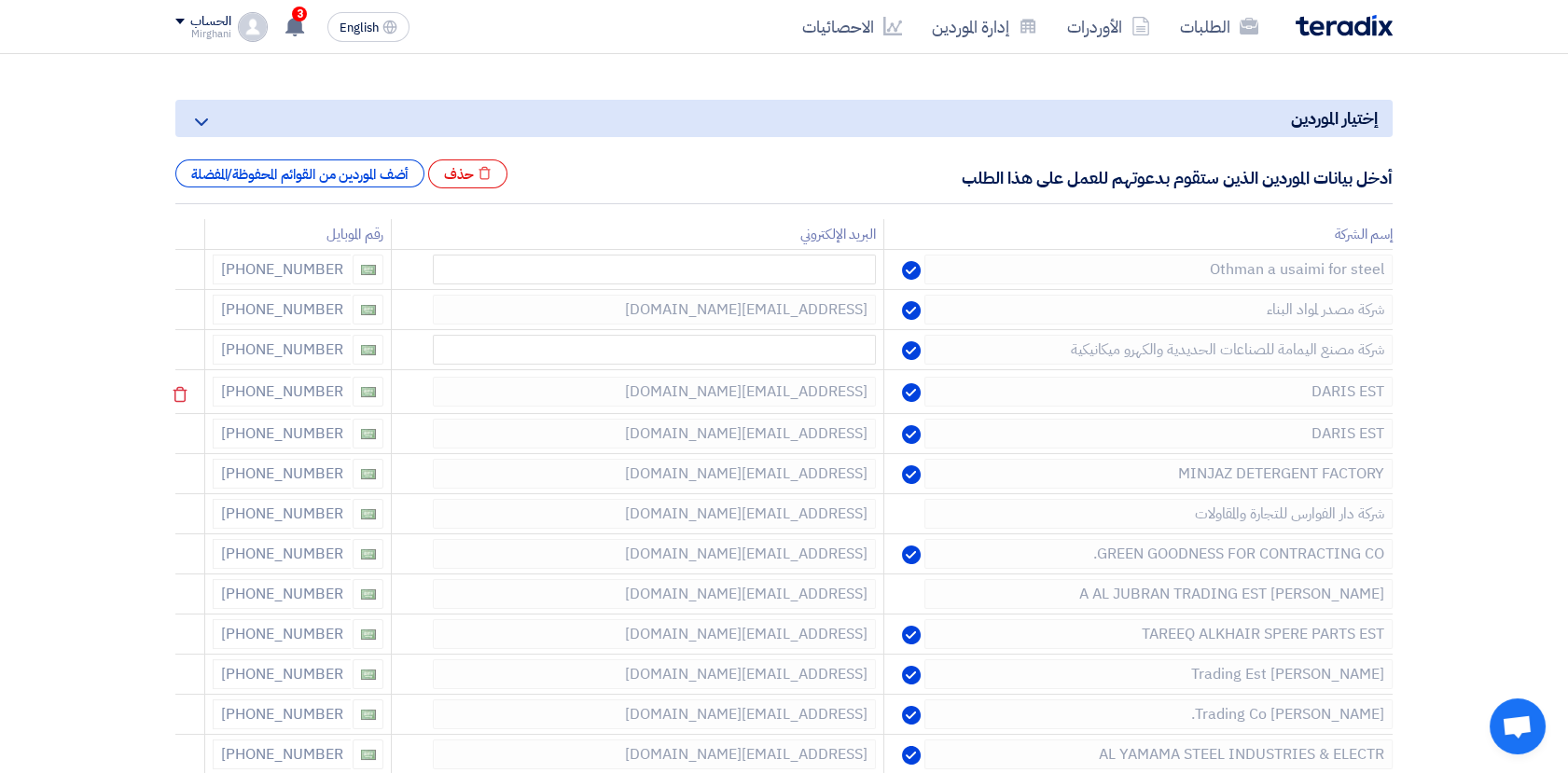
scroll to position [207, 0]
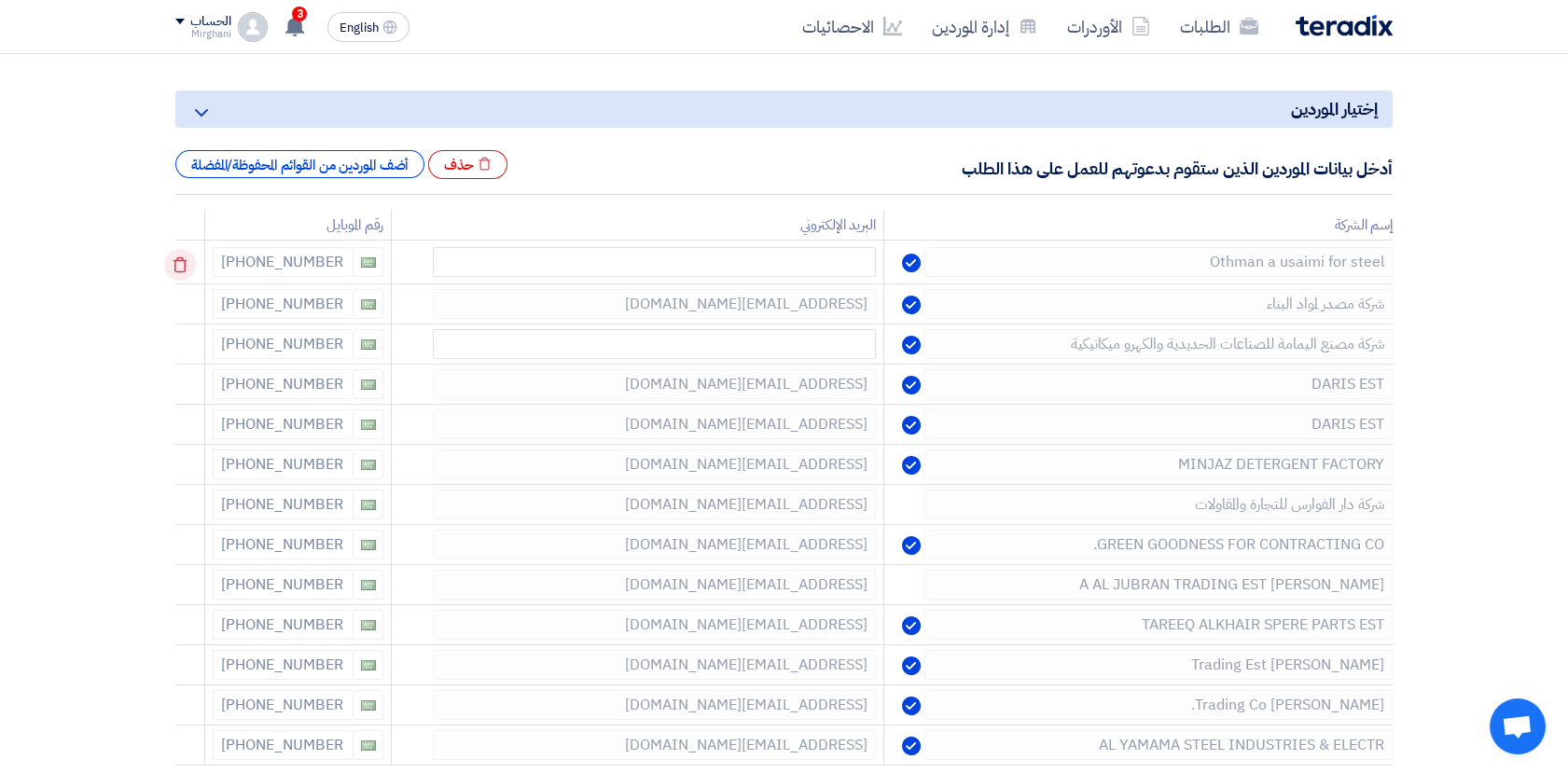
click at [189, 260] on icon at bounding box center [179, 264] width 32 height 32
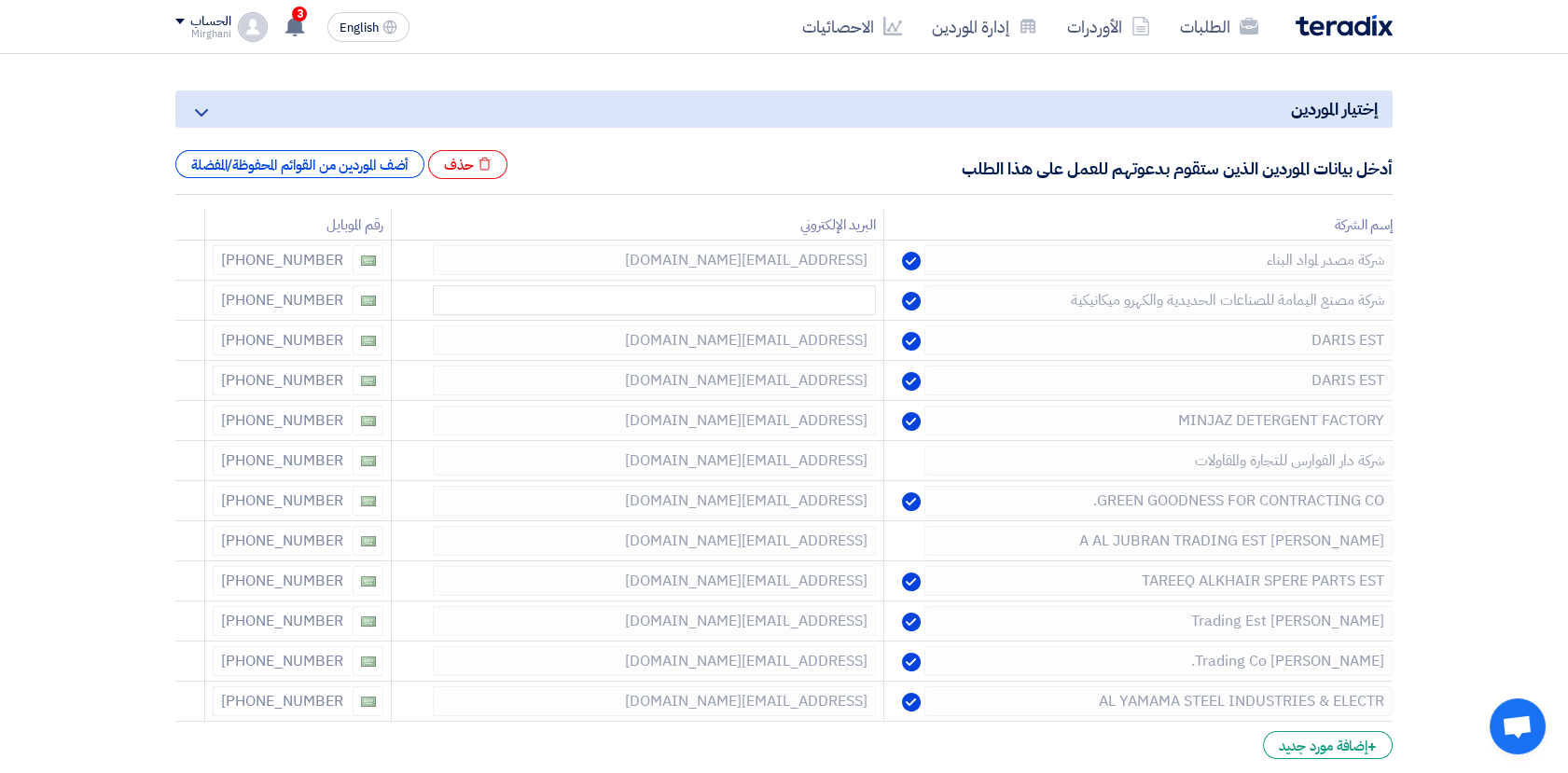
click at [0, 0] on icon at bounding box center [0, 0] width 0 height 0
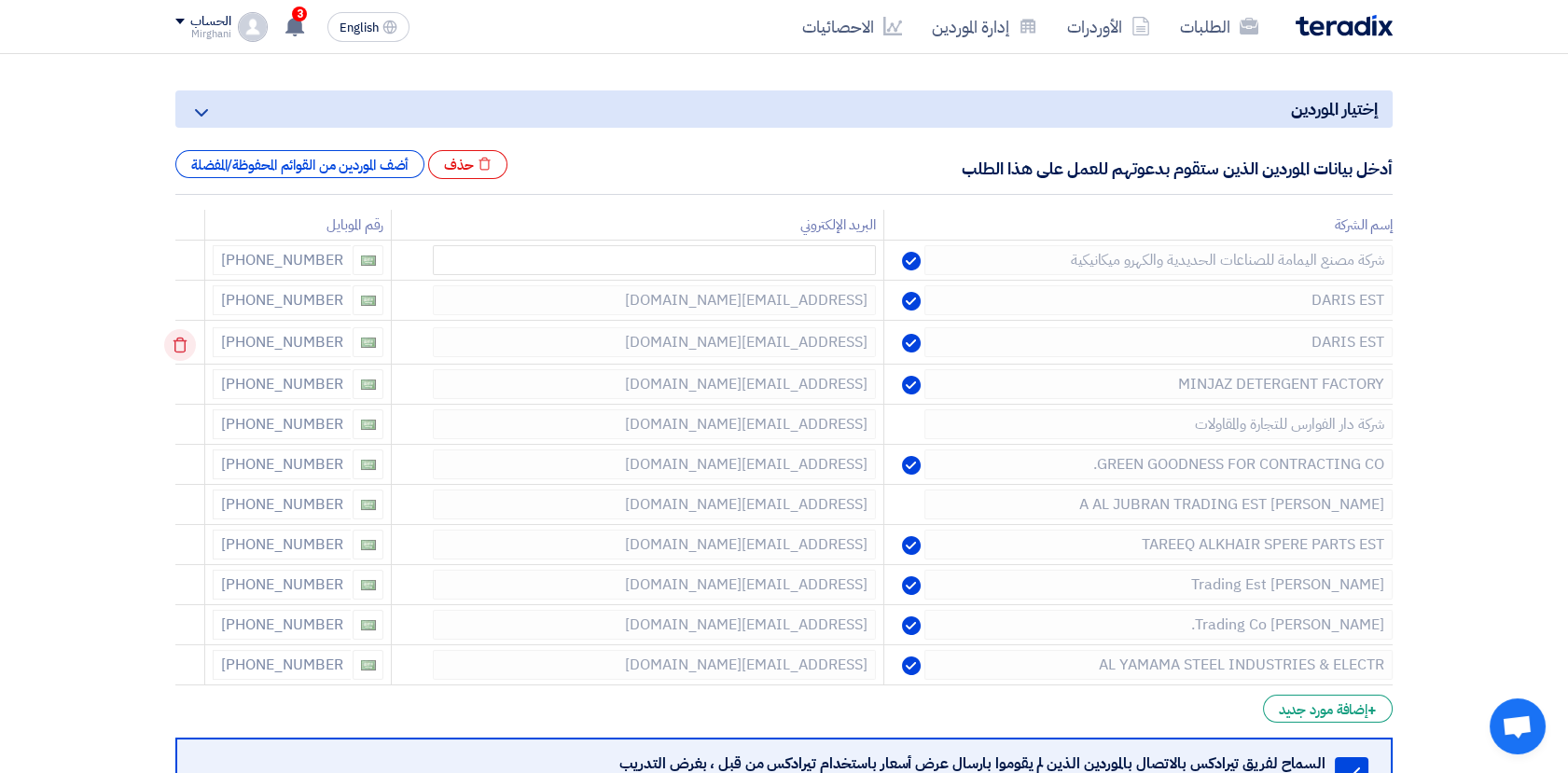
click at [190, 332] on icon at bounding box center [179, 345] width 32 height 32
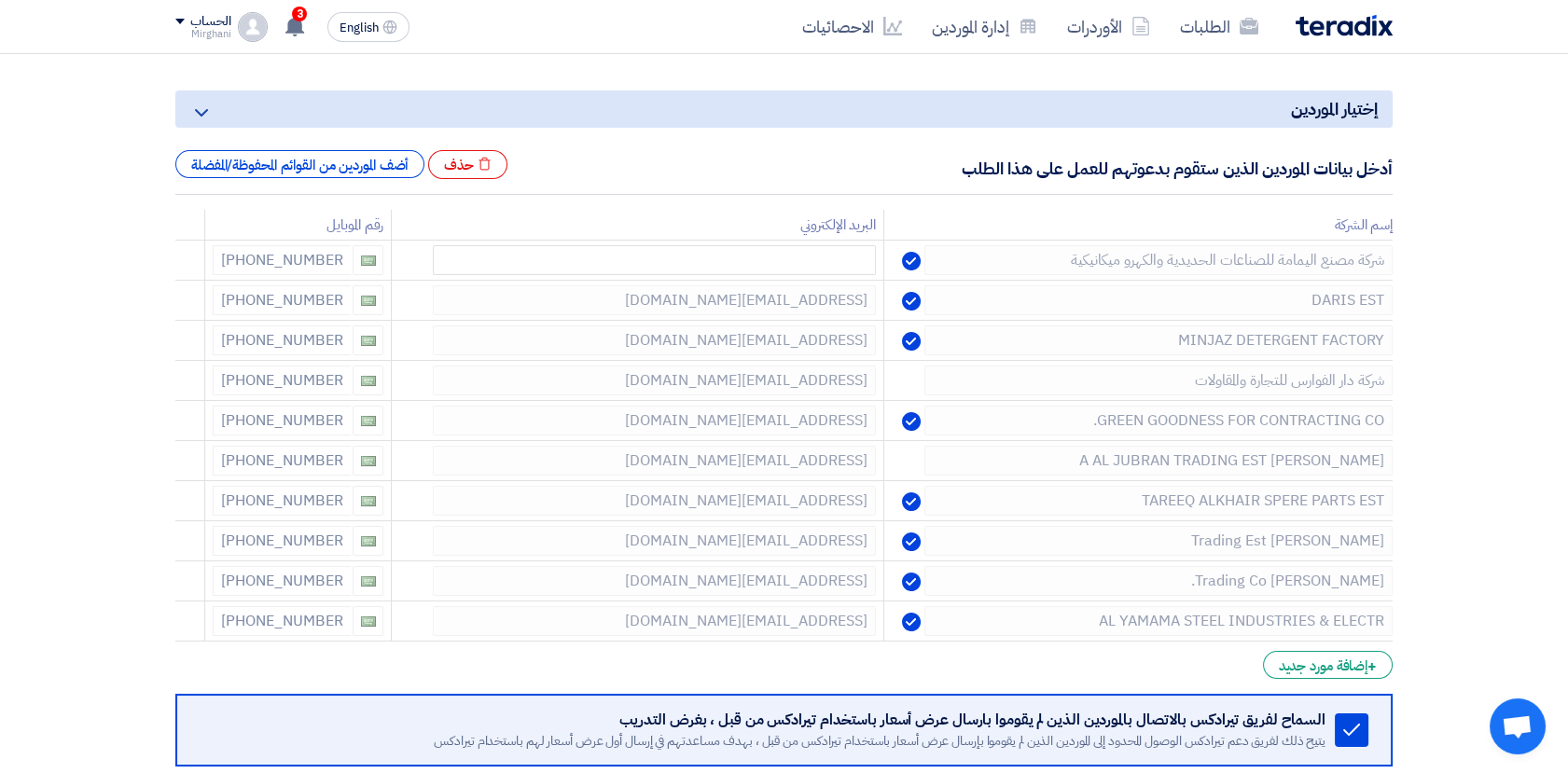
click at [0, 0] on icon at bounding box center [0, 0] width 0 height 0
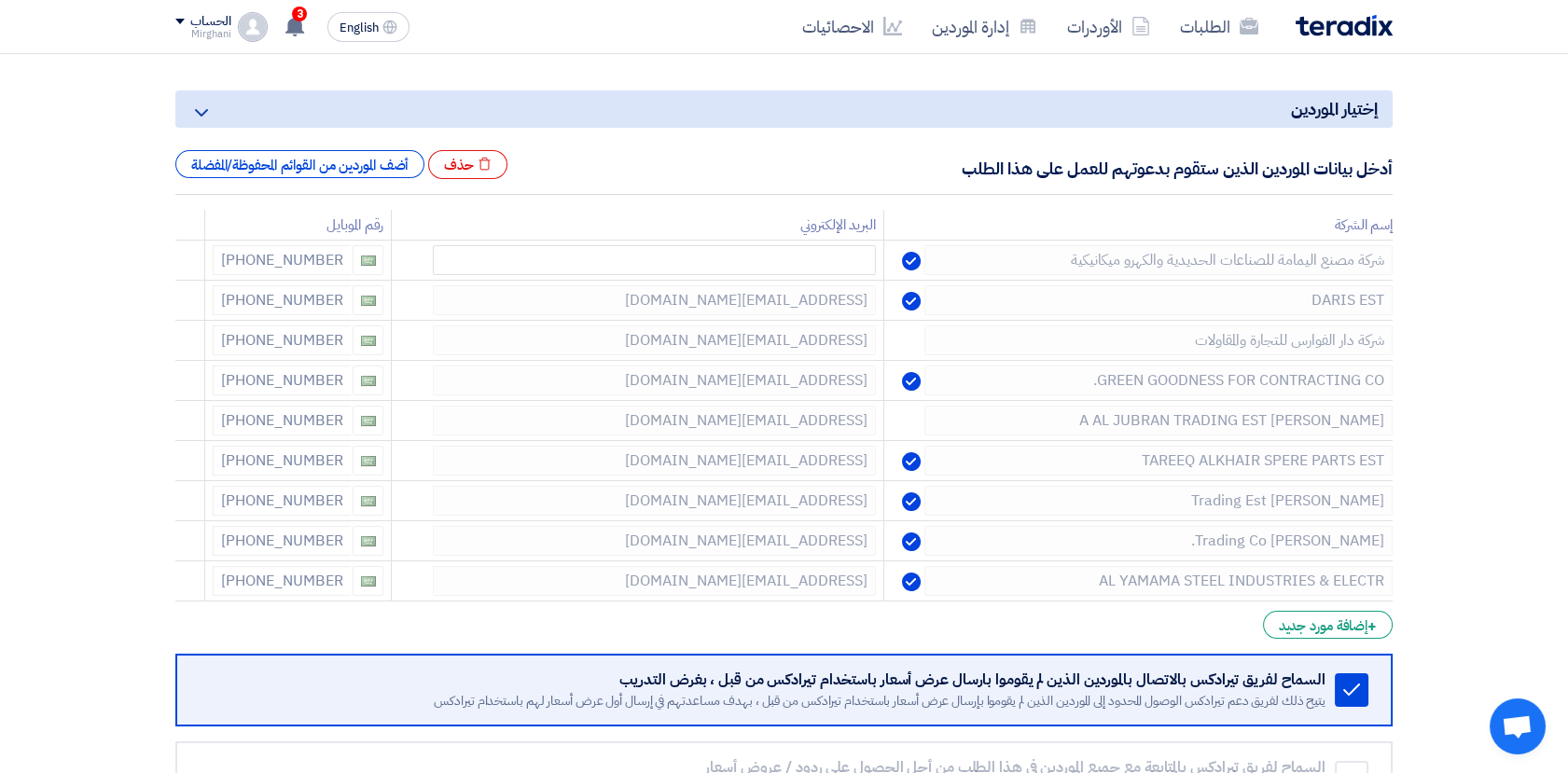
click at [0, 0] on icon at bounding box center [0, 0] width 0 height 0
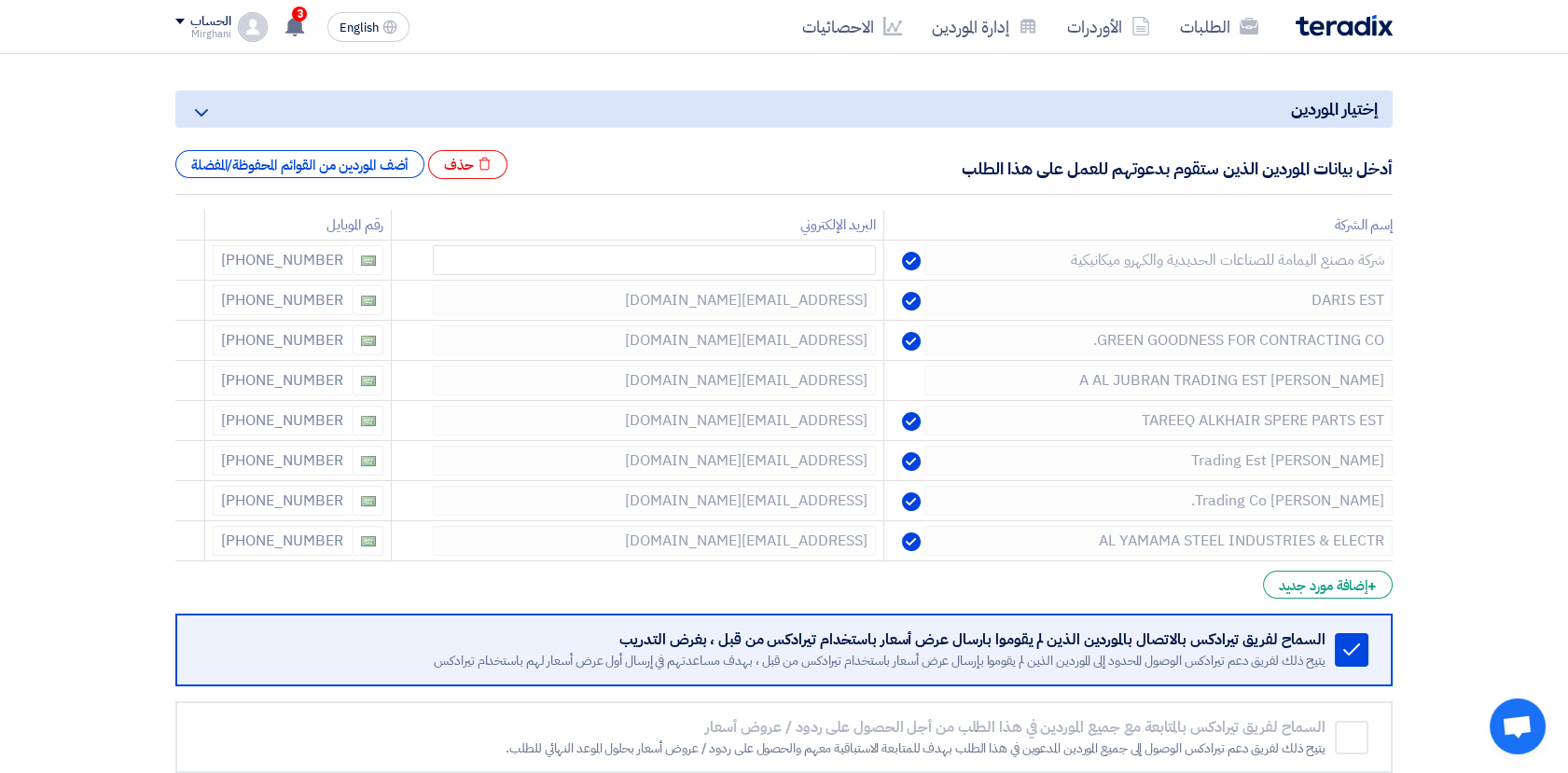
click at [0, 0] on icon at bounding box center [0, 0] width 0 height 0
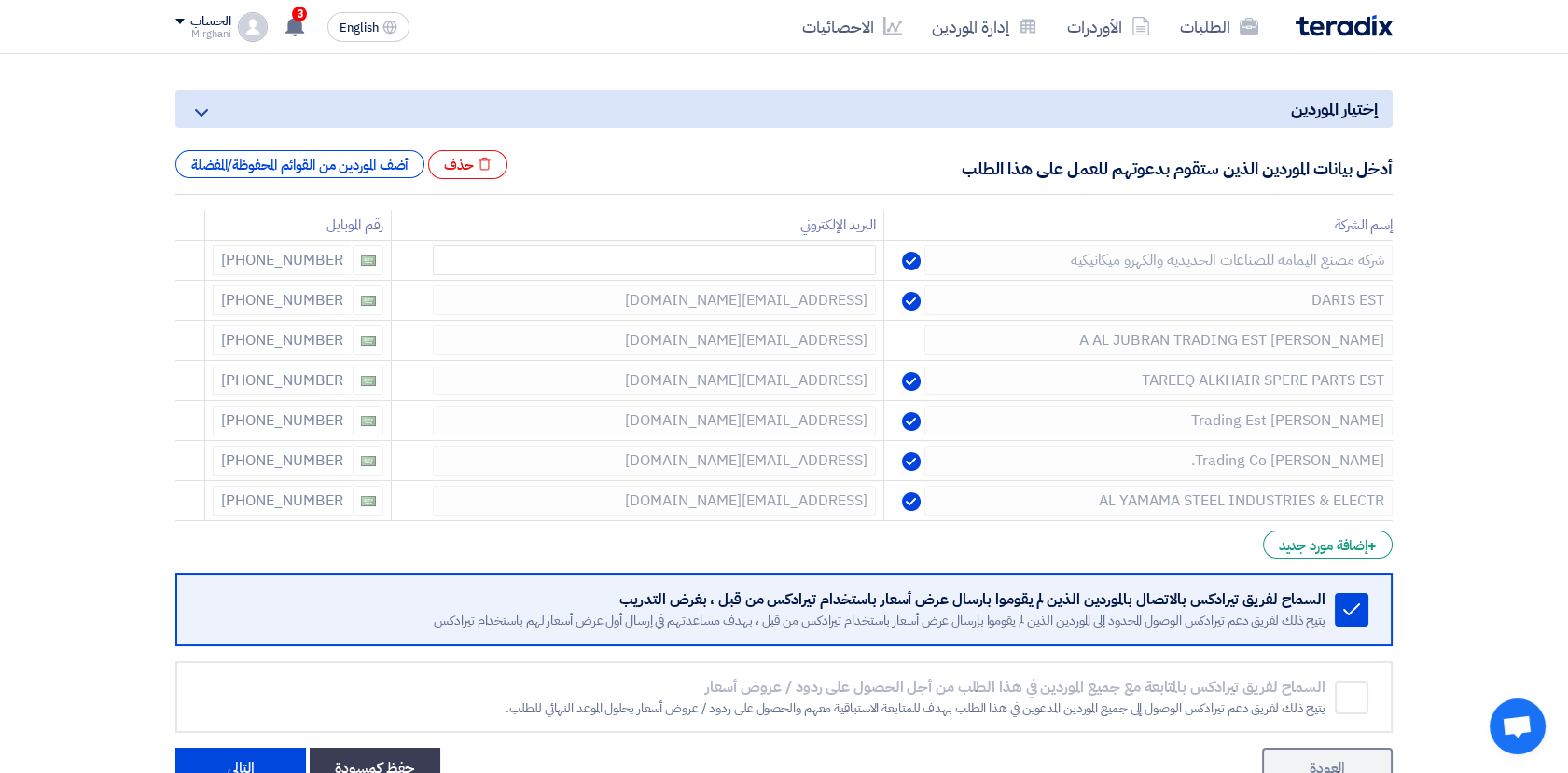
click at [0, 0] on icon at bounding box center [0, 0] width 0 height 0
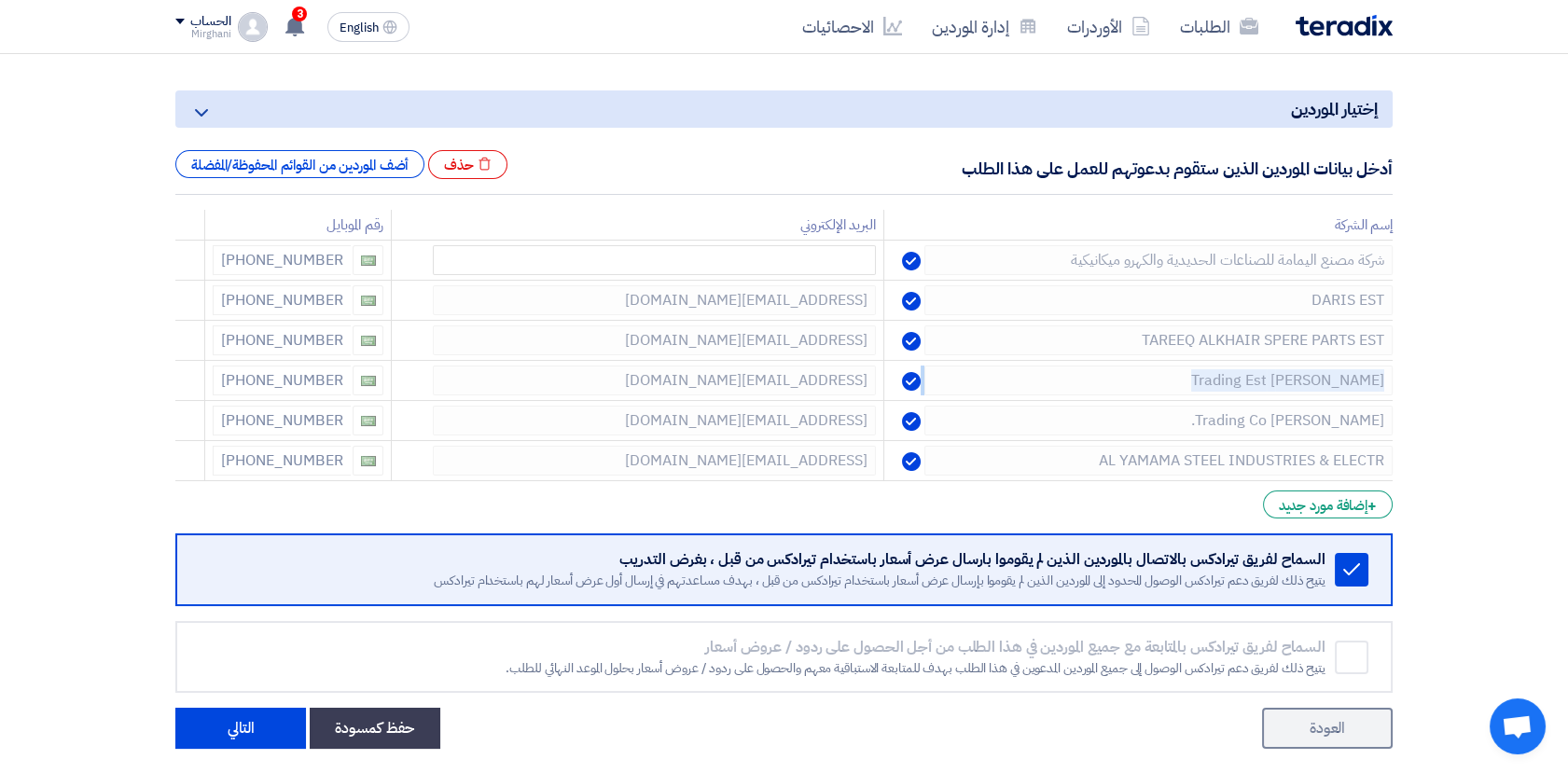
click at [0, 0] on icon at bounding box center [0, 0] width 0 height 0
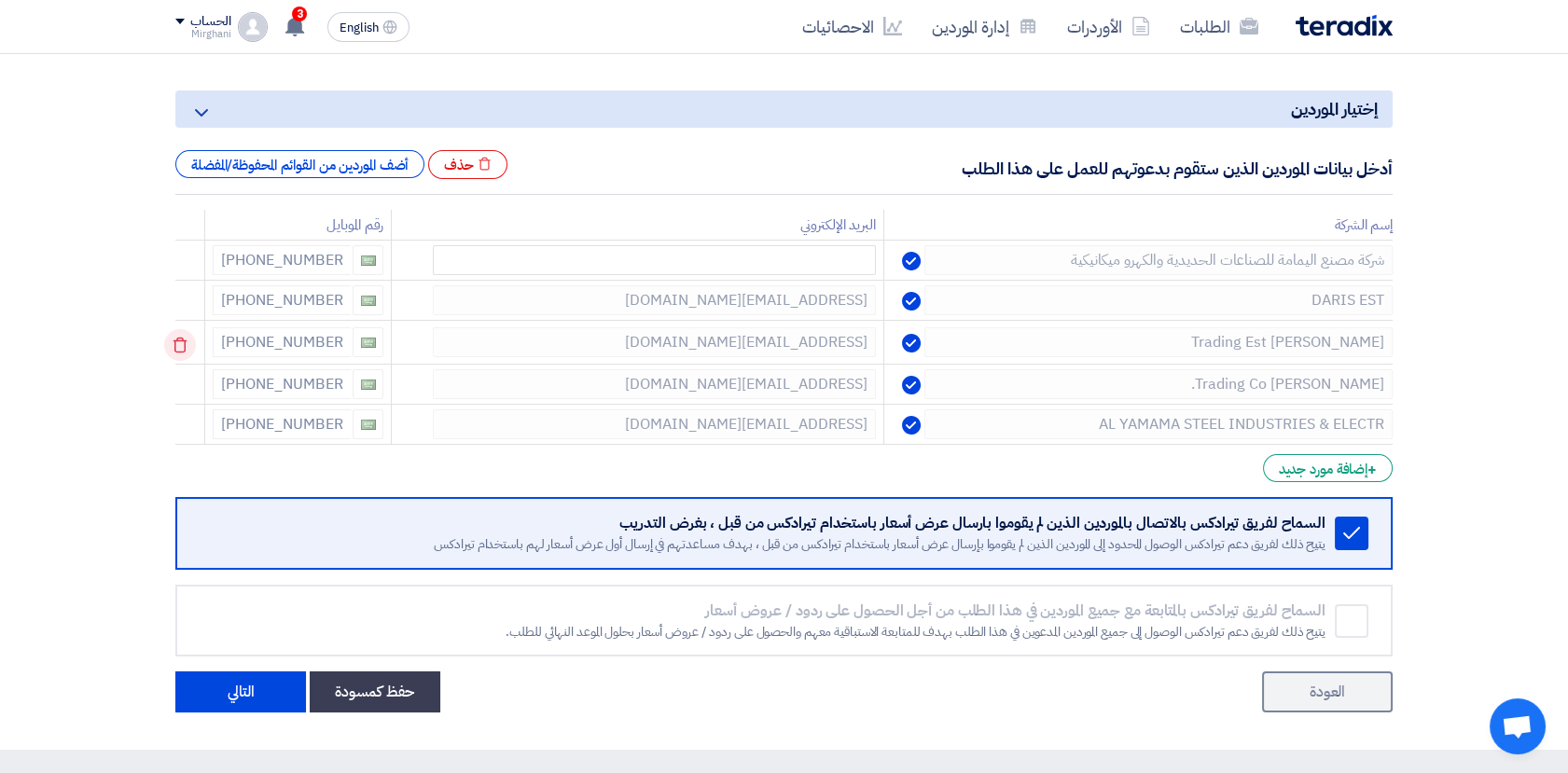
click at [192, 331] on icon at bounding box center [179, 345] width 32 height 32
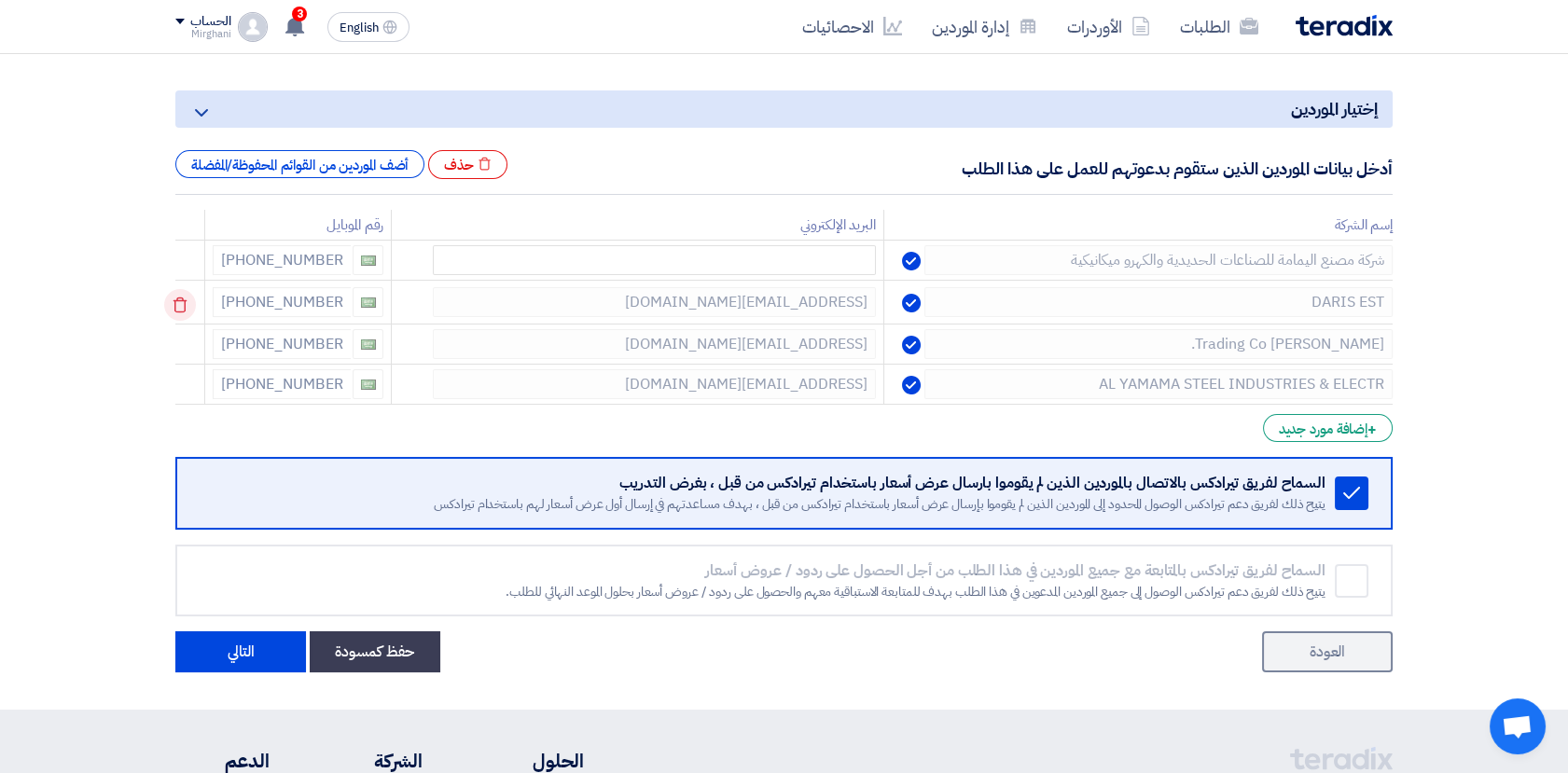
click at [196, 305] on icon at bounding box center [179, 305] width 32 height 32
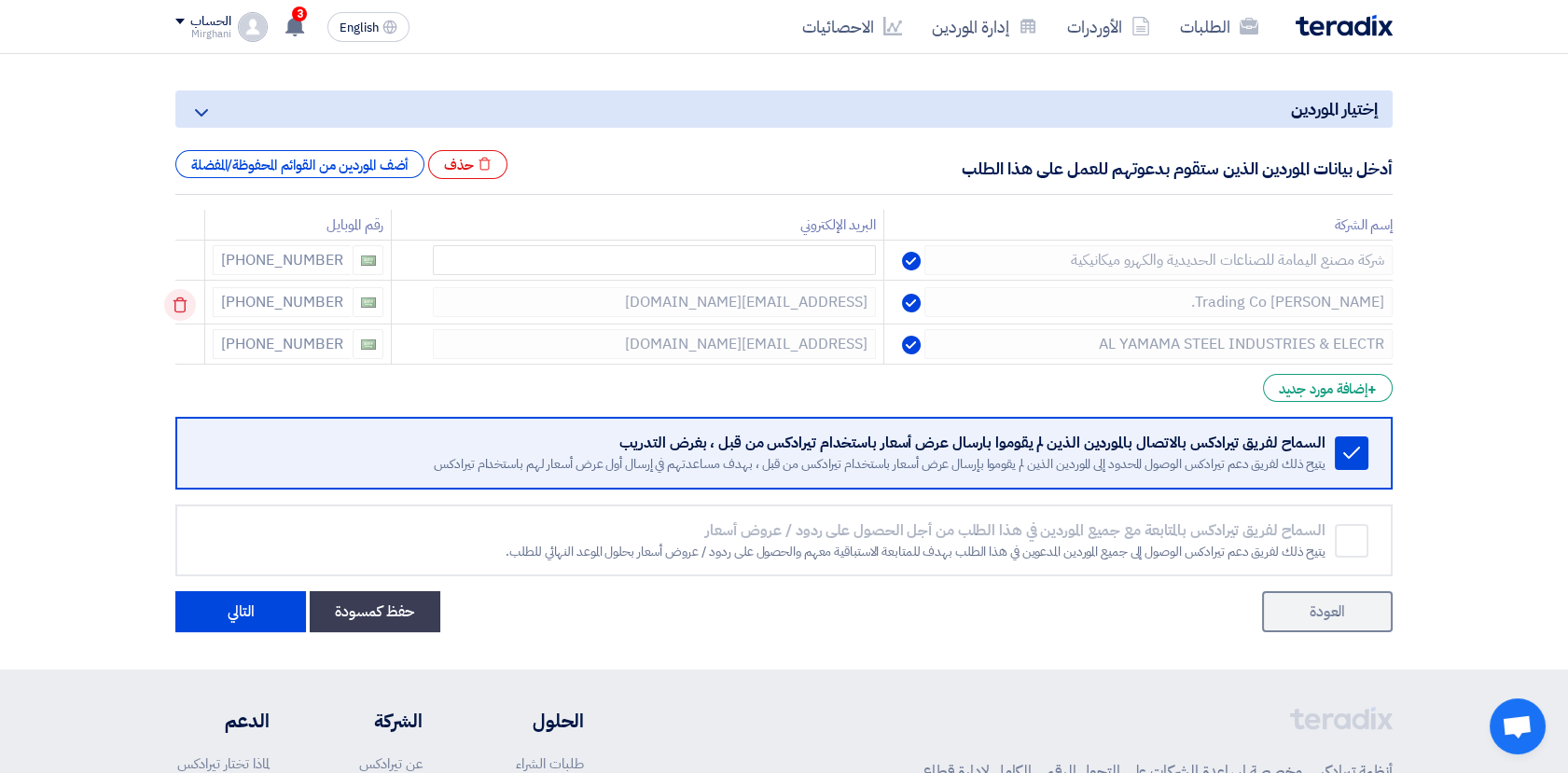
click at [190, 298] on icon at bounding box center [179, 305] width 32 height 32
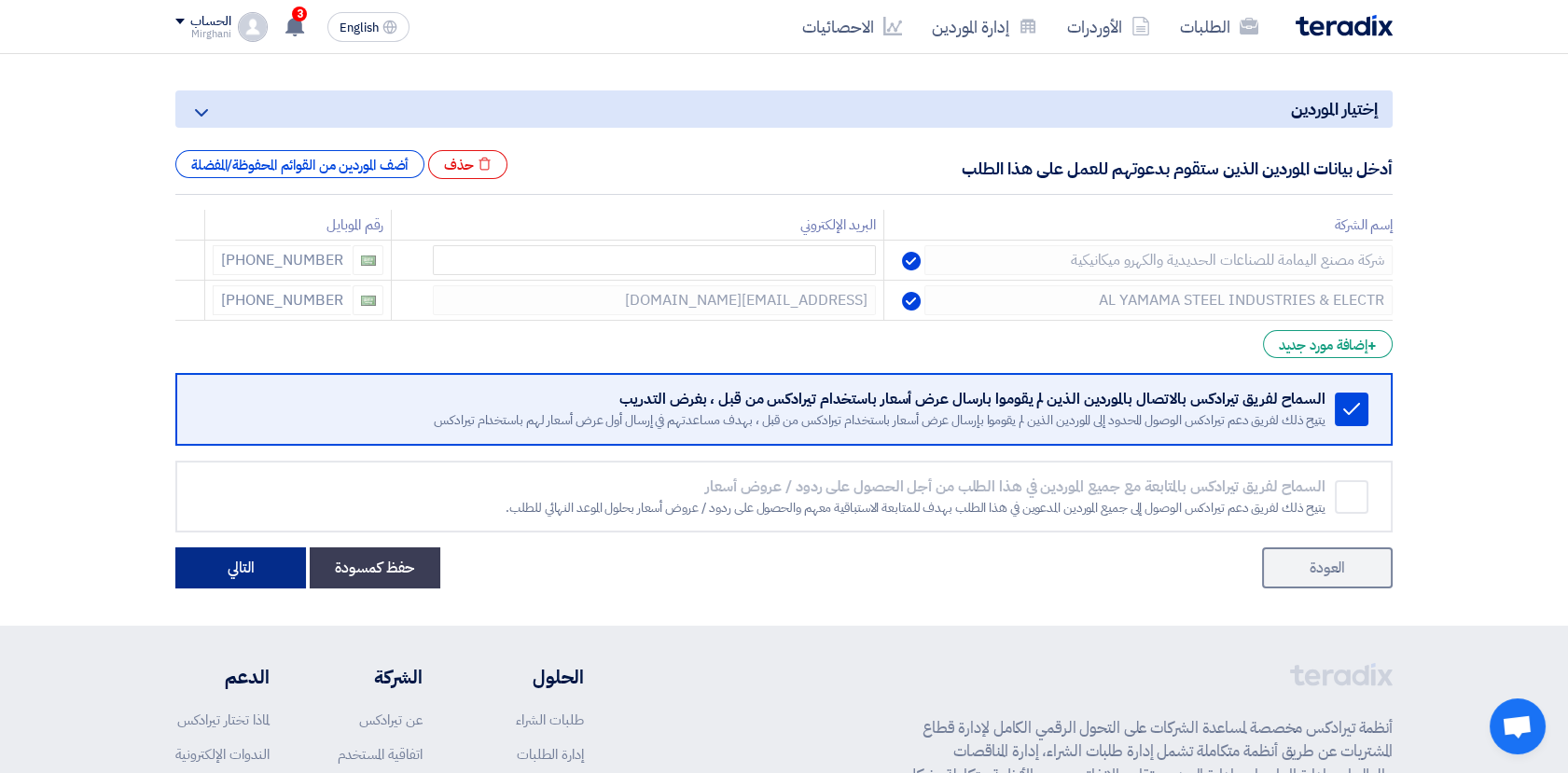
click at [224, 575] on button "التالي" at bounding box center [240, 567] width 130 height 41
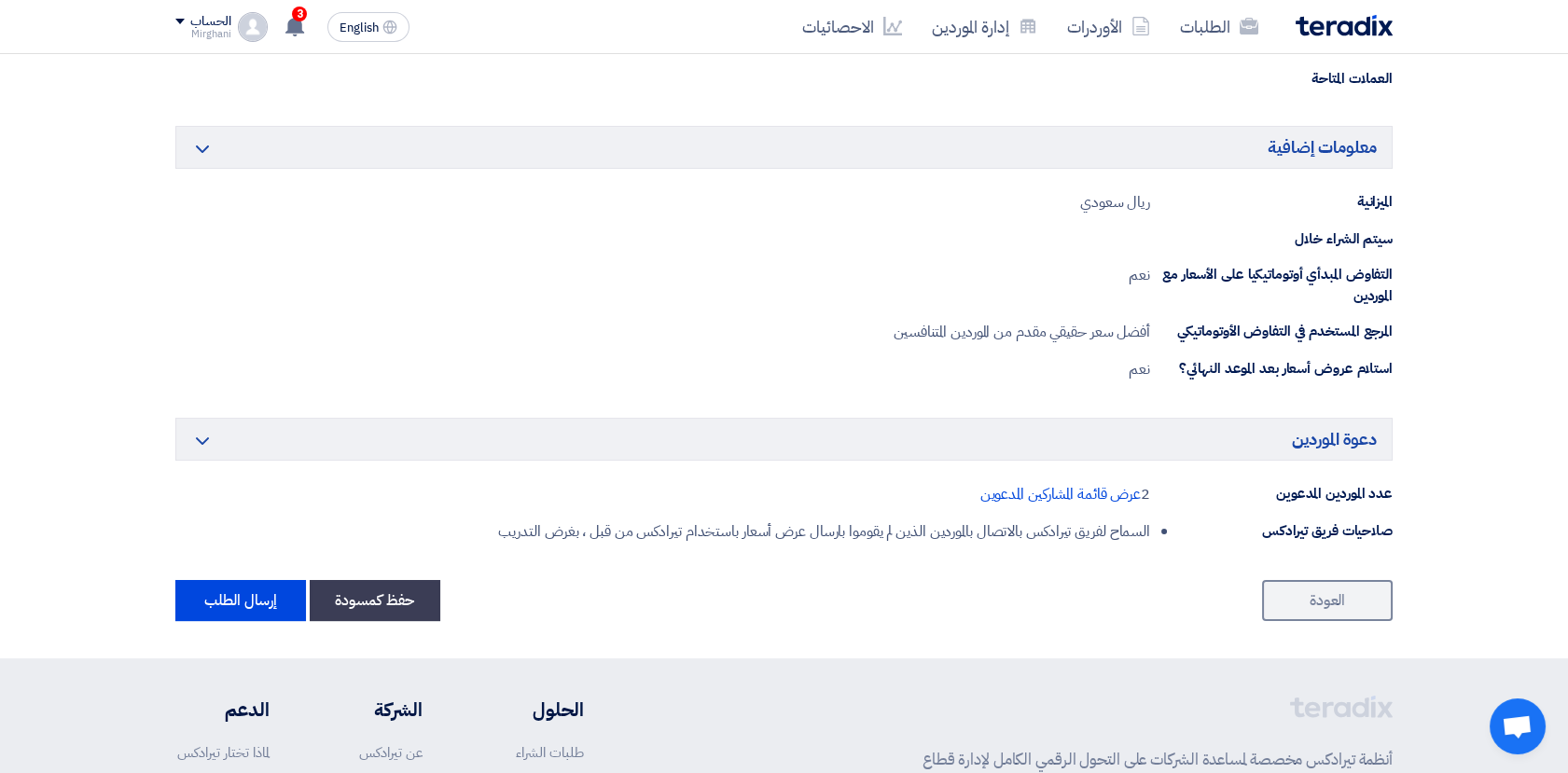
scroll to position [1036, 0]
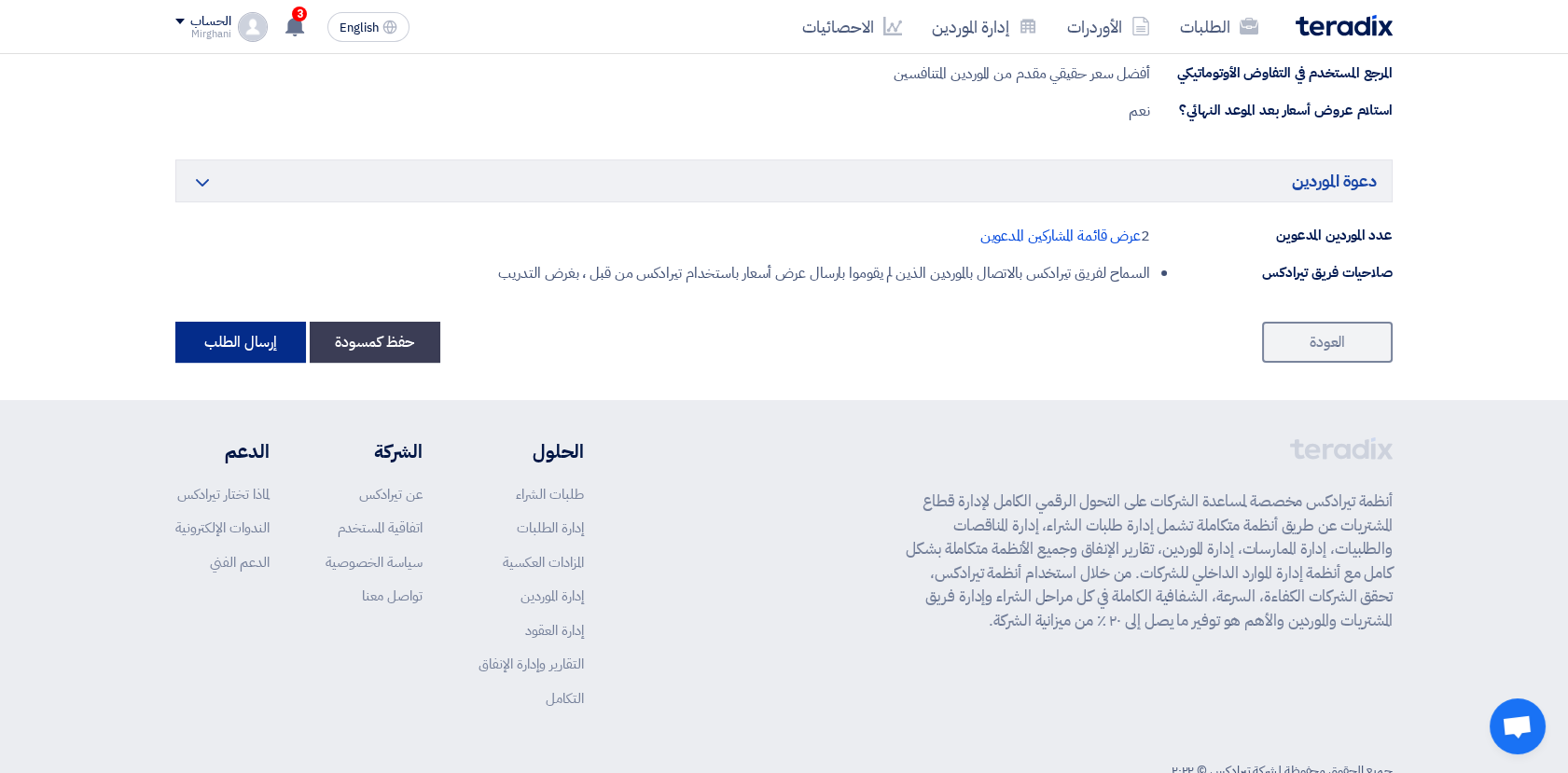
click at [249, 346] on button "إرسال الطلب" at bounding box center [240, 342] width 130 height 41
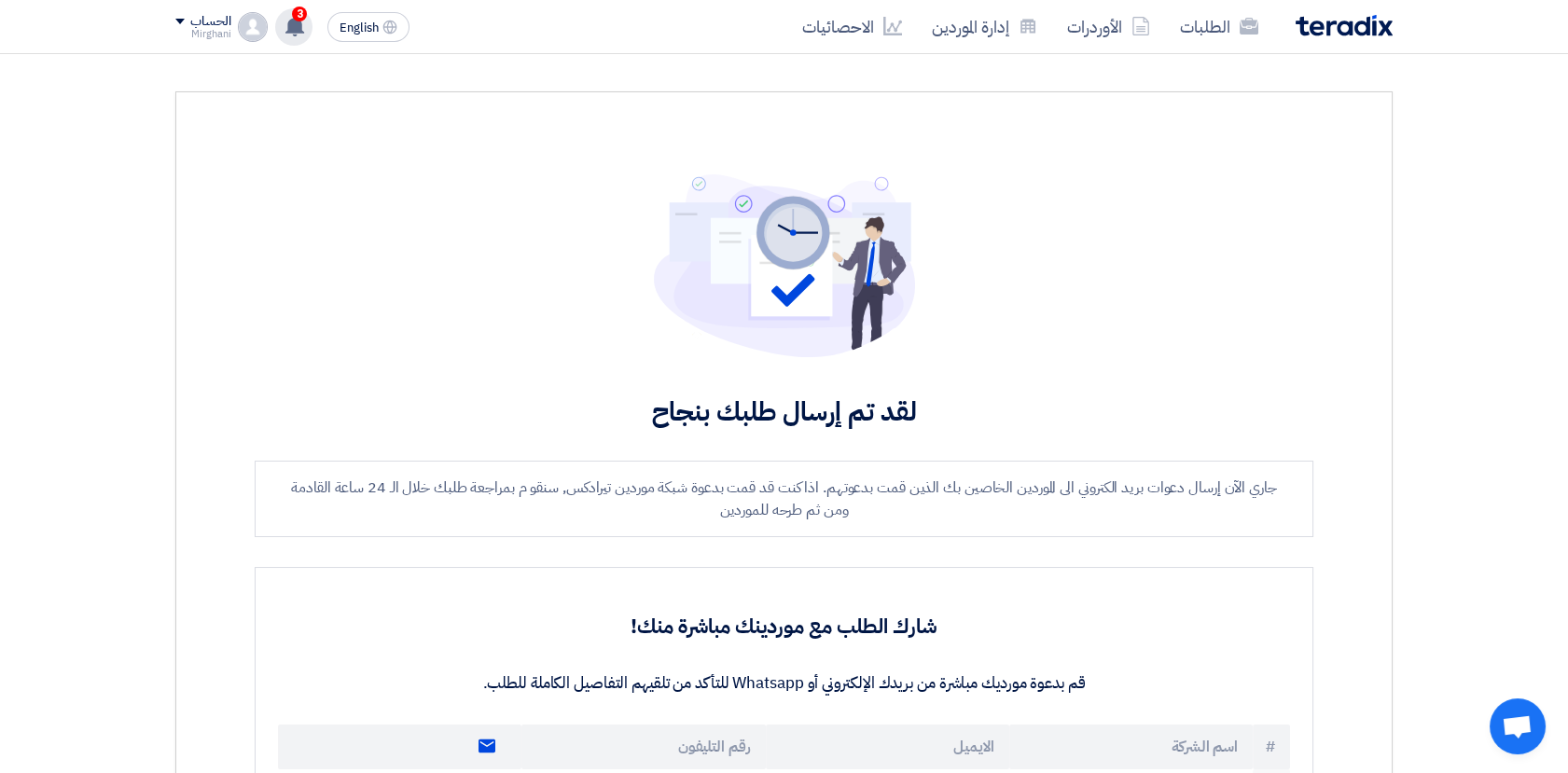
click at [298, 24] on use at bounding box center [294, 25] width 18 height 20
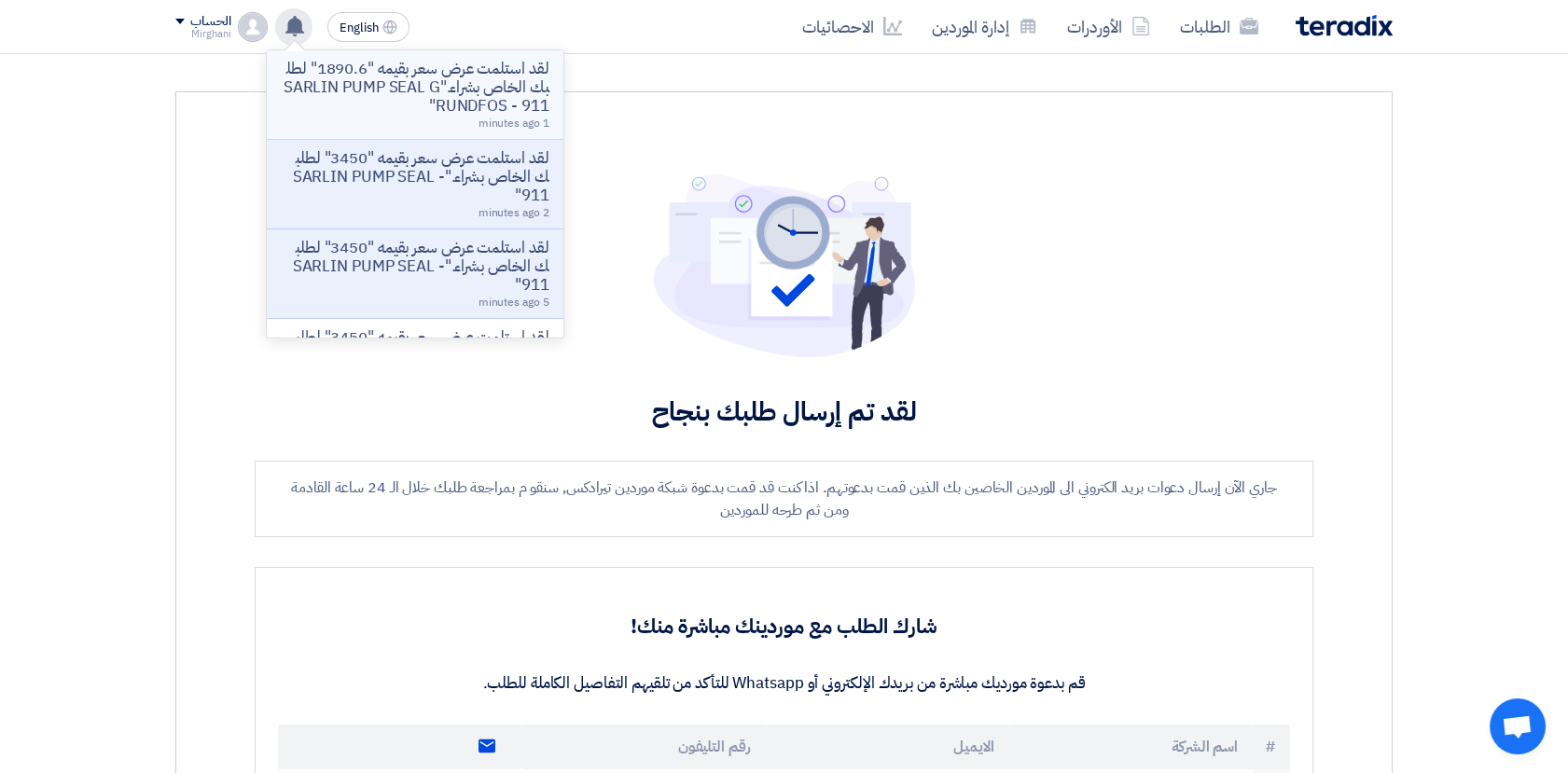
click at [440, 101] on p "لقد استلمت عرض سعر بقيمه "1890.6" لطلبك الخاص بشراء."SARLIN PUMP SEAL GRUNDFOS …" at bounding box center [415, 88] width 266 height 56
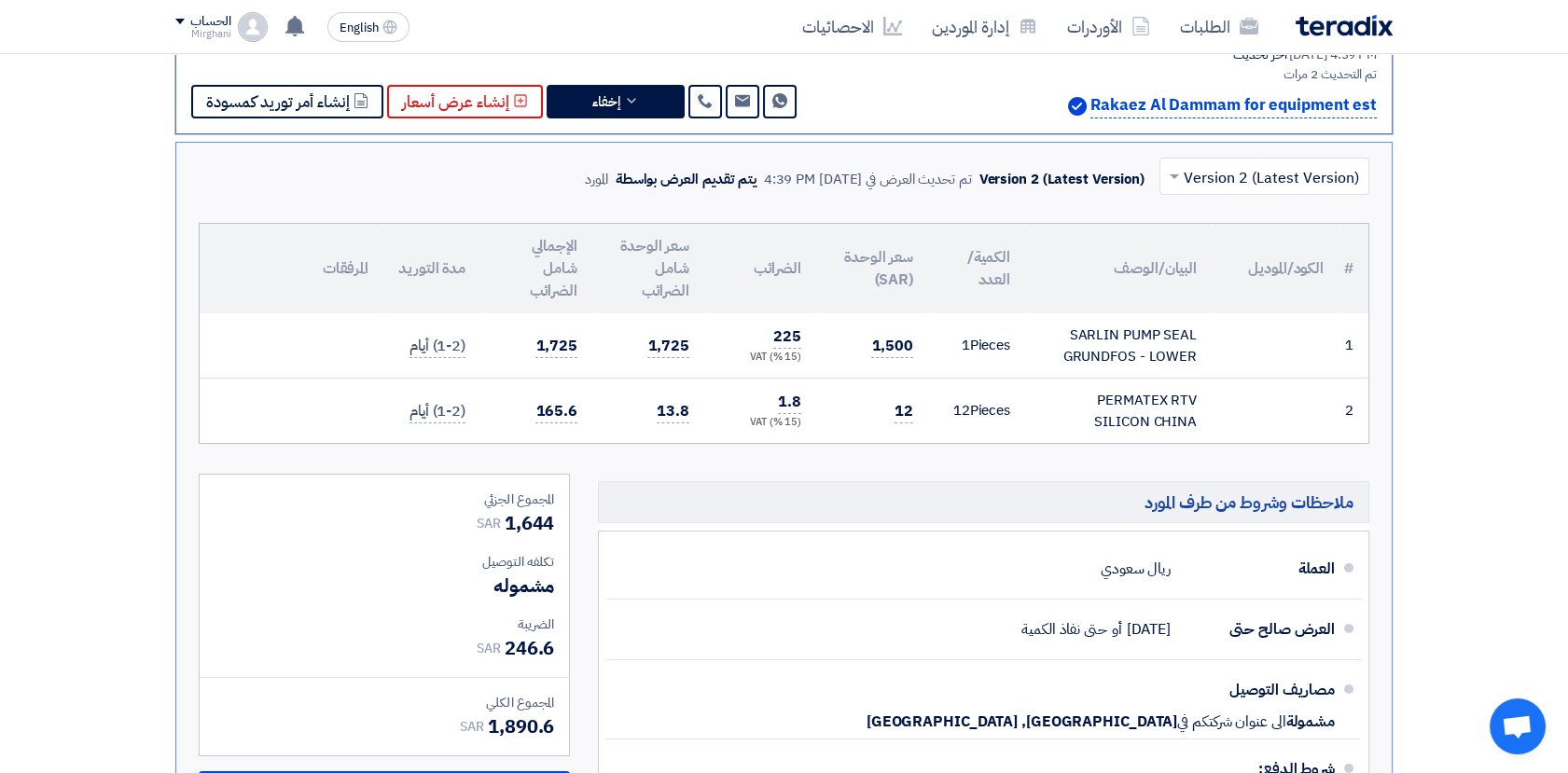
scroll to position [396, 0]
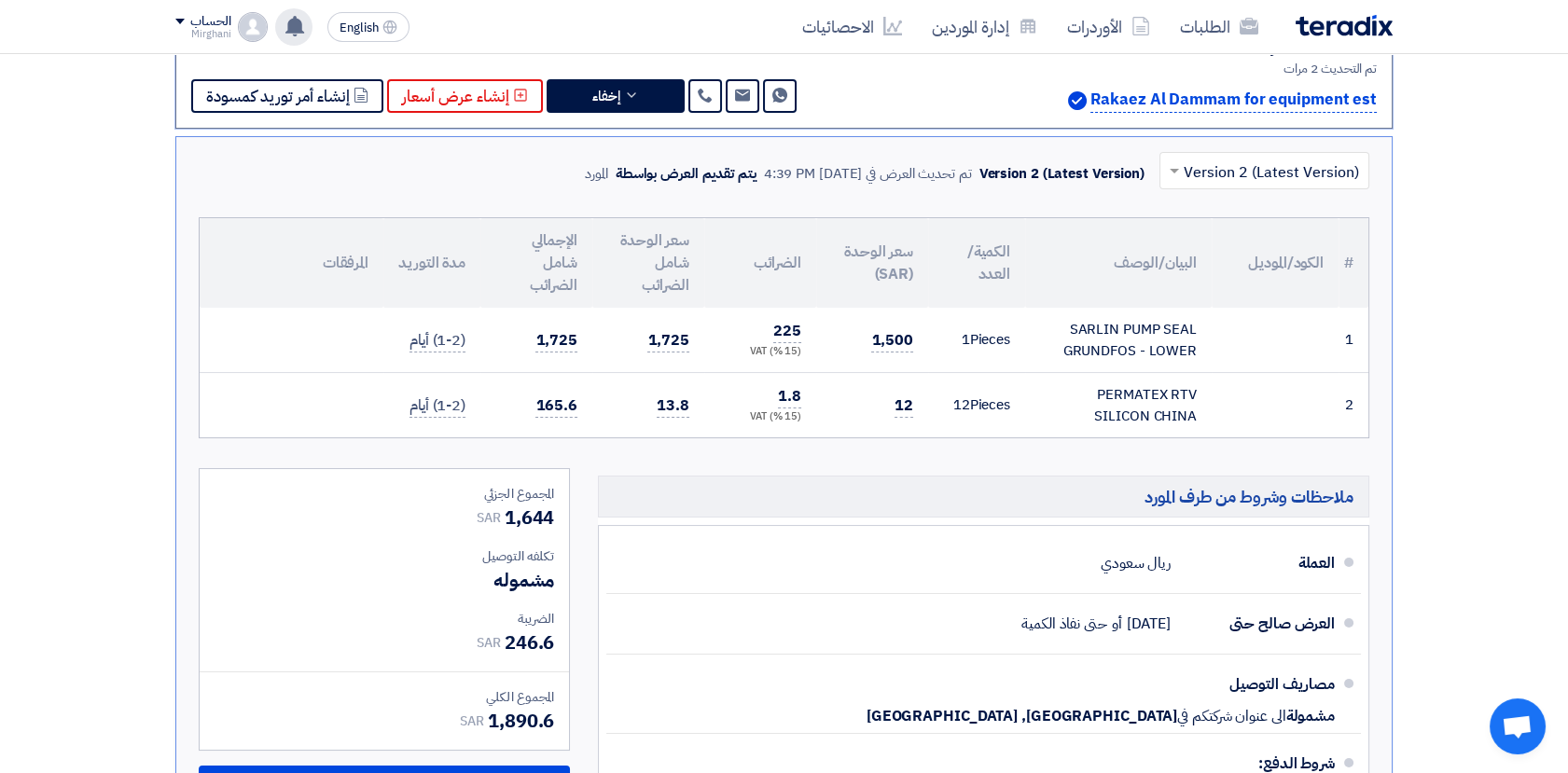
click at [305, 17] on div "لقد استلمت عرض سعر بقيمه "1890.6" لطلبك الخاص بشراء."SARLIN PUMP SEAL GRUNDFOS …" at bounding box center [293, 27] width 38 height 38
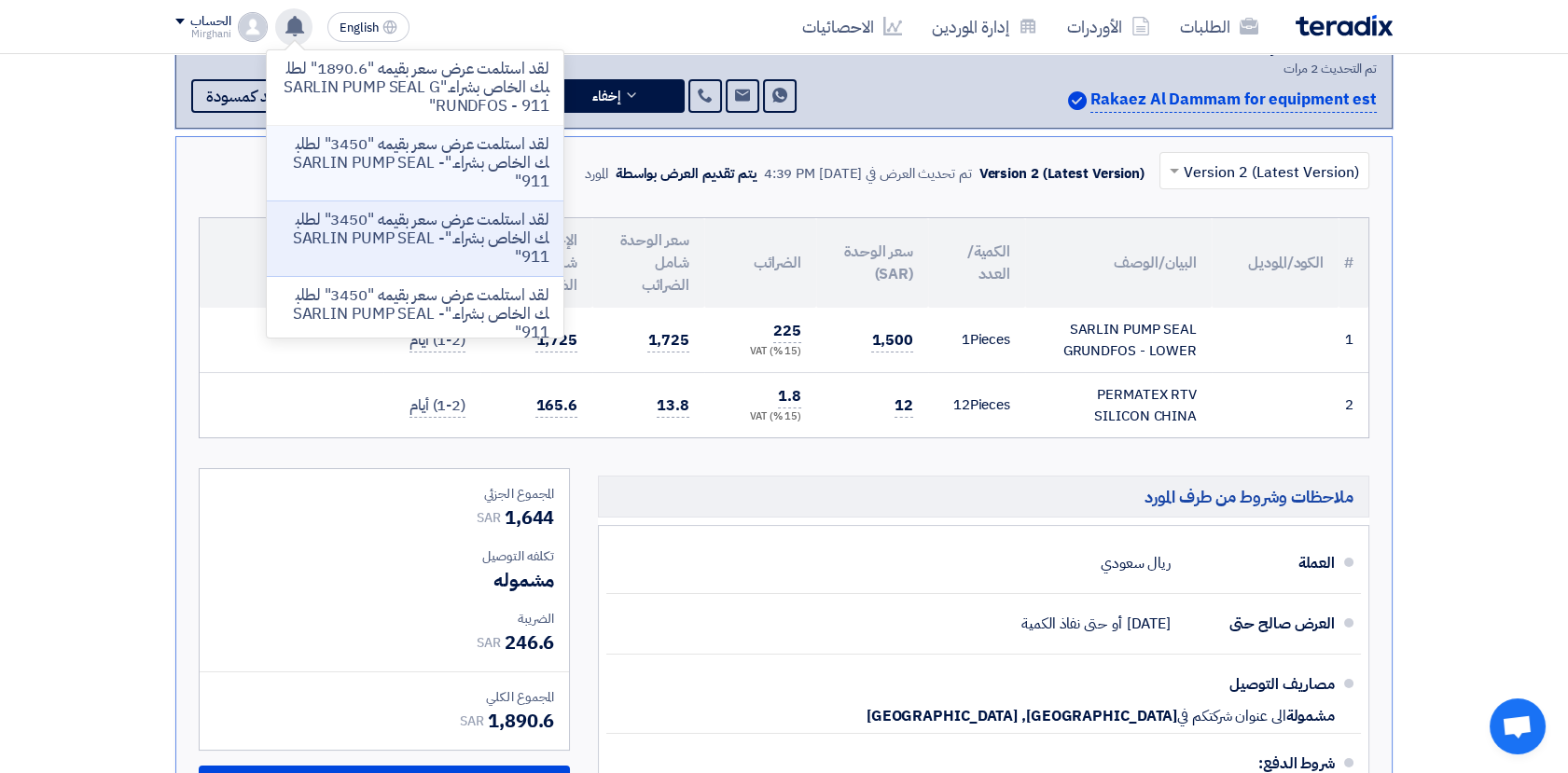
click at [344, 146] on p "لقد استلمت عرض سعر بقيمه "3450" لطلبك الخاص بشراء."SARLIN PUMP SEAL - 911"" at bounding box center [415, 163] width 266 height 56
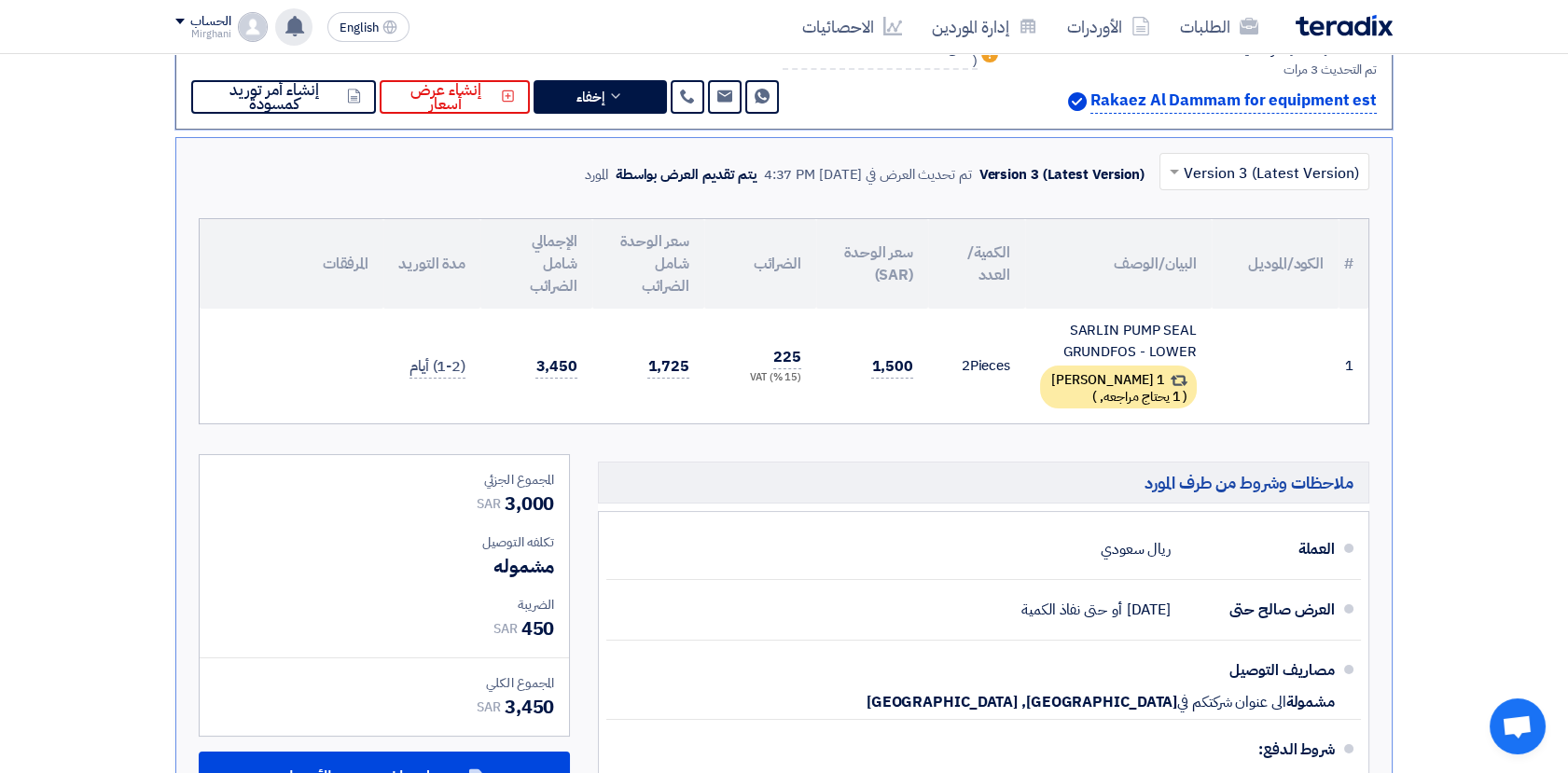
scroll to position [396, 0]
